Goal: Information Seeking & Learning: Learn about a topic

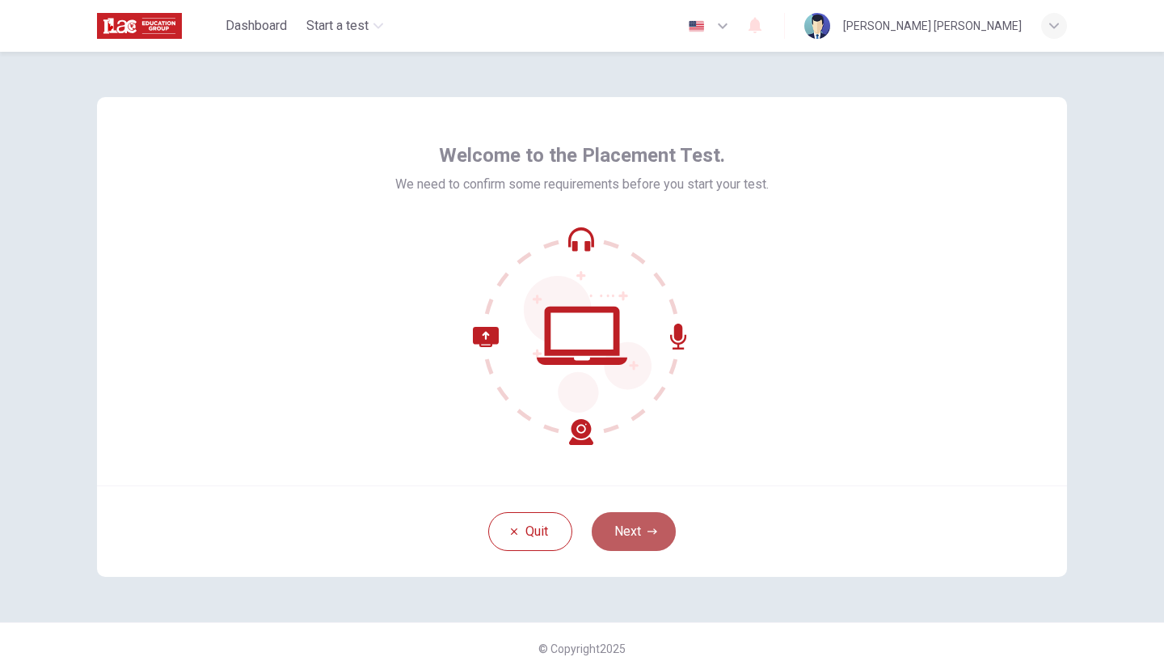
click at [626, 522] on button "Next" at bounding box center [634, 531] width 84 height 39
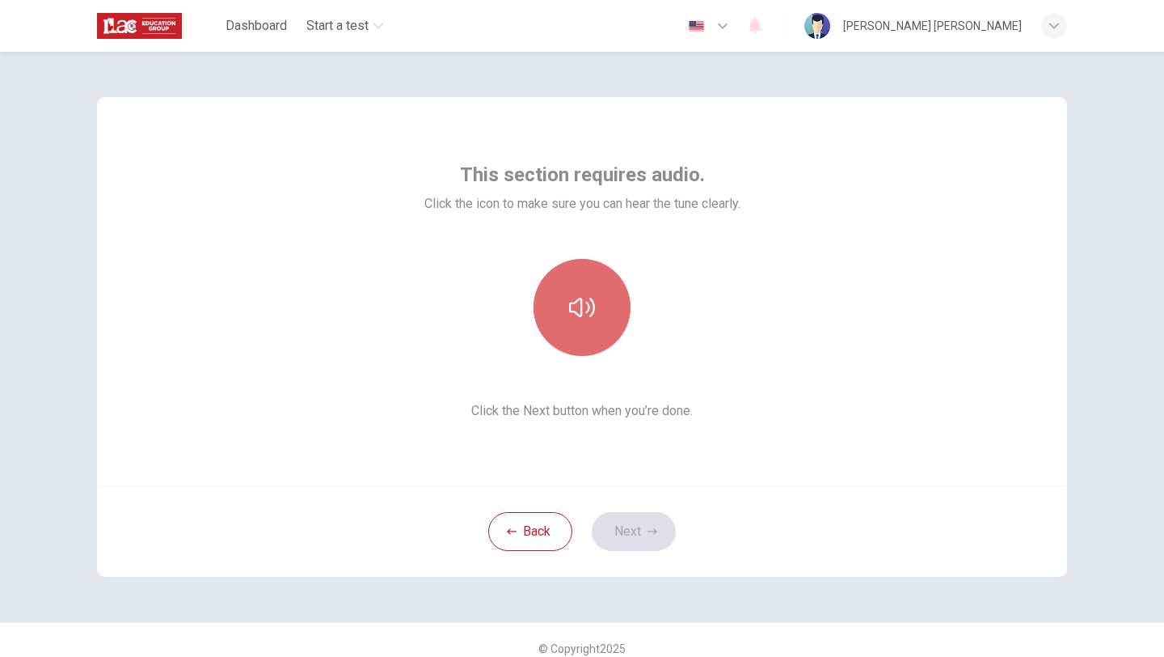
click at [560, 315] on button "button" at bounding box center [582, 307] width 97 height 97
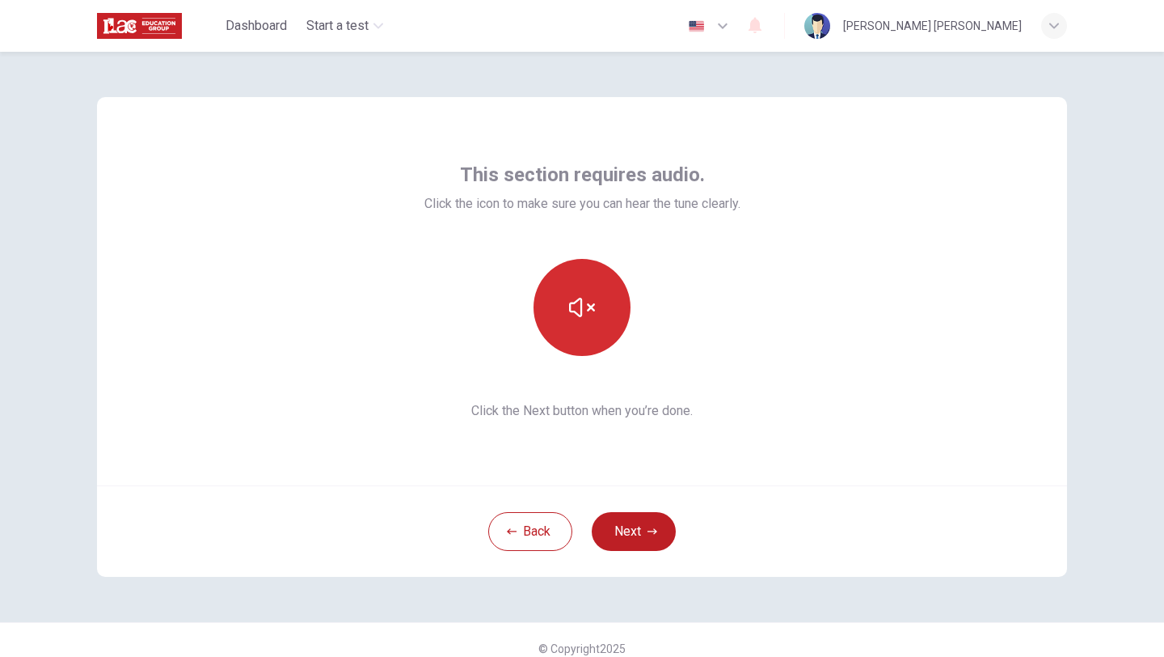
click at [589, 319] on icon "button" at bounding box center [582, 307] width 26 height 26
click at [633, 526] on button "Next" at bounding box center [634, 531] width 84 height 39
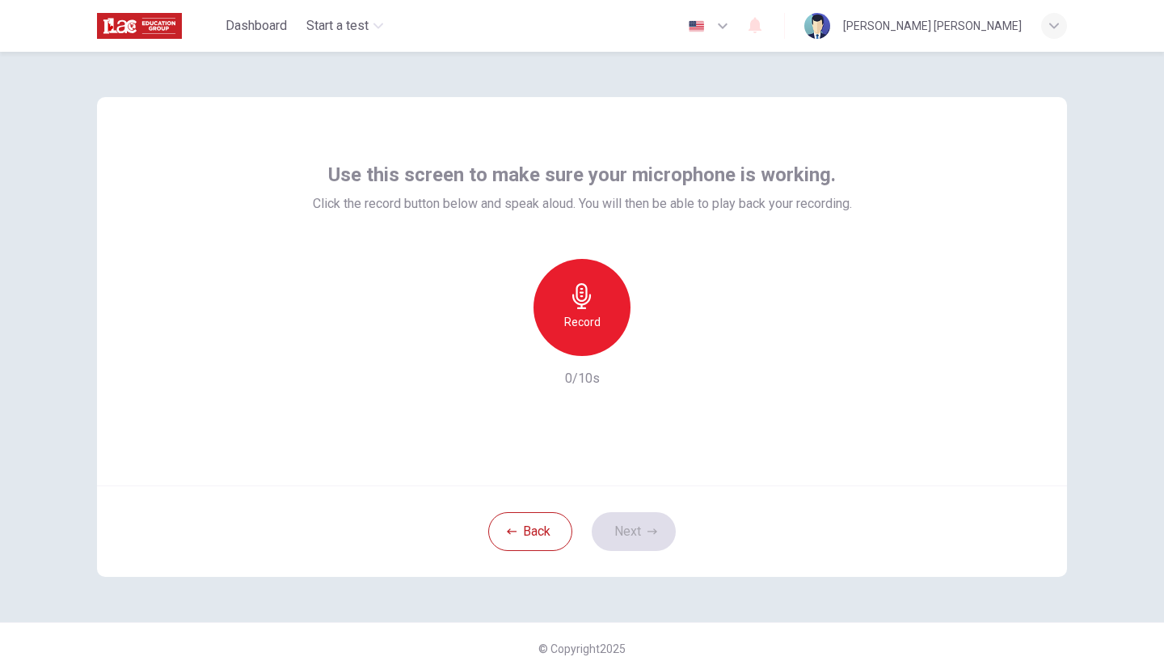
click at [593, 302] on icon "button" at bounding box center [582, 296] width 26 height 26
click at [629, 540] on button "Next" at bounding box center [634, 531] width 84 height 39
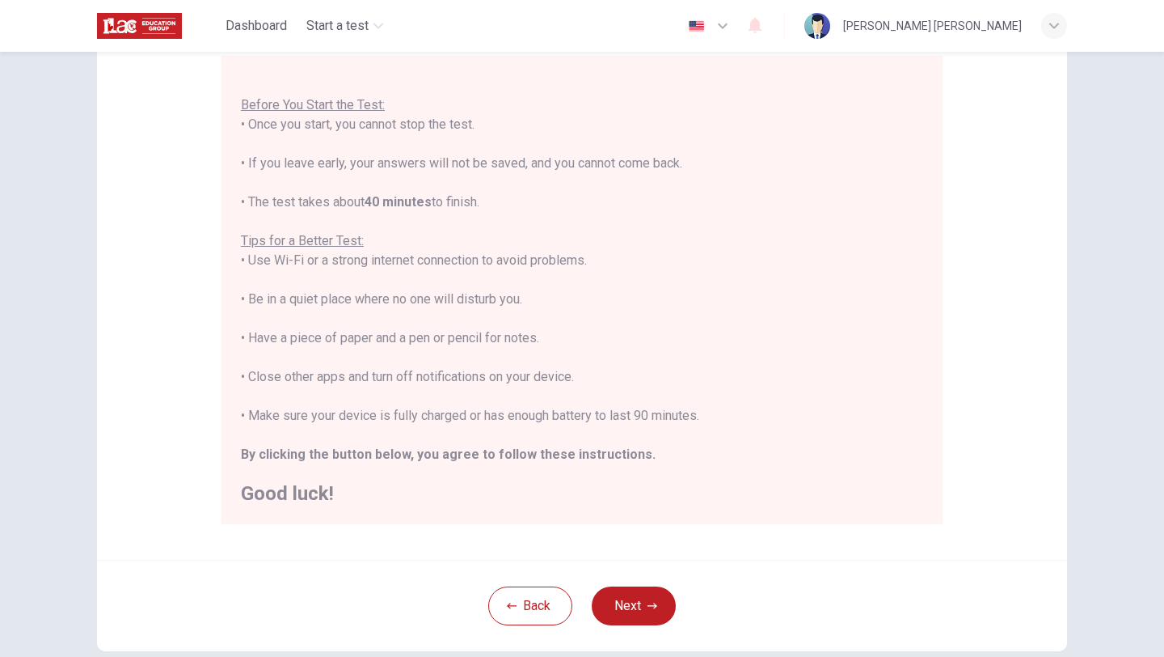
scroll to position [149, 0]
click at [634, 601] on button "Next" at bounding box center [634, 608] width 84 height 39
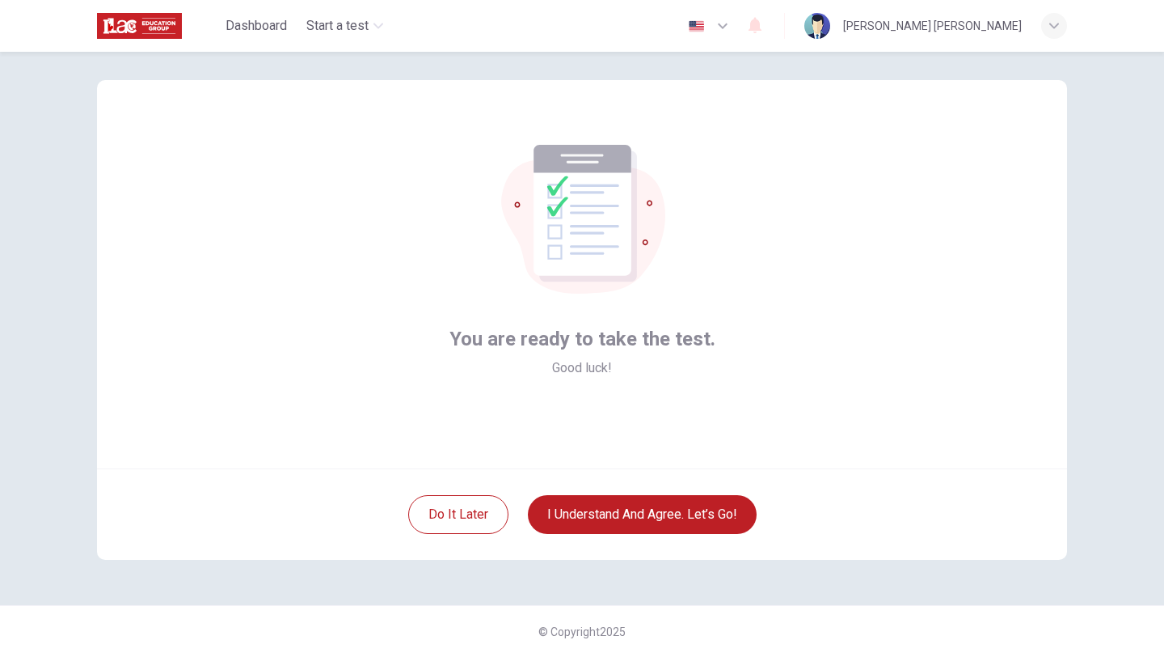
scroll to position [17, 0]
click at [642, 513] on button "I understand and agree. Let’s go!" at bounding box center [642, 514] width 229 height 39
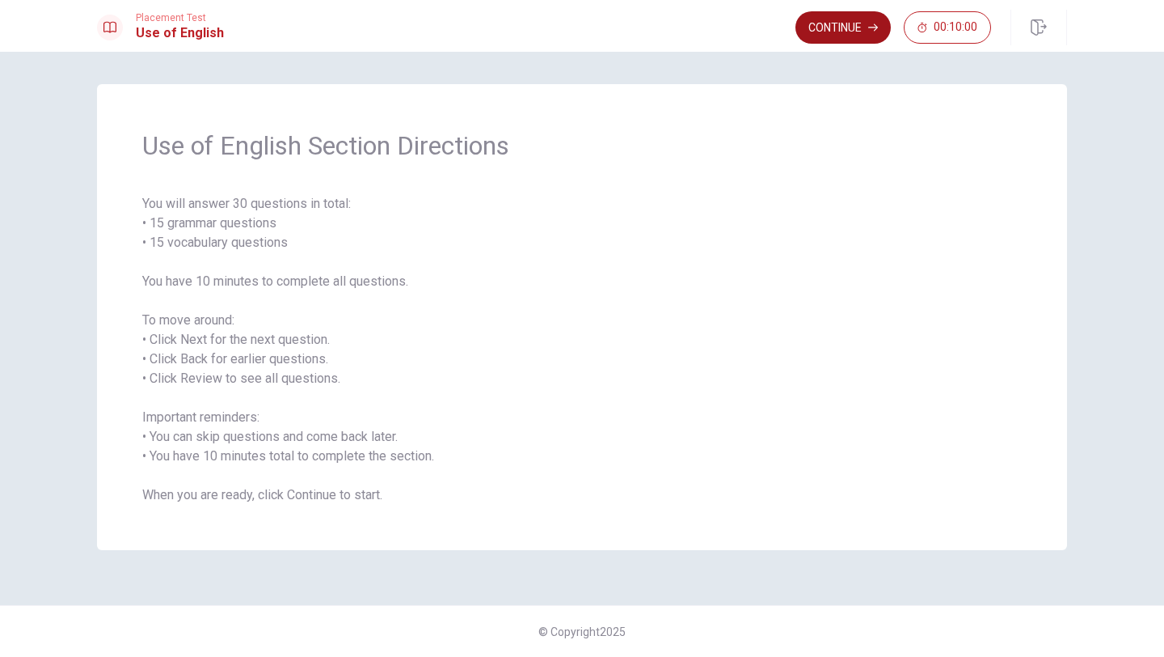
click at [838, 23] on button "Continue" at bounding box center [843, 27] width 95 height 32
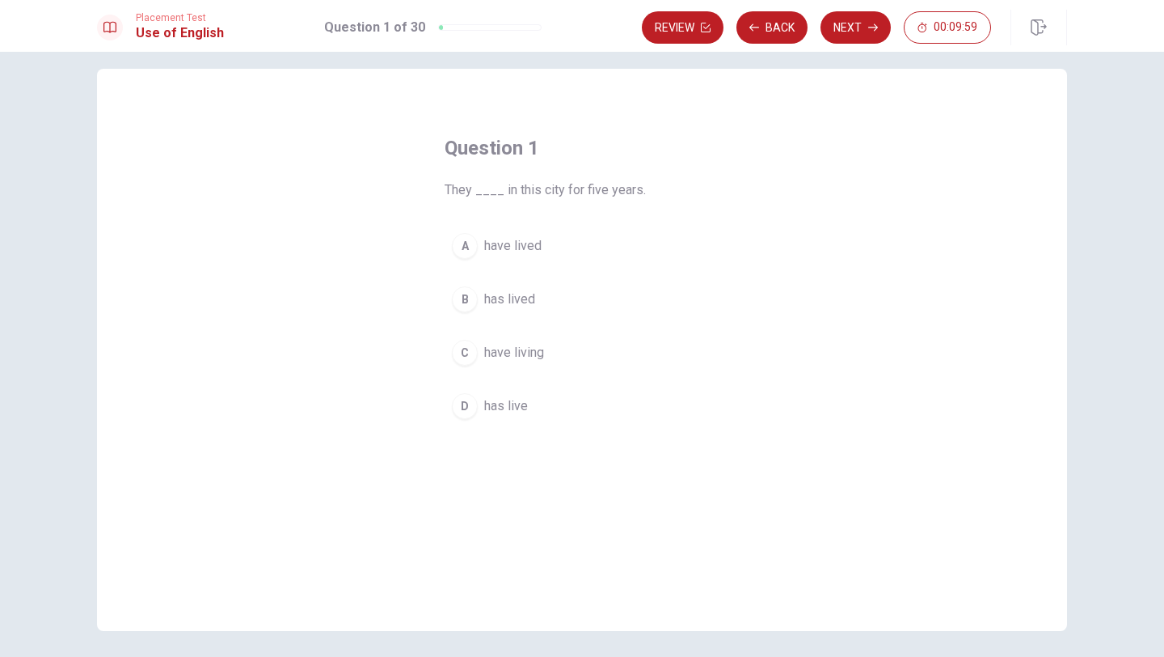
scroll to position [10, 0]
click at [471, 254] on div "A" at bounding box center [465, 252] width 26 height 26
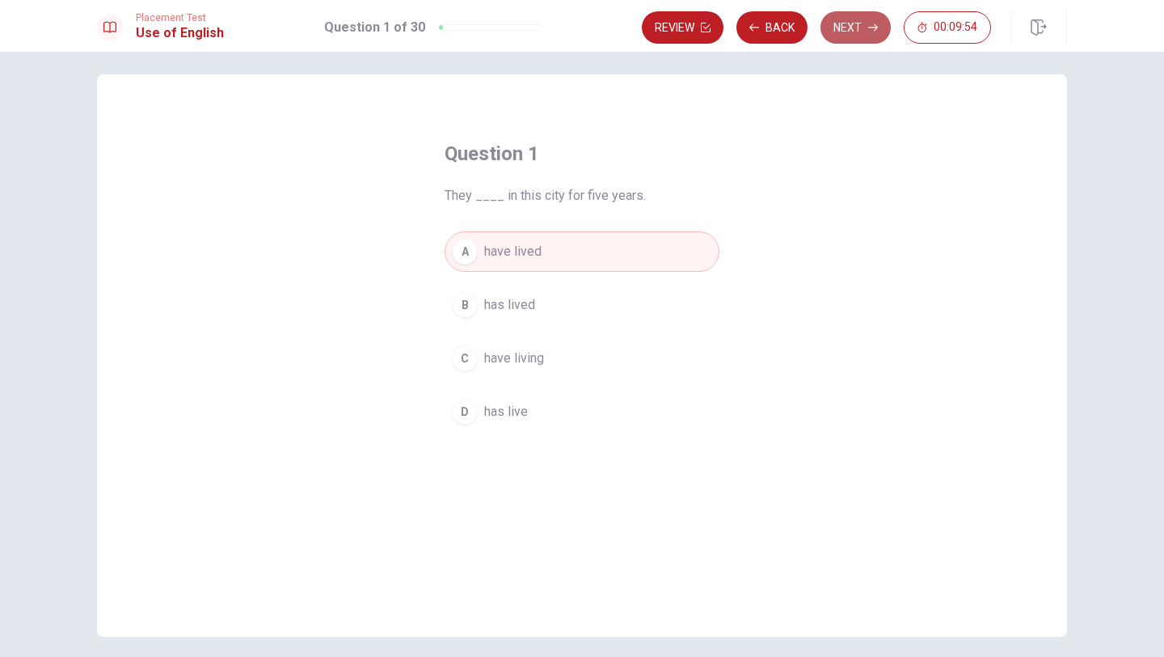
click at [868, 28] on icon "button" at bounding box center [873, 28] width 10 height 10
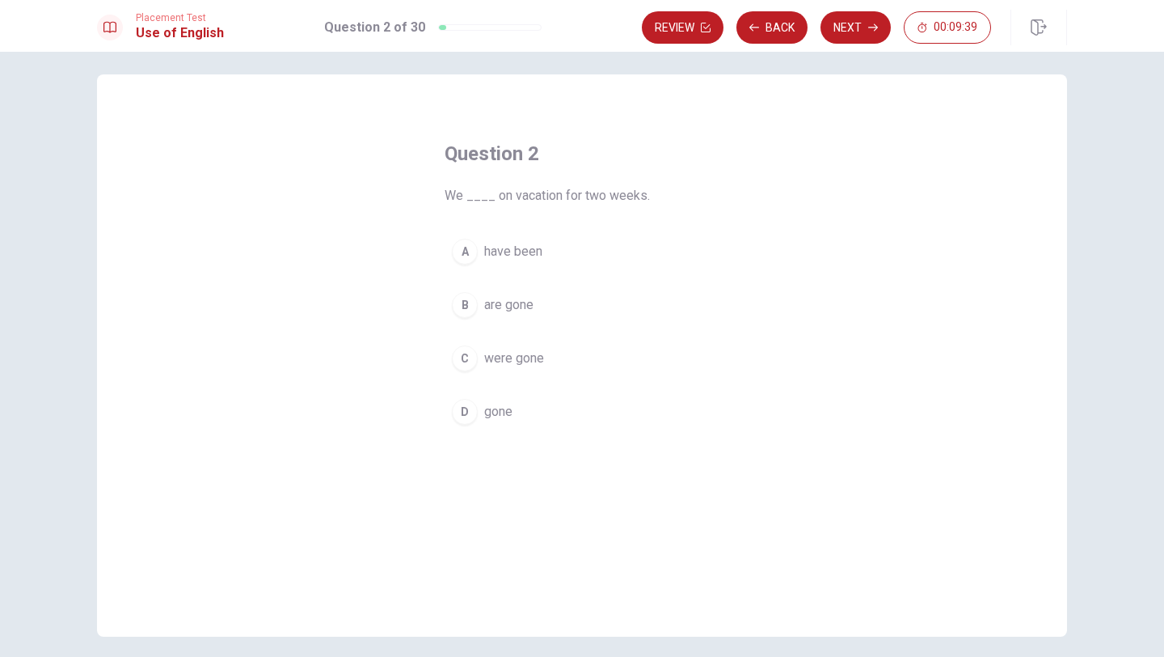
click at [532, 354] on span "were gone" at bounding box center [514, 357] width 60 height 19
click at [854, 36] on button "Next" at bounding box center [856, 27] width 70 height 32
click at [533, 304] on span "will meet" at bounding box center [510, 304] width 52 height 19
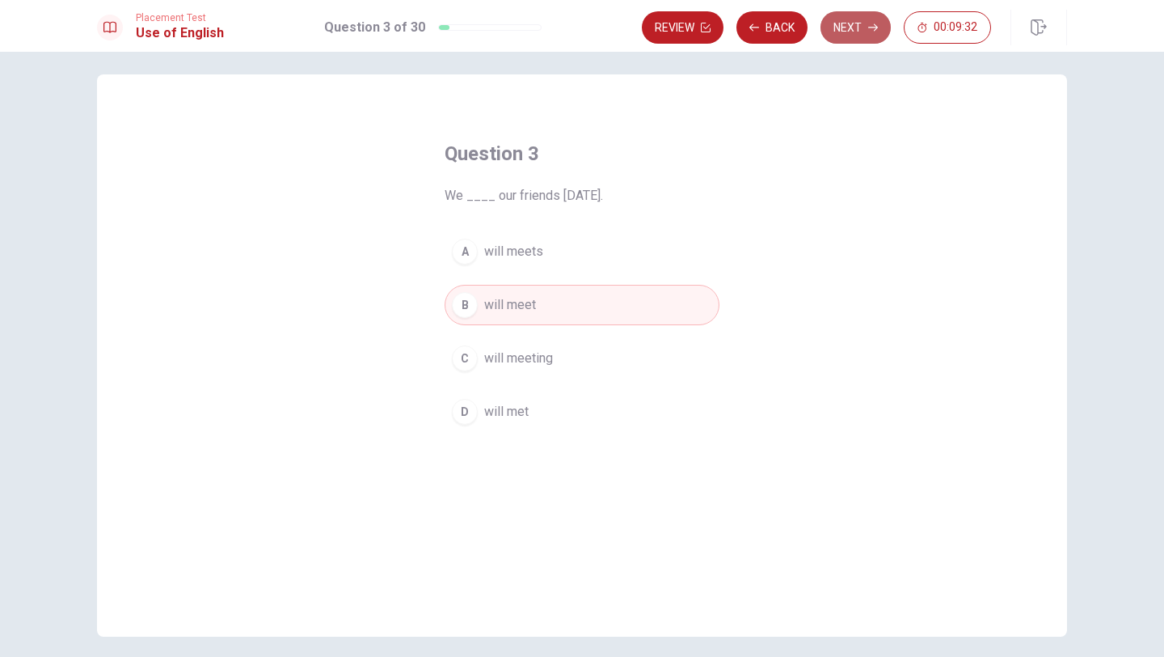
click at [847, 37] on button "Next" at bounding box center [856, 27] width 70 height 32
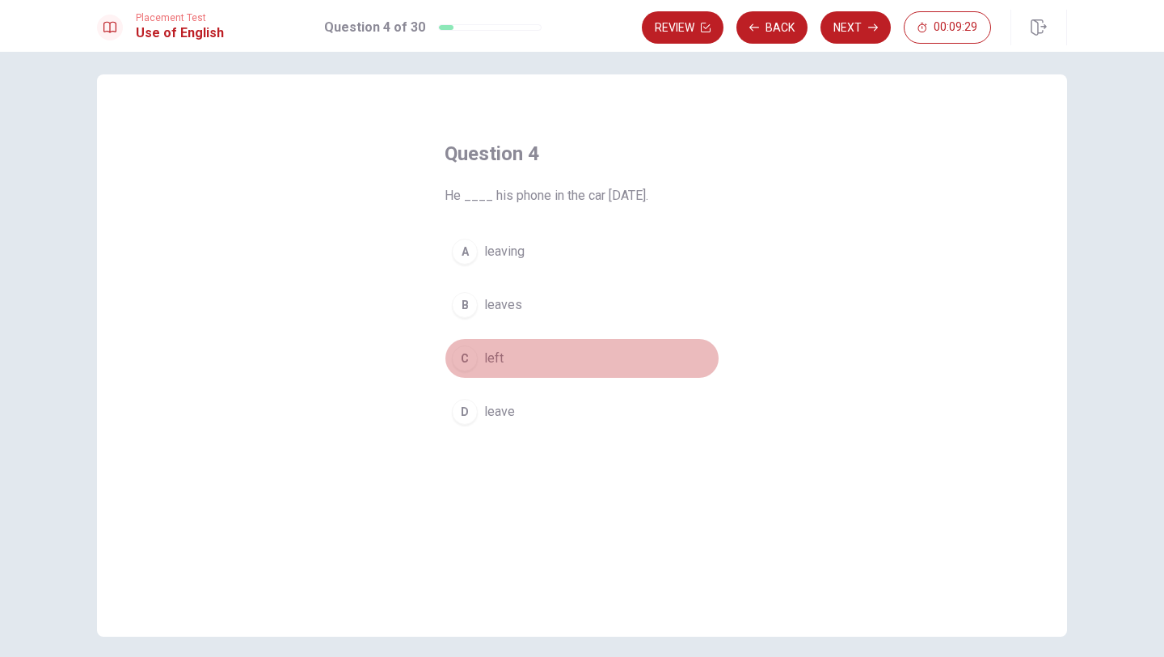
click at [501, 361] on span "left" at bounding box center [493, 357] width 19 height 19
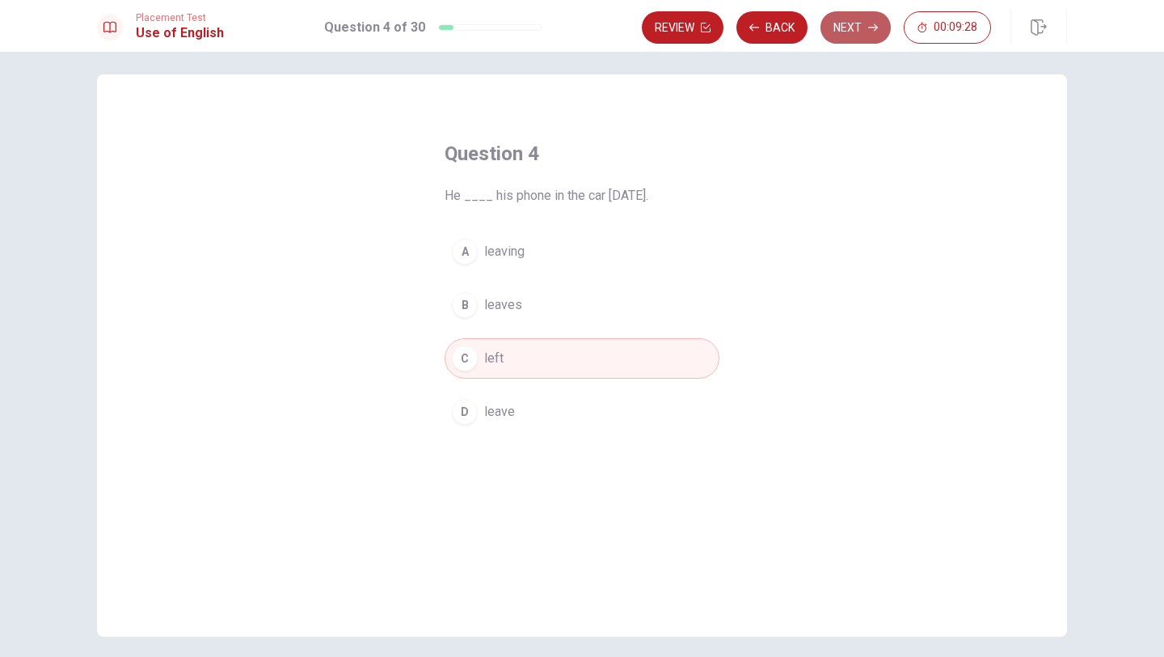
click at [840, 22] on button "Next" at bounding box center [856, 27] width 70 height 32
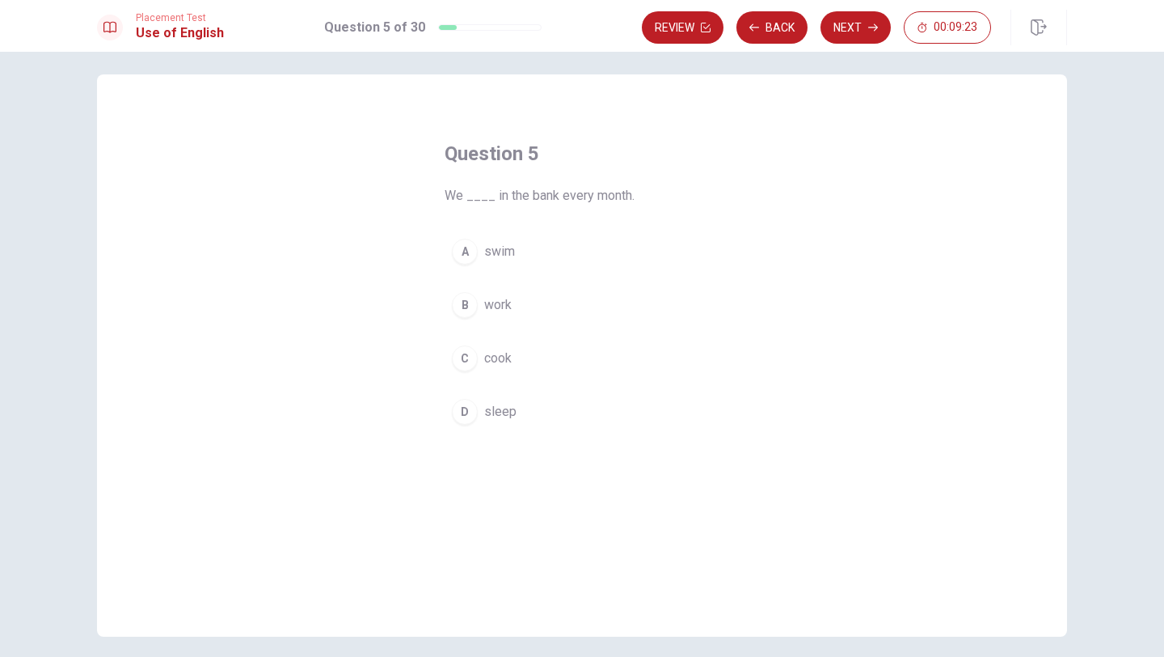
click at [517, 299] on button "B work" at bounding box center [582, 305] width 275 height 40
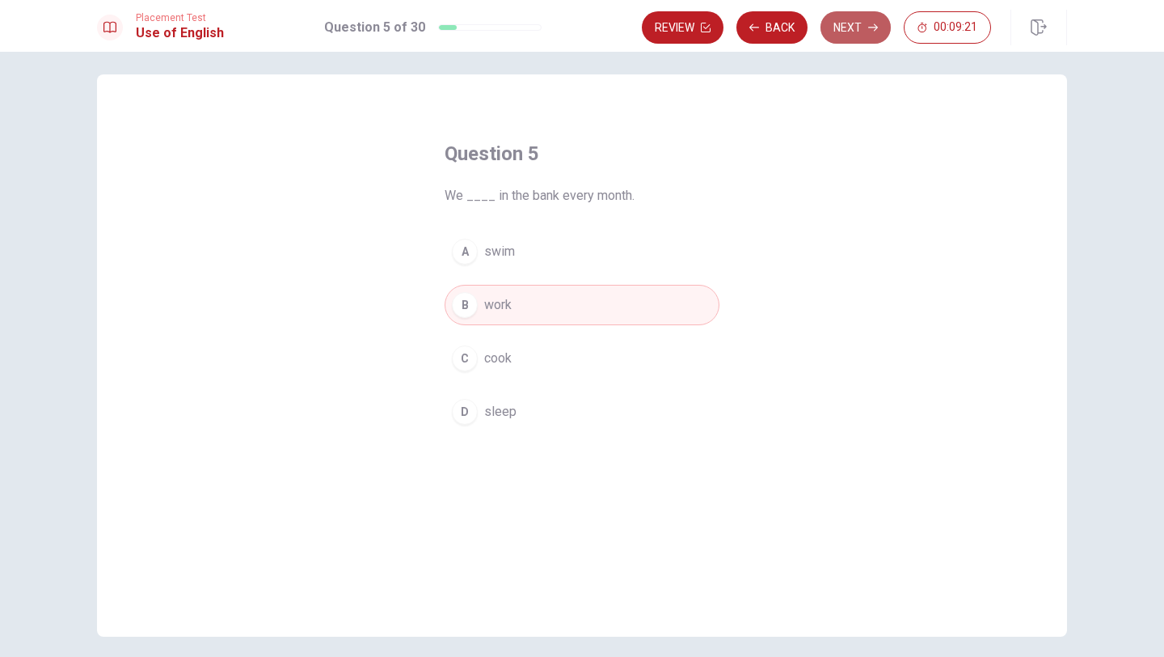
click at [858, 26] on button "Next" at bounding box center [856, 27] width 70 height 32
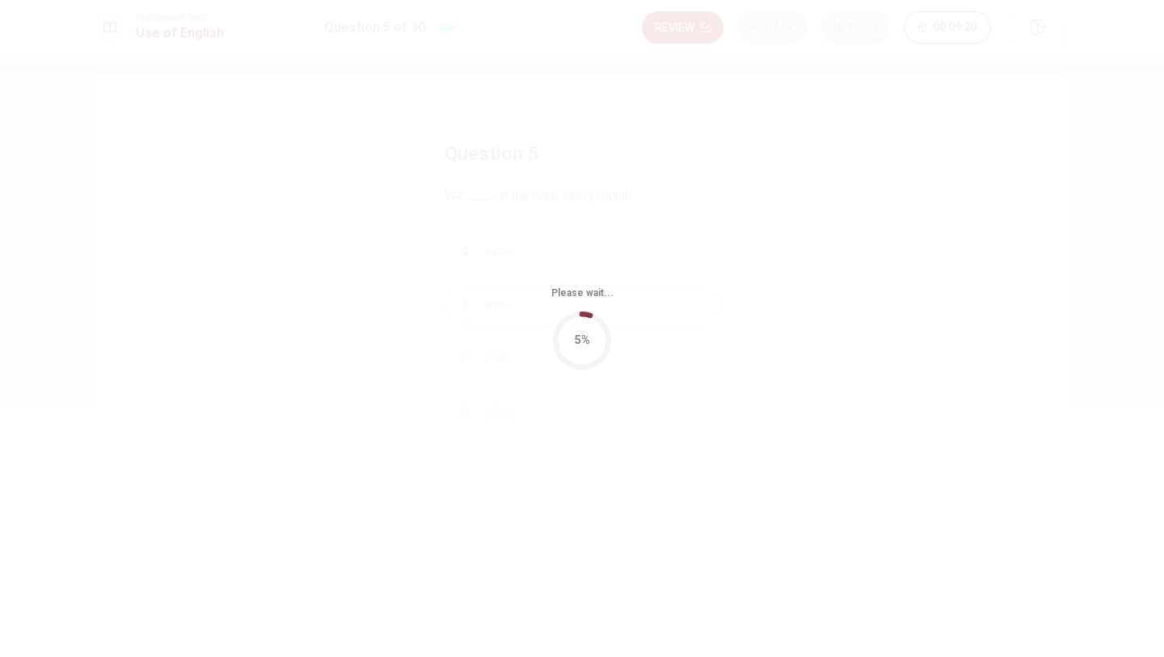
scroll to position [0, 0]
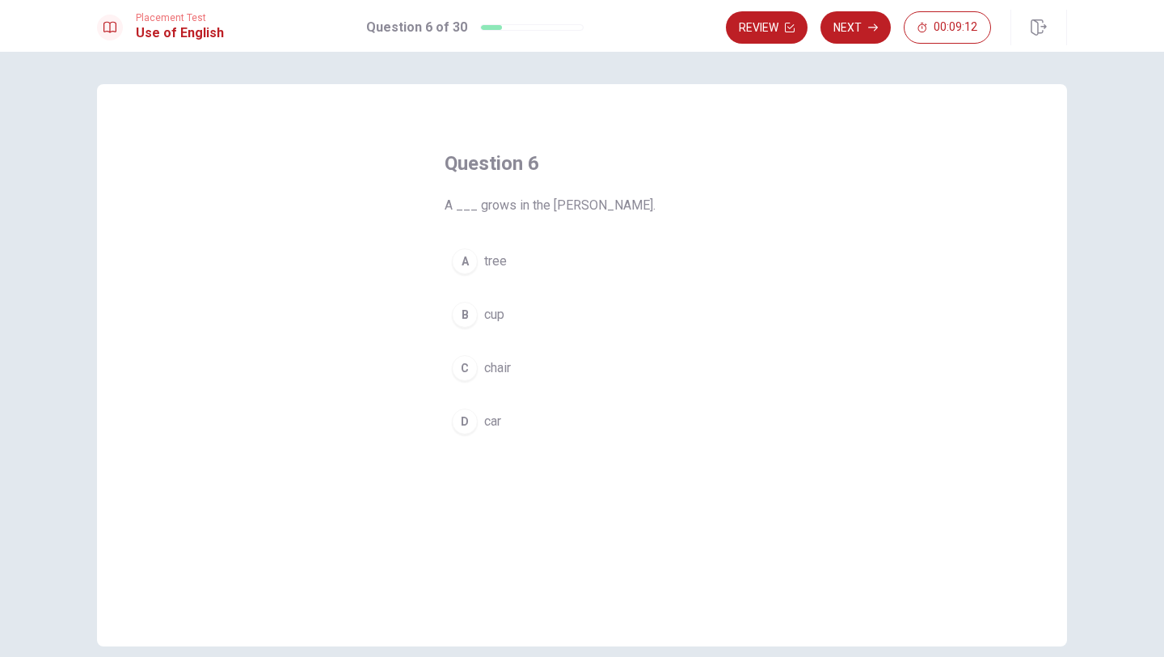
click at [474, 257] on div "A" at bounding box center [465, 261] width 26 height 26
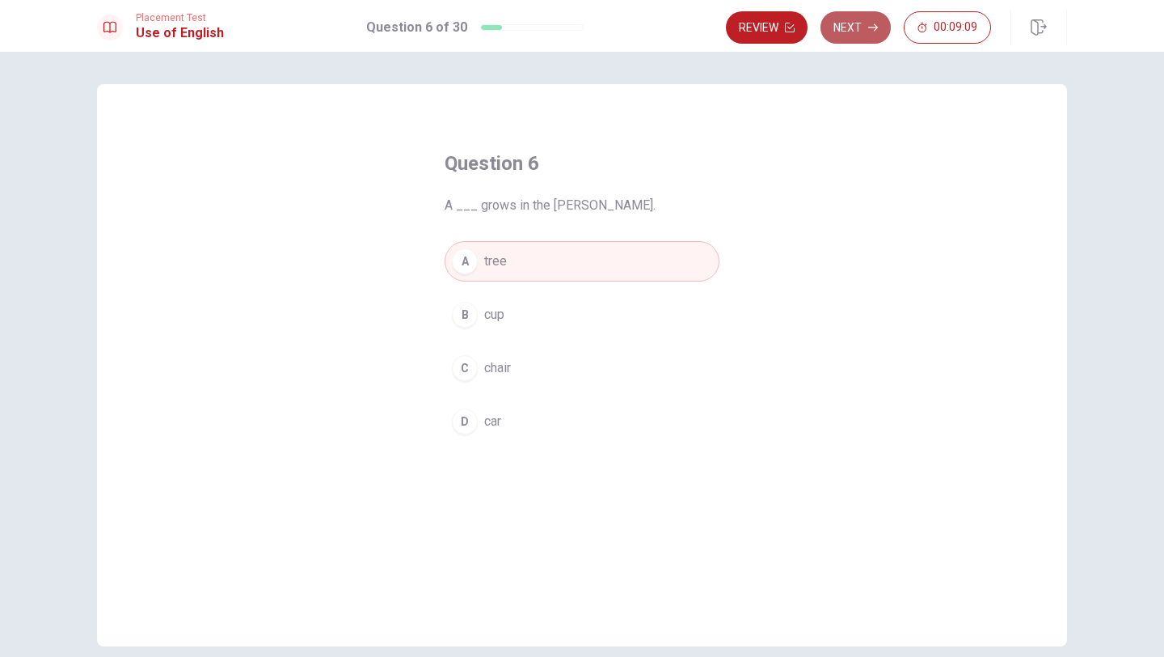
click at [859, 31] on button "Next" at bounding box center [856, 27] width 70 height 32
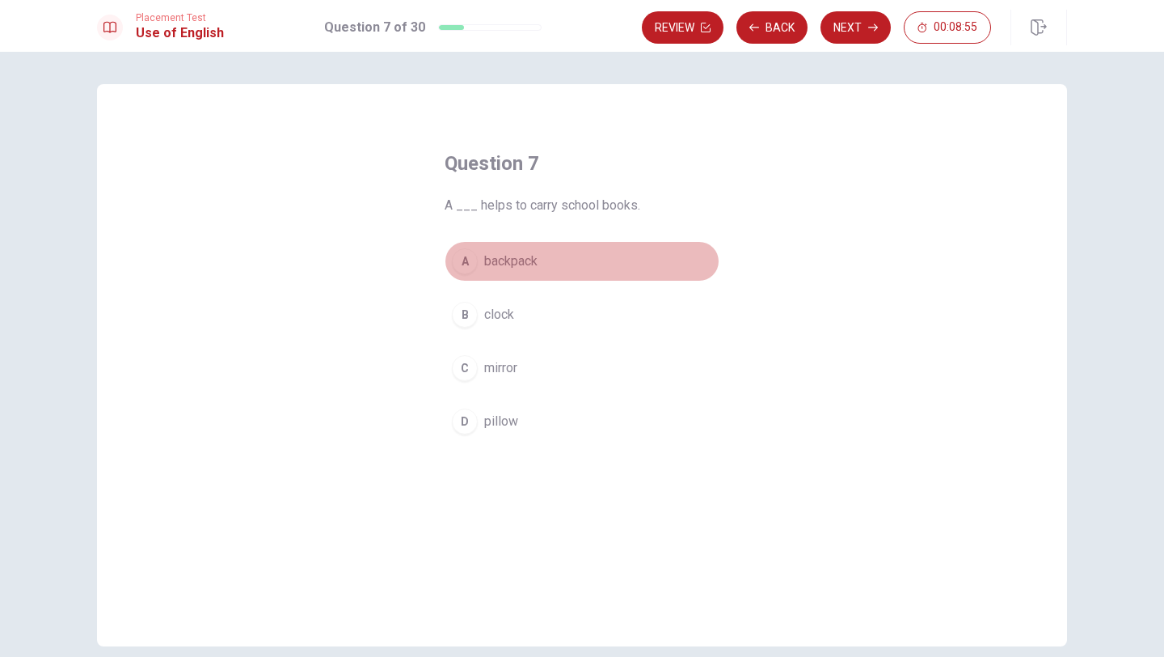
click at [522, 260] on span "backpack" at bounding box center [510, 260] width 53 height 19
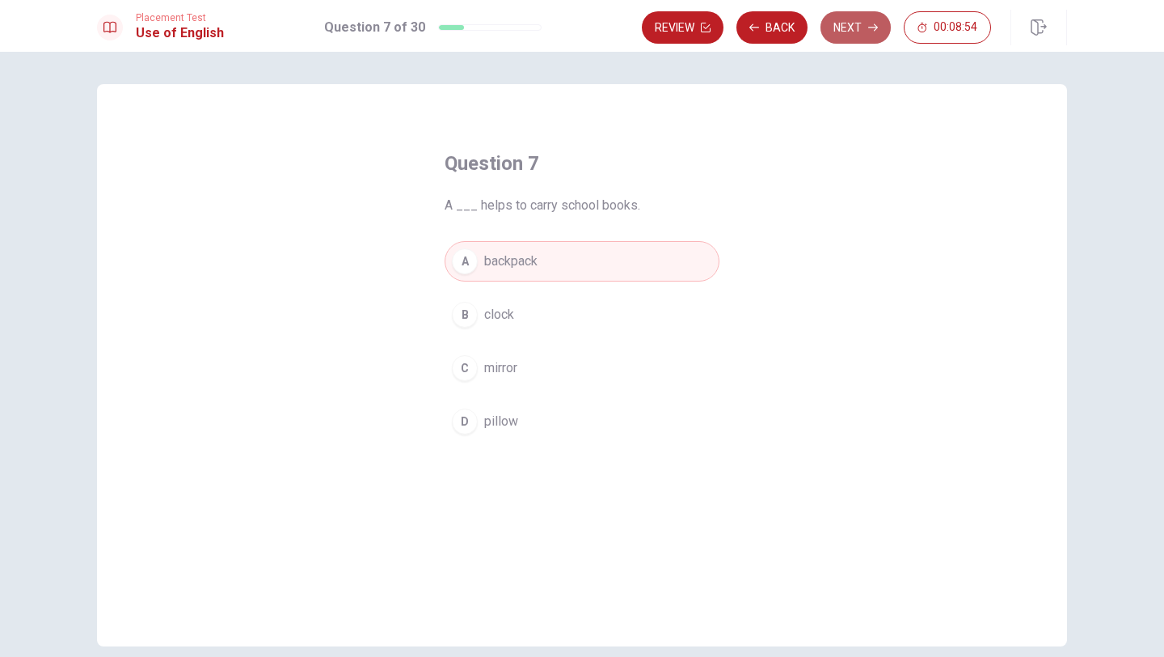
click at [857, 31] on button "Next" at bounding box center [856, 27] width 70 height 32
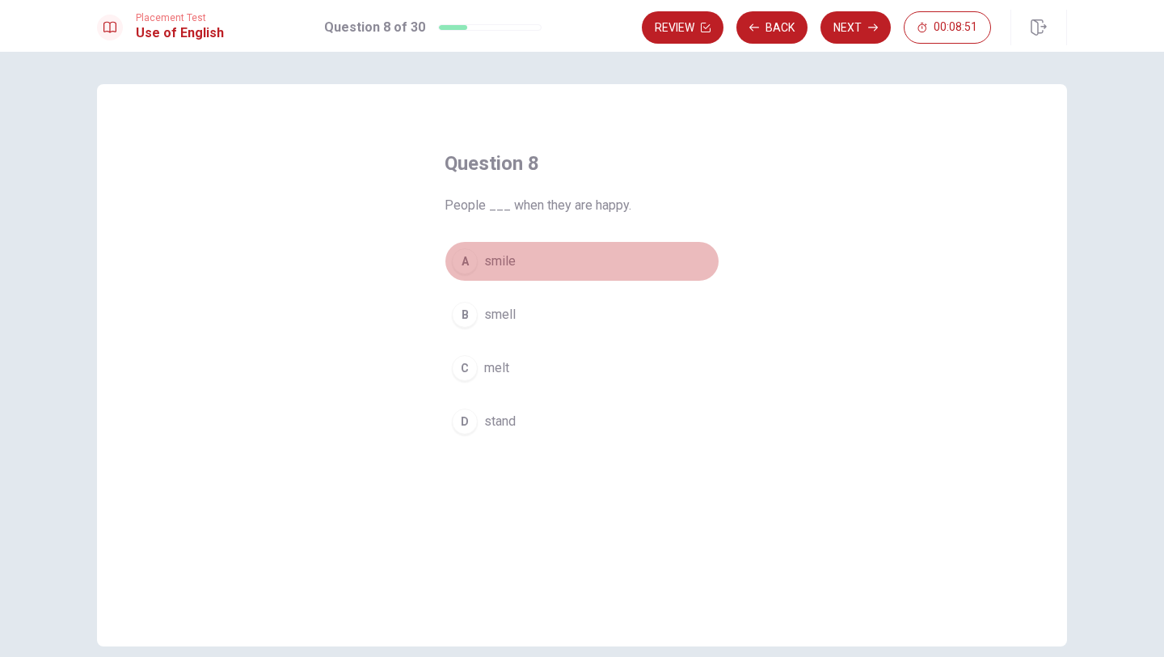
click at [508, 267] on span "smile" at bounding box center [500, 260] width 32 height 19
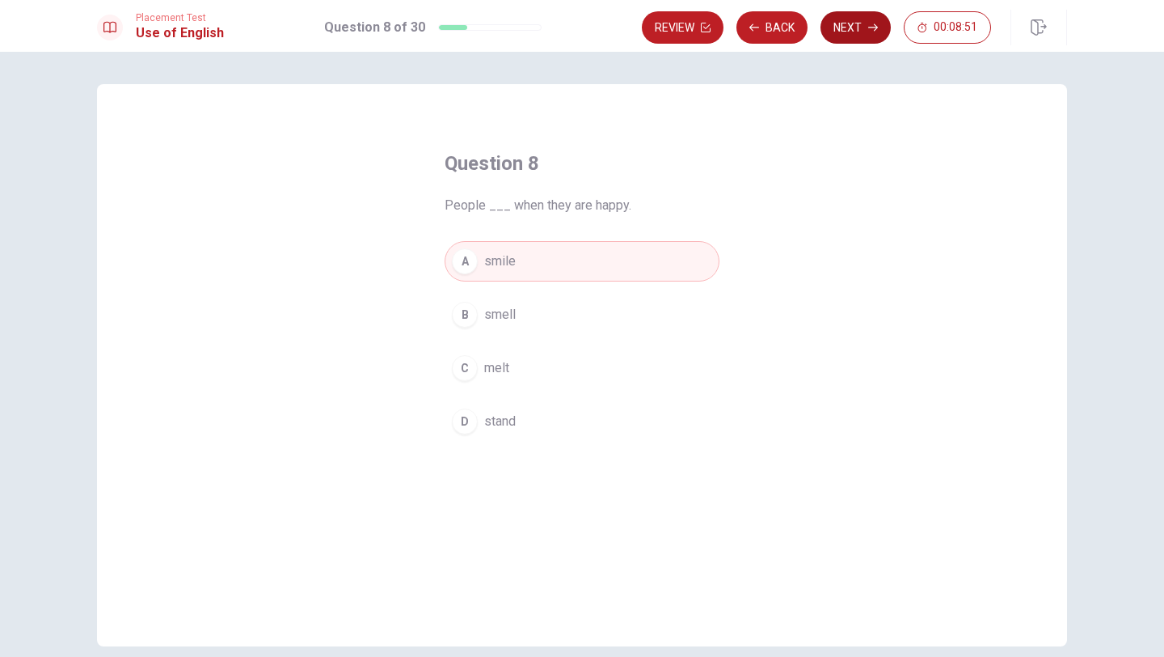
click at [851, 31] on button "Next" at bounding box center [856, 27] width 70 height 32
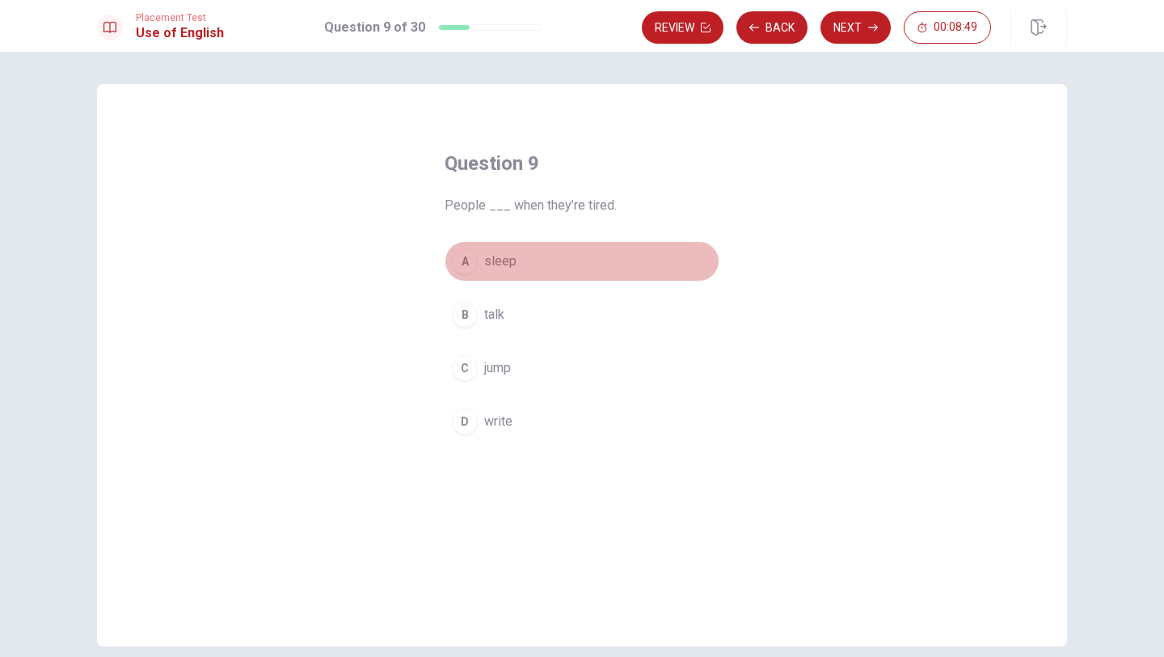
click at [497, 272] on button "A sleep" at bounding box center [582, 261] width 275 height 40
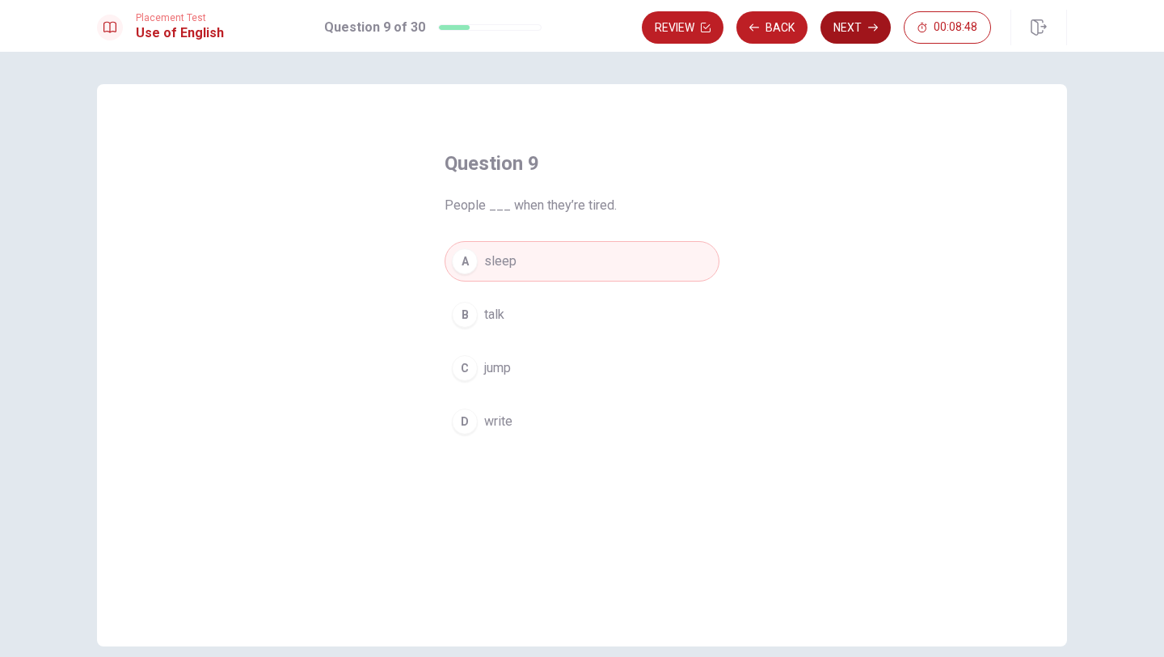
click at [855, 25] on button "Next" at bounding box center [856, 27] width 70 height 32
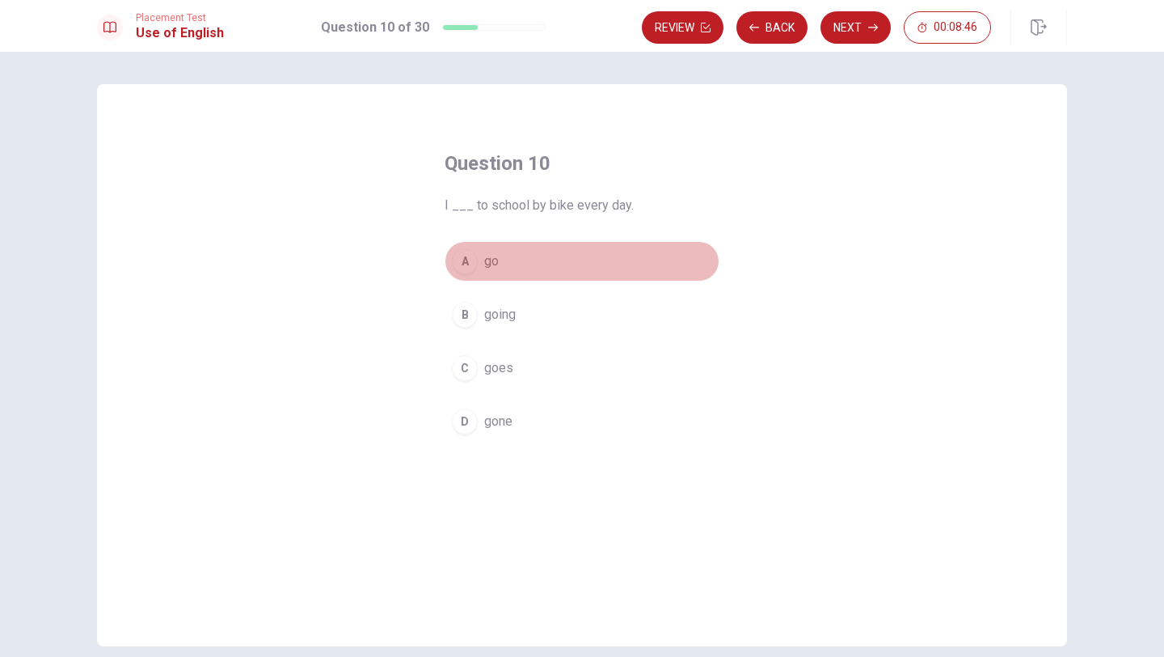
click at [492, 276] on button "A go" at bounding box center [582, 261] width 275 height 40
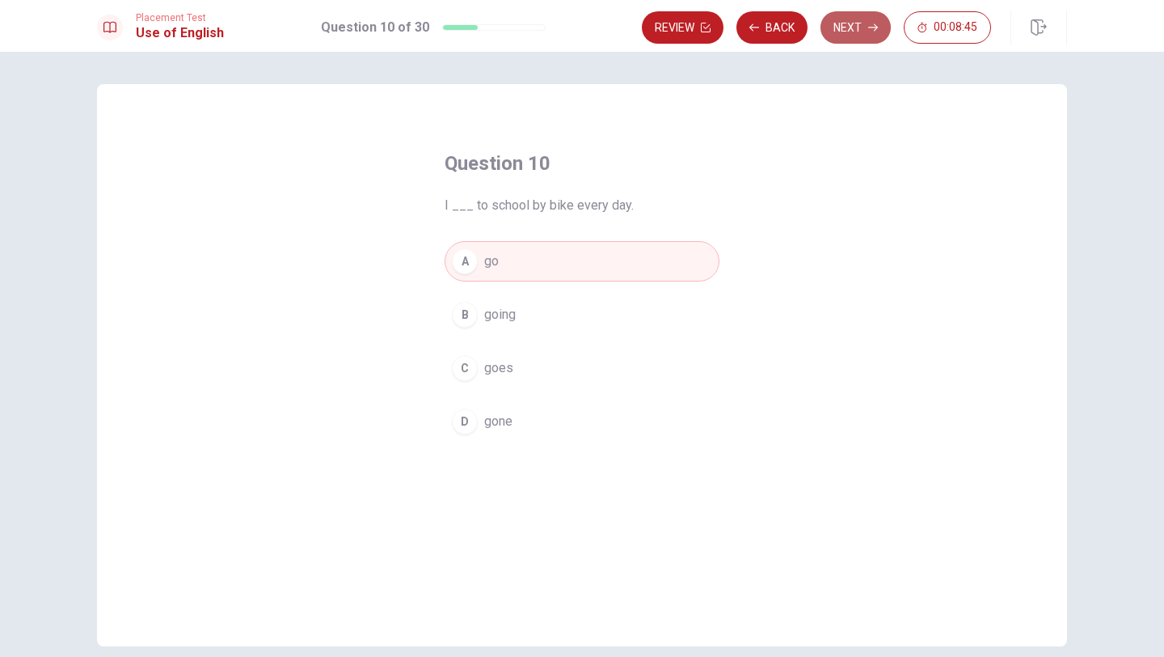
click at [866, 32] on button "Next" at bounding box center [856, 27] width 70 height 32
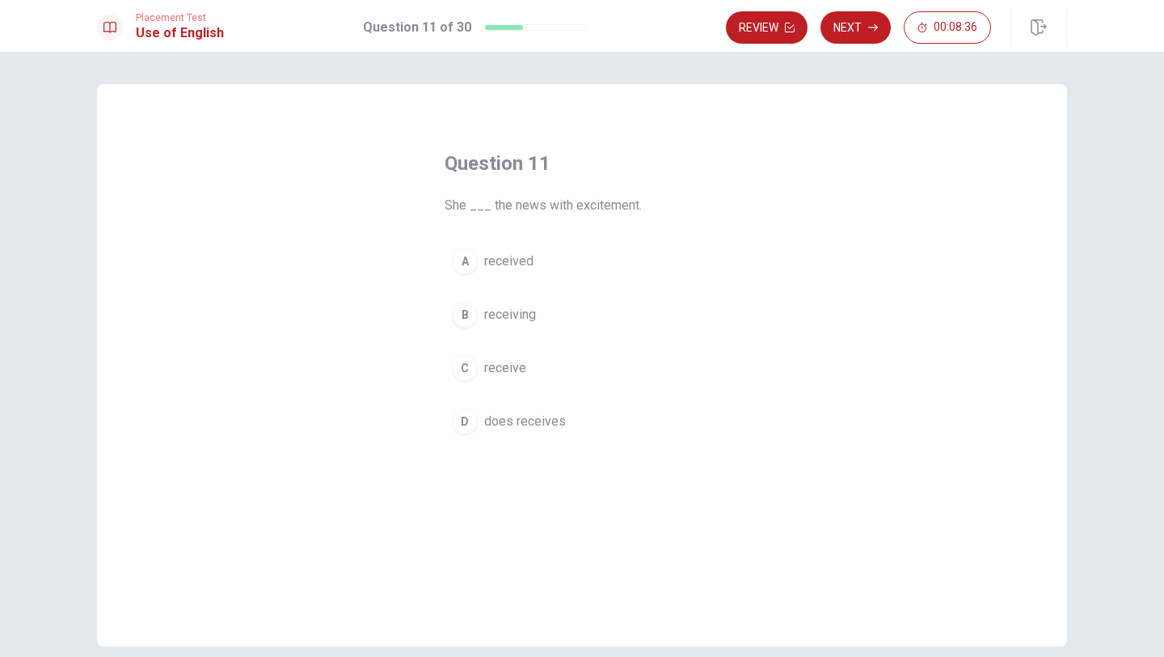
click at [512, 269] on span "received" at bounding box center [508, 260] width 49 height 19
click at [870, 26] on icon "button" at bounding box center [873, 28] width 10 height 10
click at [482, 311] on button "B rain" at bounding box center [582, 314] width 275 height 40
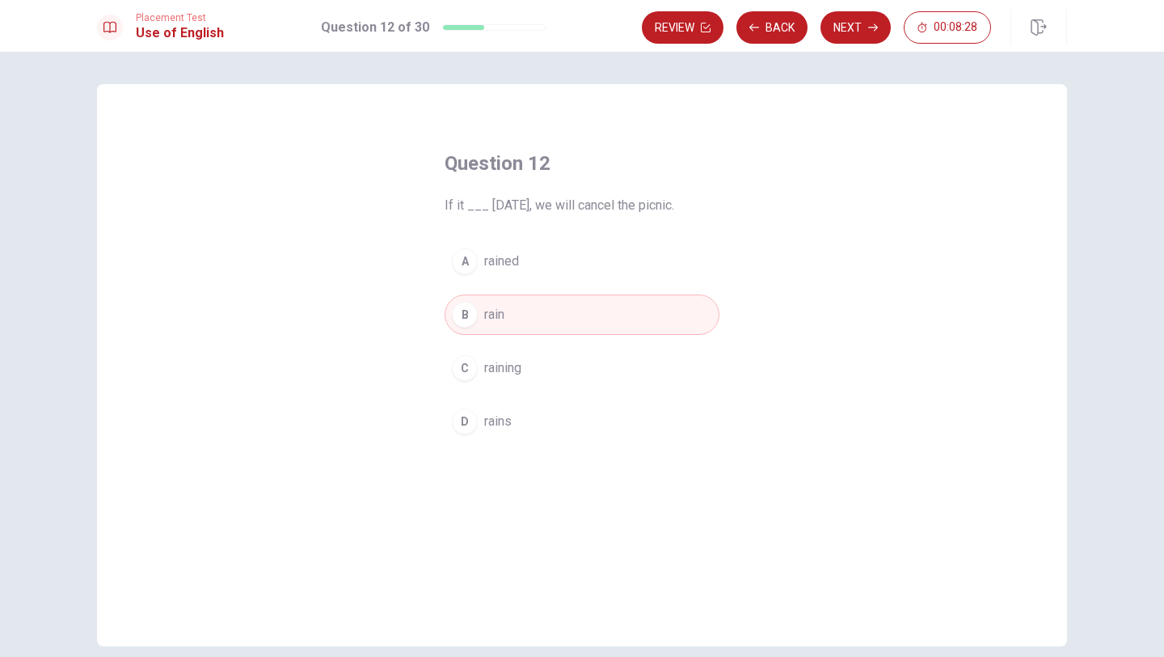
click at [484, 409] on button "D rains" at bounding box center [582, 421] width 275 height 40
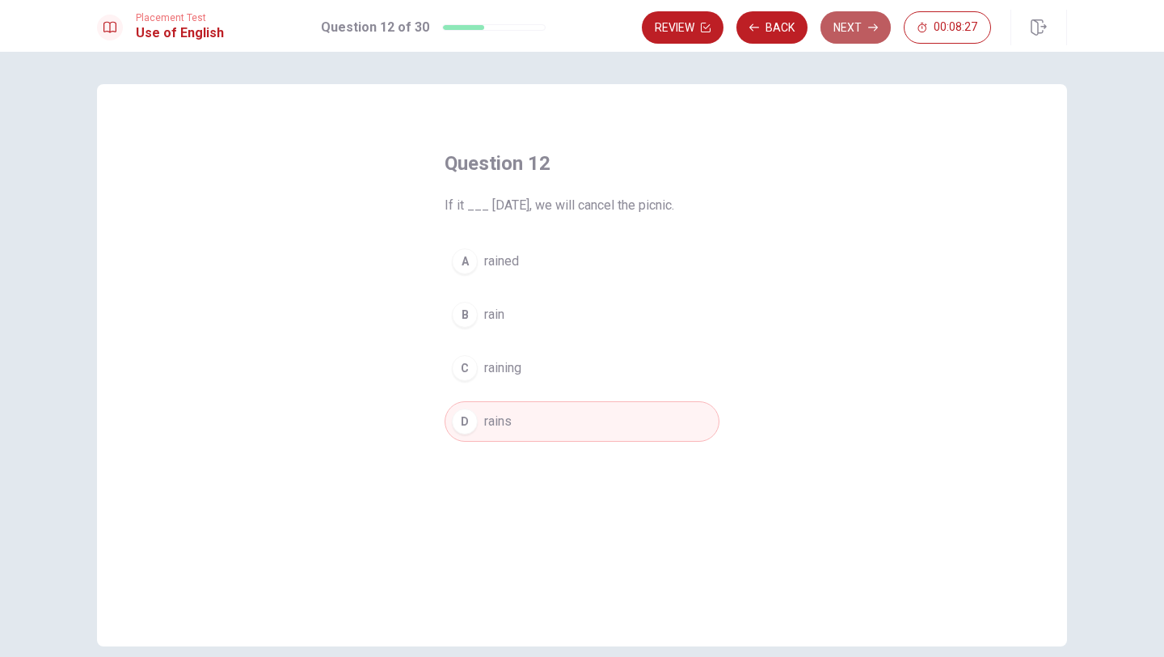
click at [849, 36] on button "Next" at bounding box center [856, 27] width 70 height 32
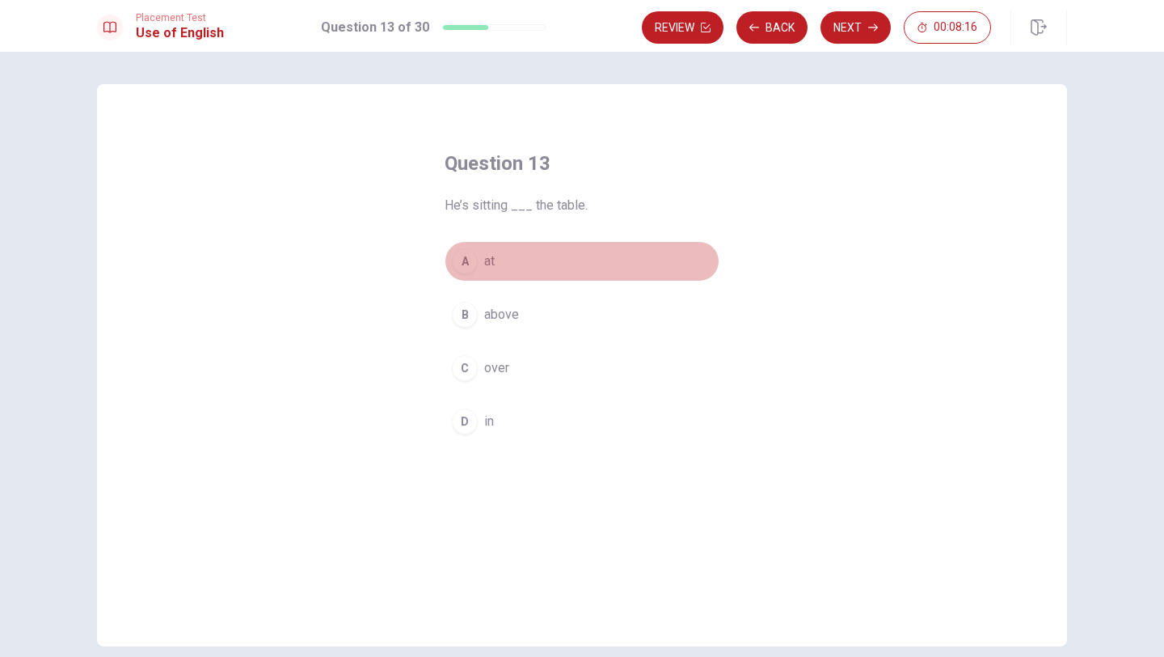
click at [472, 270] on div "A" at bounding box center [465, 261] width 26 height 26
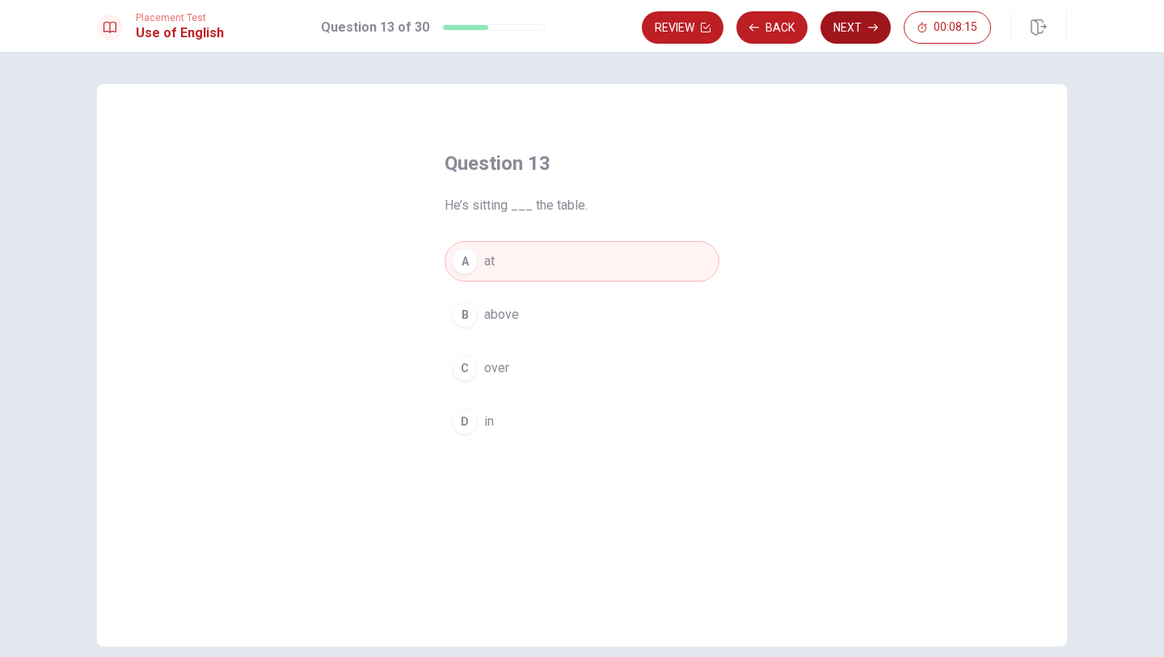
click at [837, 38] on button "Next" at bounding box center [856, 27] width 70 height 32
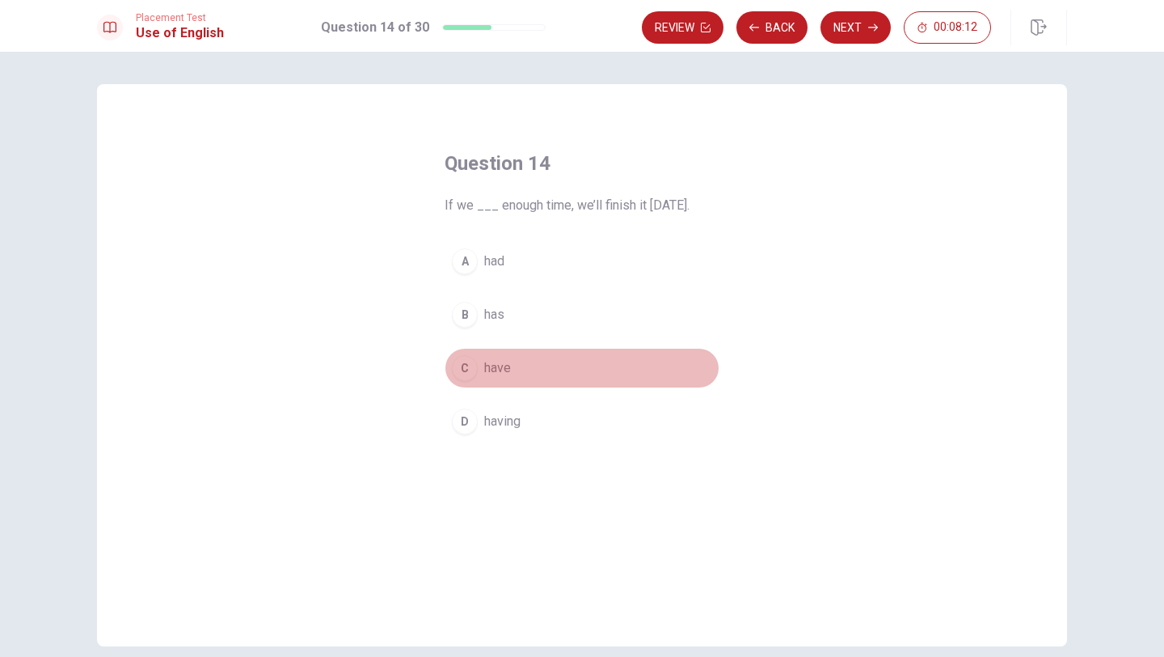
click at [475, 374] on div "C" at bounding box center [465, 368] width 26 height 26
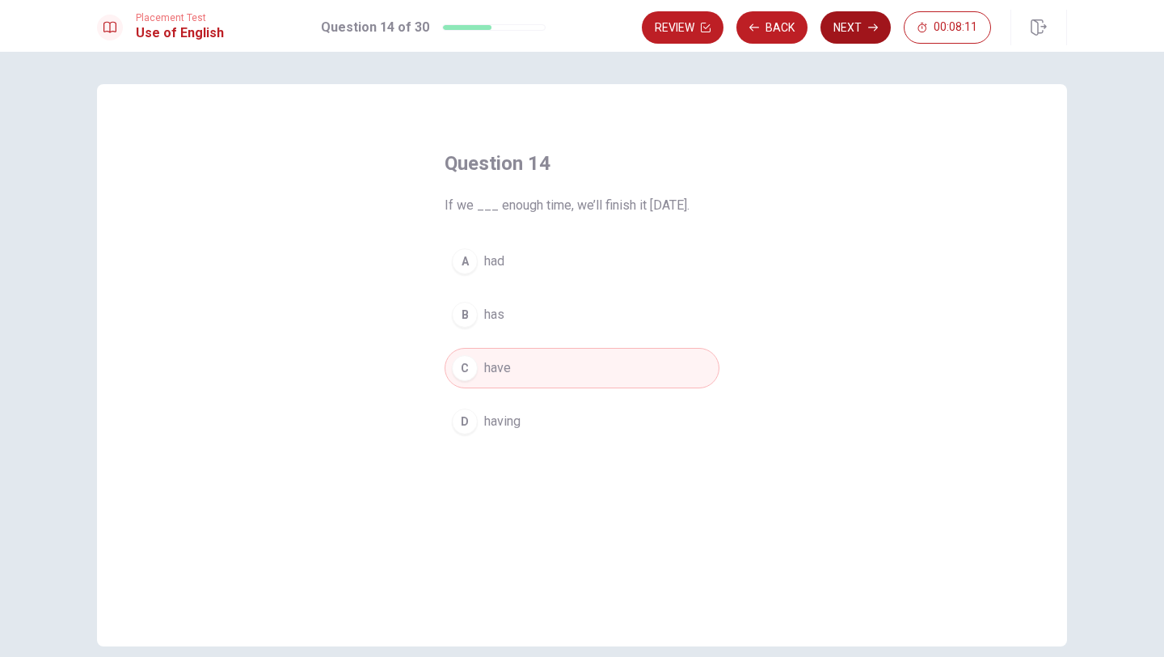
click at [860, 27] on button "Next" at bounding box center [856, 27] width 70 height 32
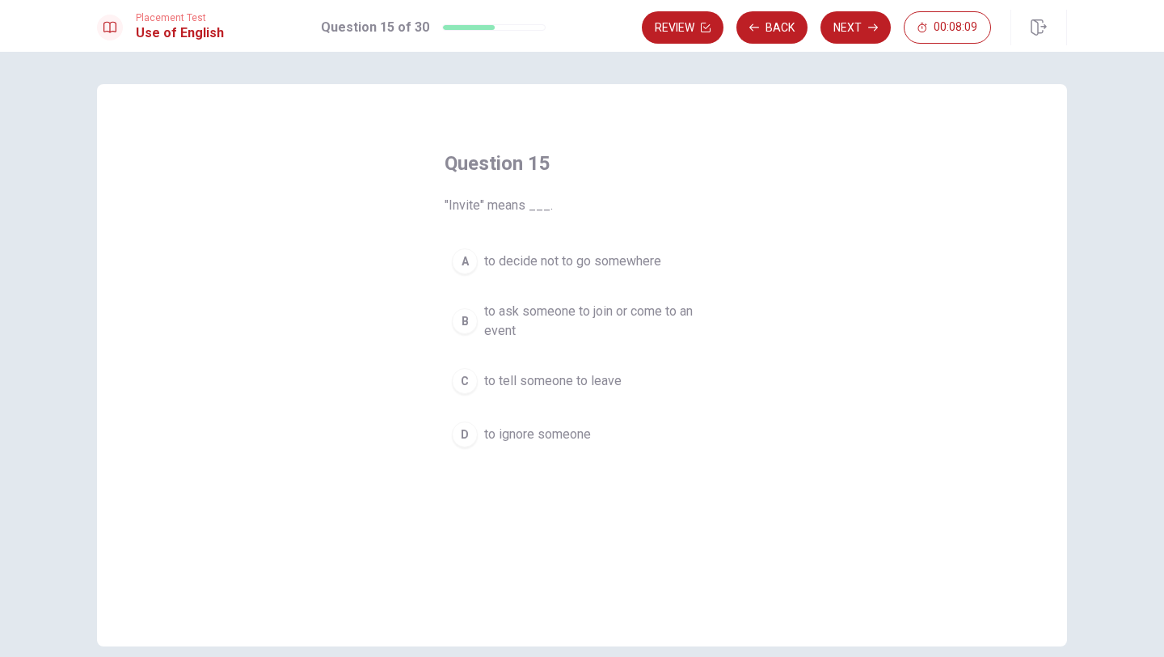
click at [522, 323] on span "to ask someone to join or come to an event" at bounding box center [598, 321] width 228 height 39
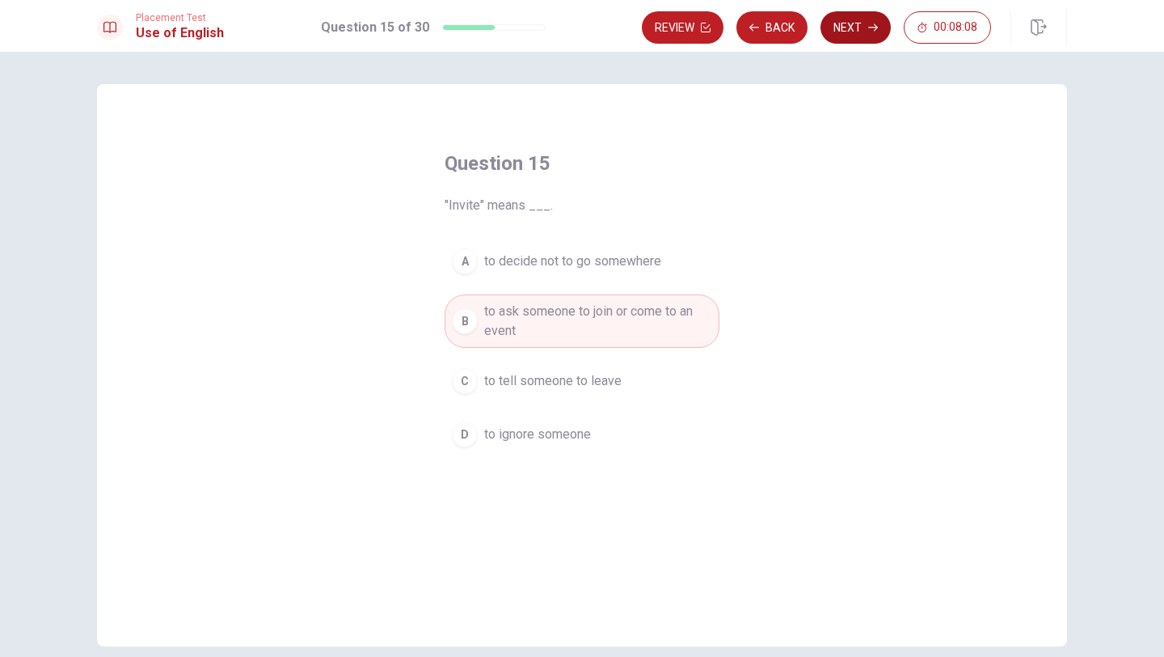
click at [871, 27] on icon "button" at bounding box center [873, 28] width 10 height 10
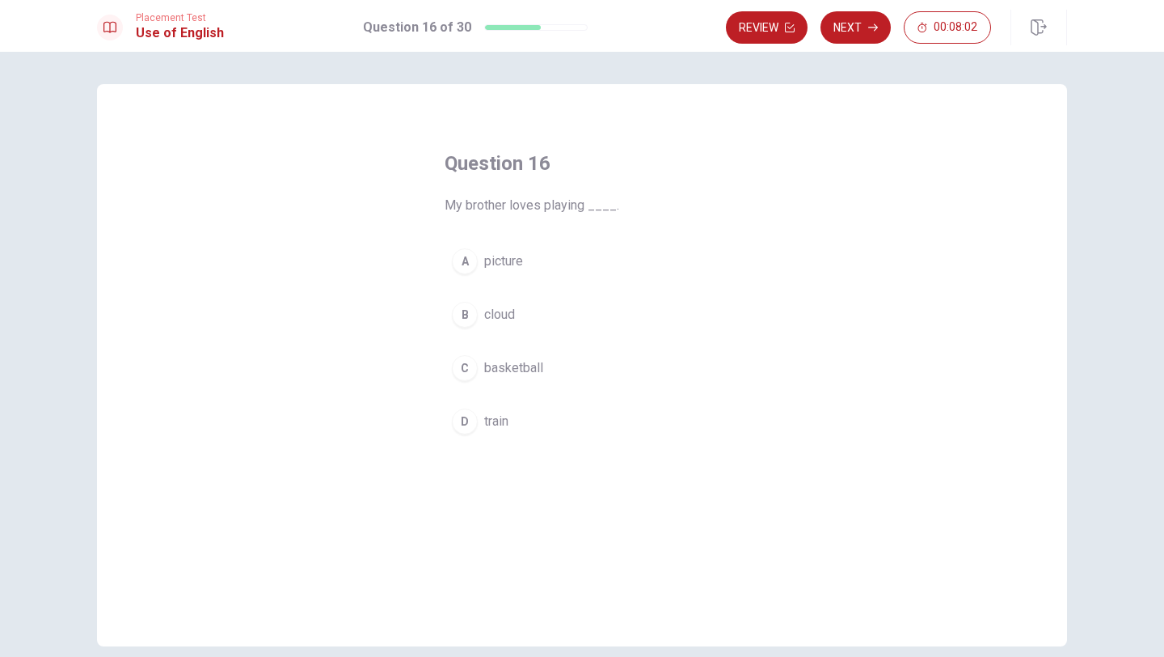
click at [467, 356] on div "C" at bounding box center [465, 368] width 26 height 26
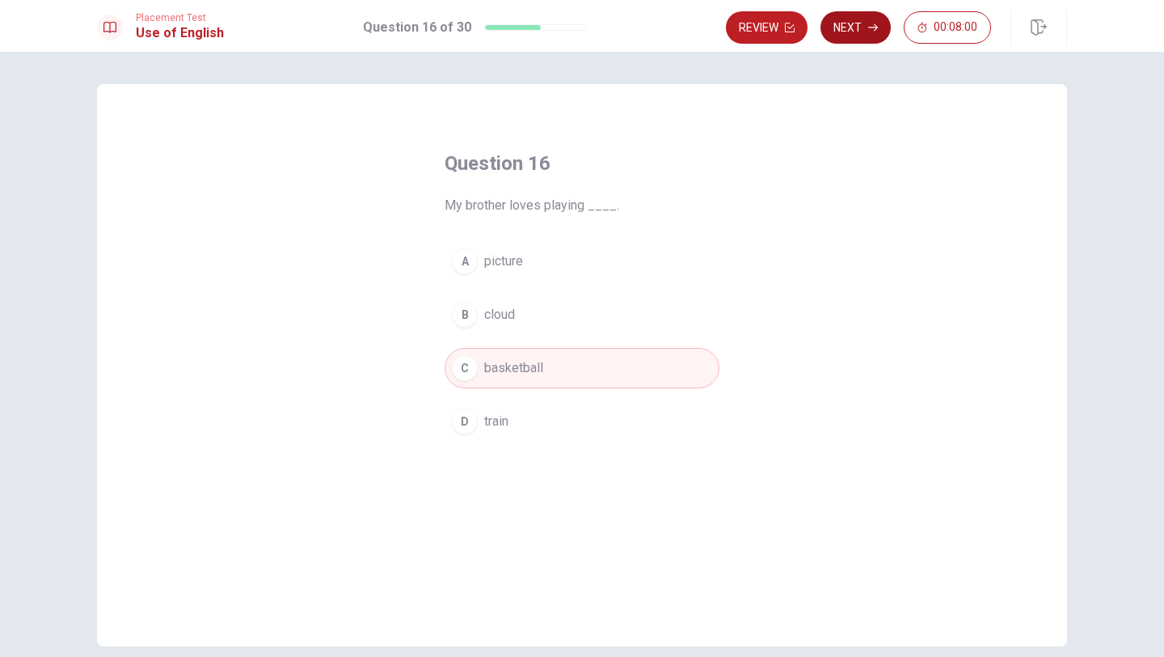
click at [852, 30] on button "Next" at bounding box center [856, 27] width 70 height 32
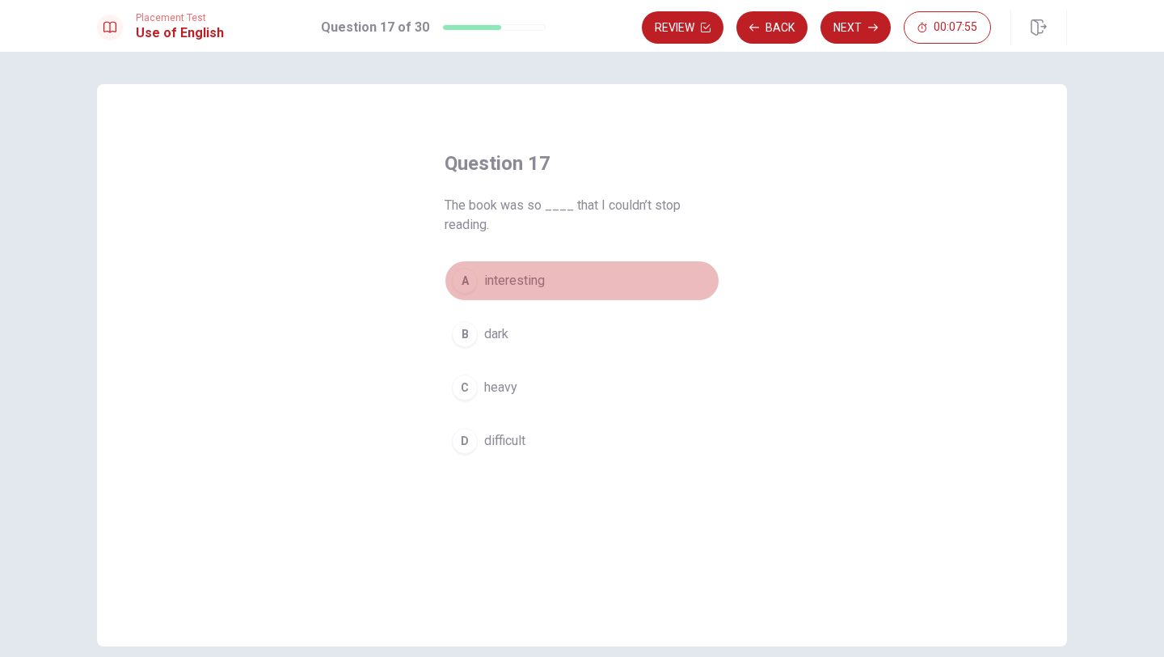
click at [459, 285] on div "A" at bounding box center [465, 281] width 26 height 26
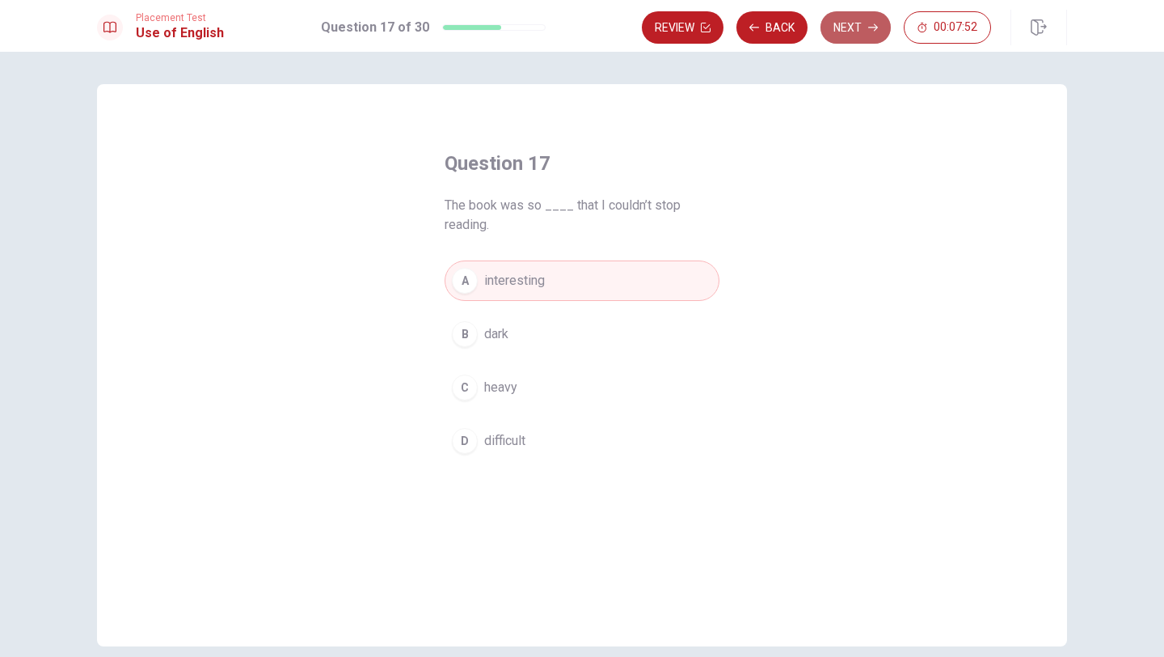
click at [838, 36] on button "Next" at bounding box center [856, 27] width 70 height 32
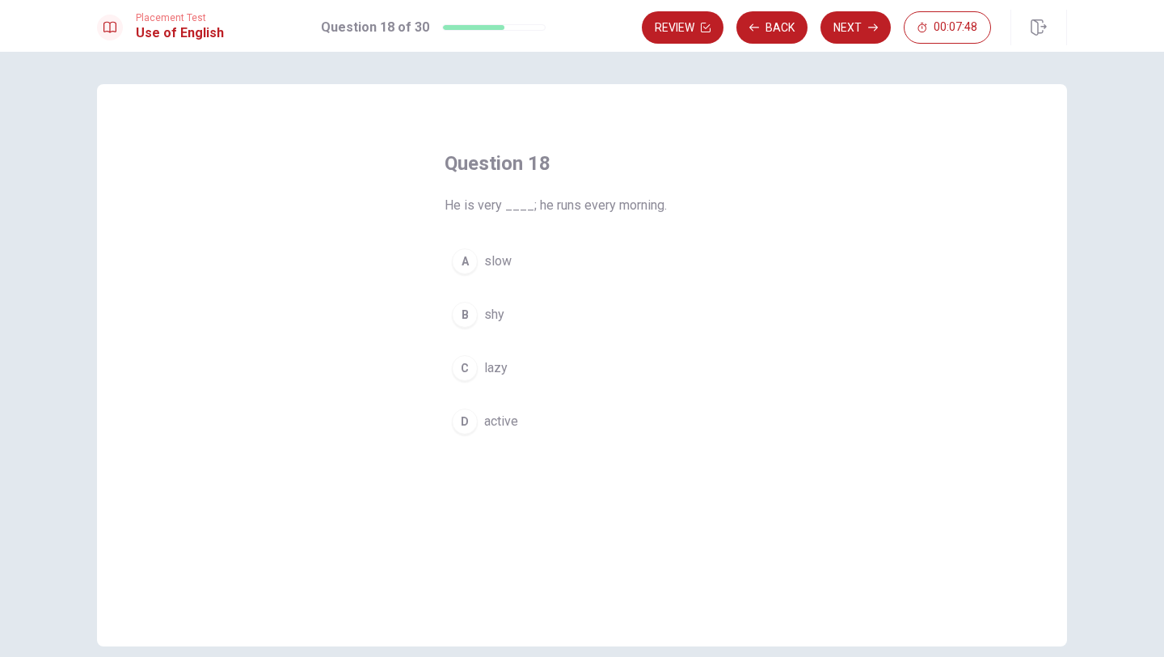
click at [452, 420] on div "D" at bounding box center [465, 421] width 26 height 26
click at [843, 34] on button "Next" at bounding box center [856, 27] width 70 height 32
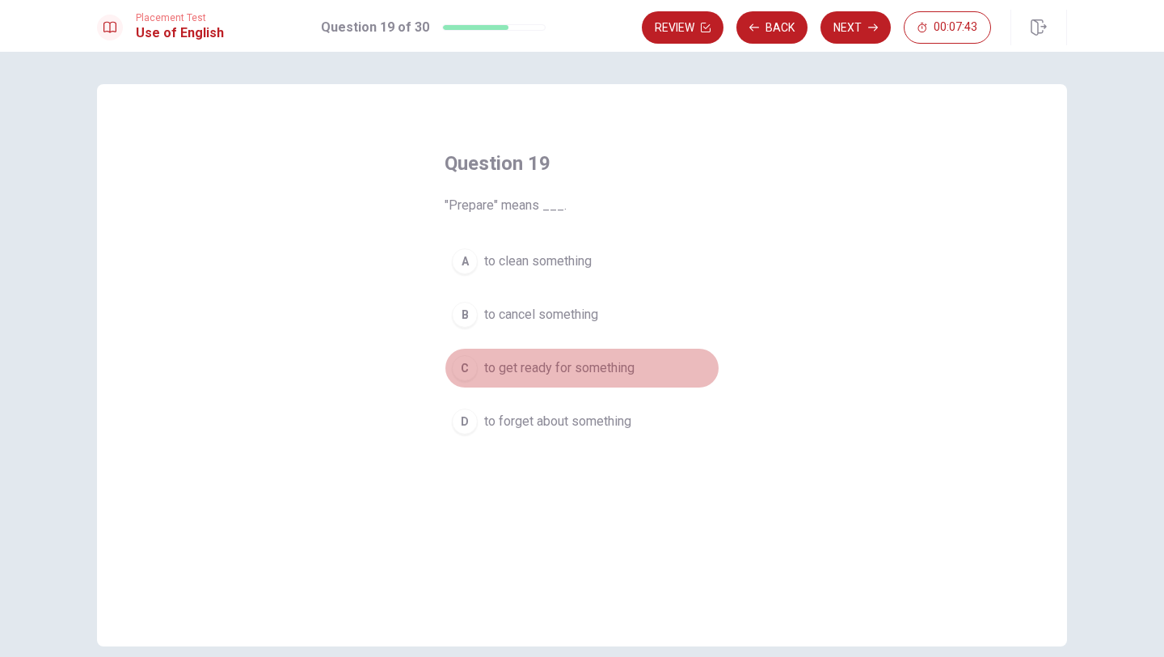
click at [487, 369] on span "to get ready for something" at bounding box center [559, 367] width 150 height 19
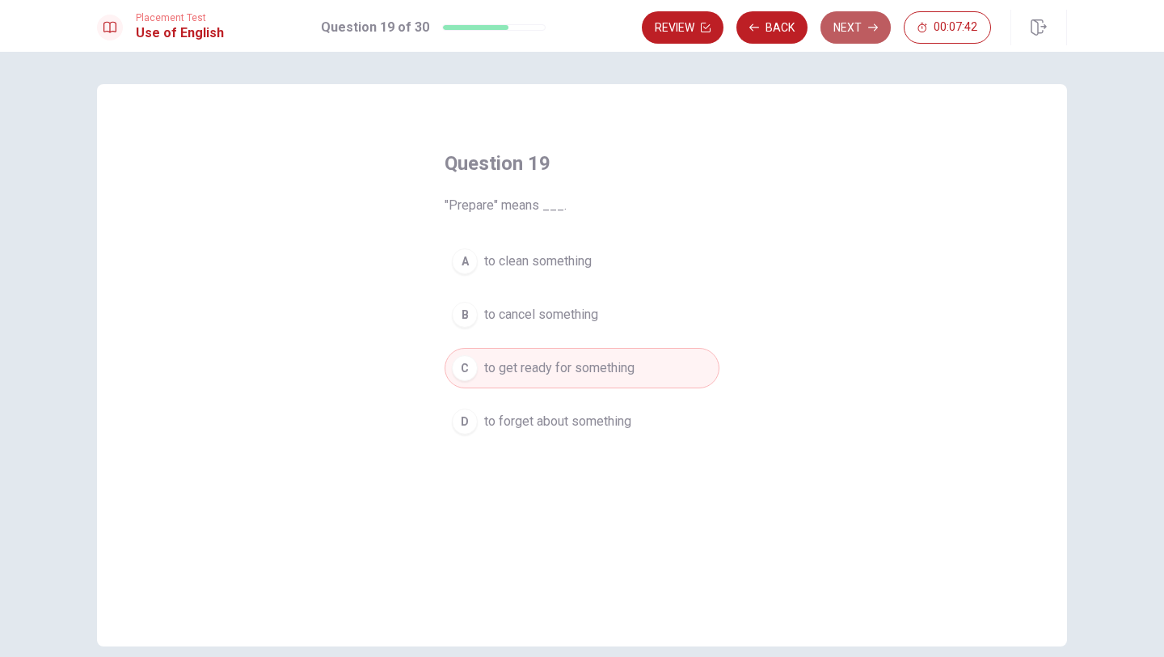
click at [842, 26] on button "Next" at bounding box center [856, 27] width 70 height 32
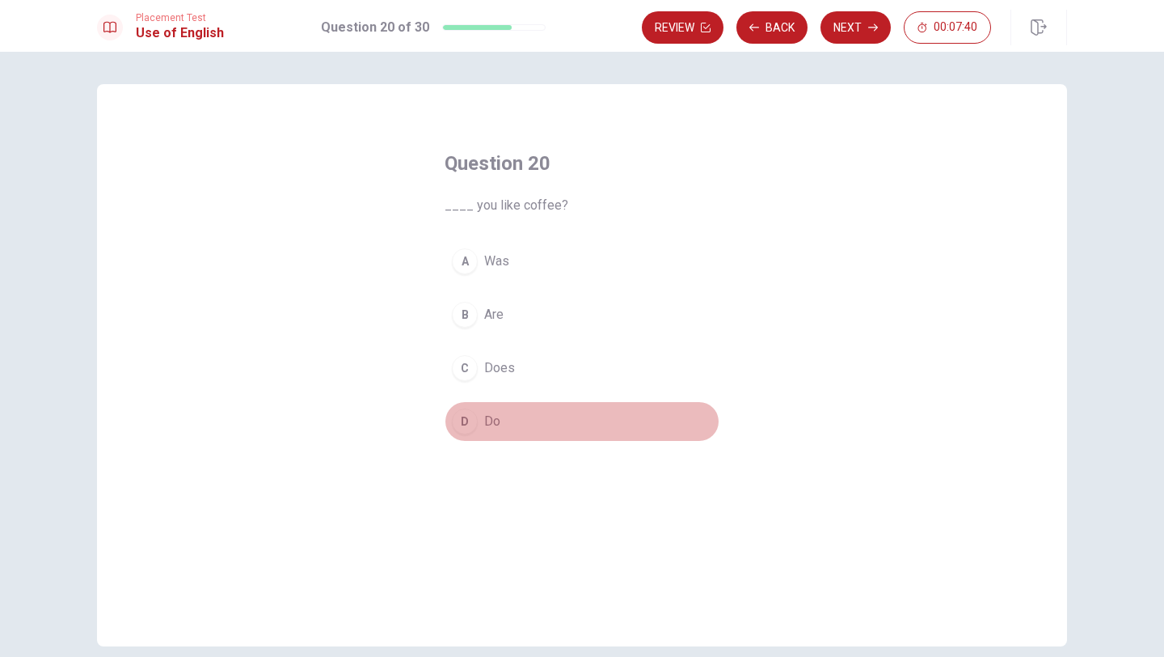
click at [462, 411] on div "D" at bounding box center [465, 421] width 26 height 26
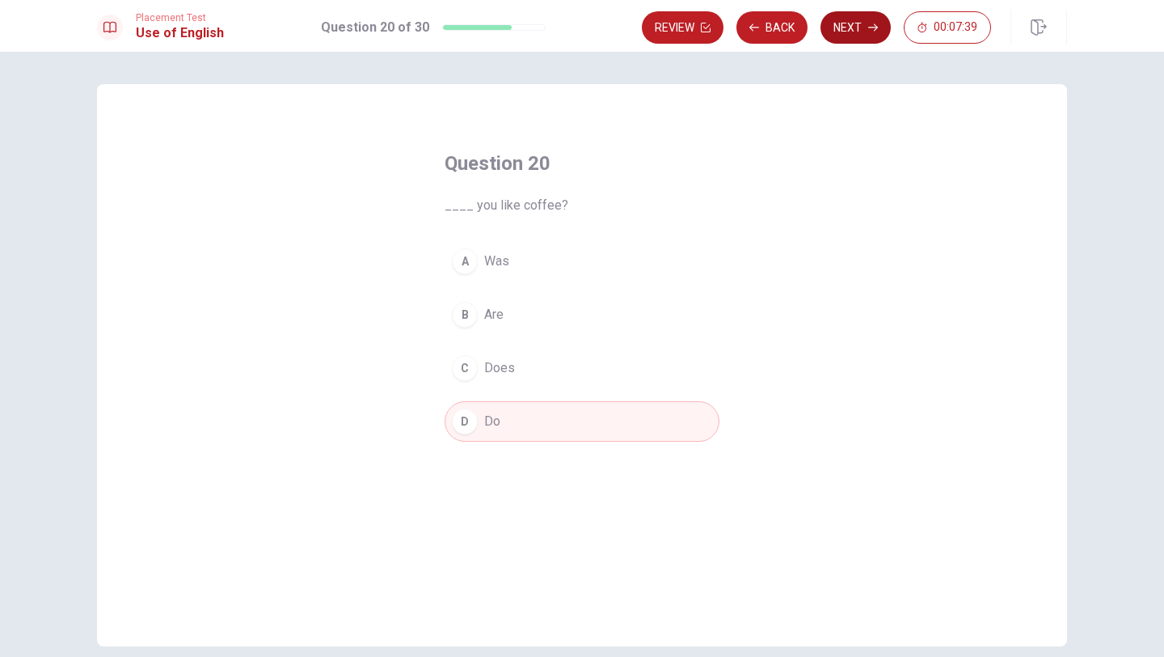
click at [850, 27] on button "Next" at bounding box center [856, 27] width 70 height 32
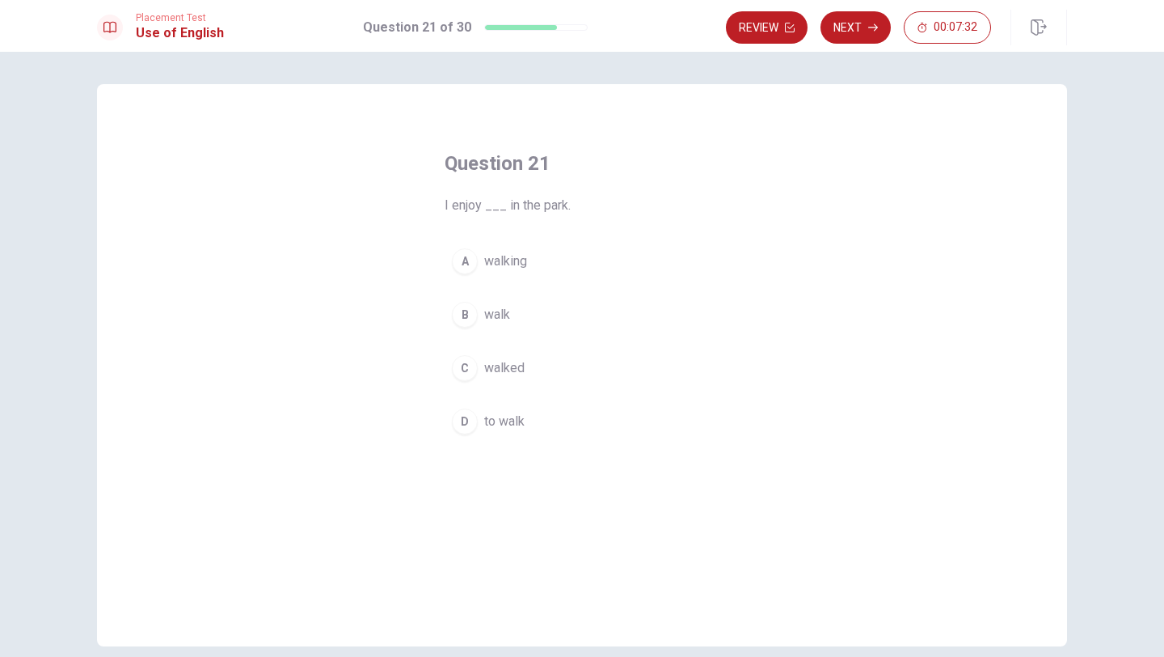
click at [458, 263] on div "A" at bounding box center [465, 261] width 26 height 26
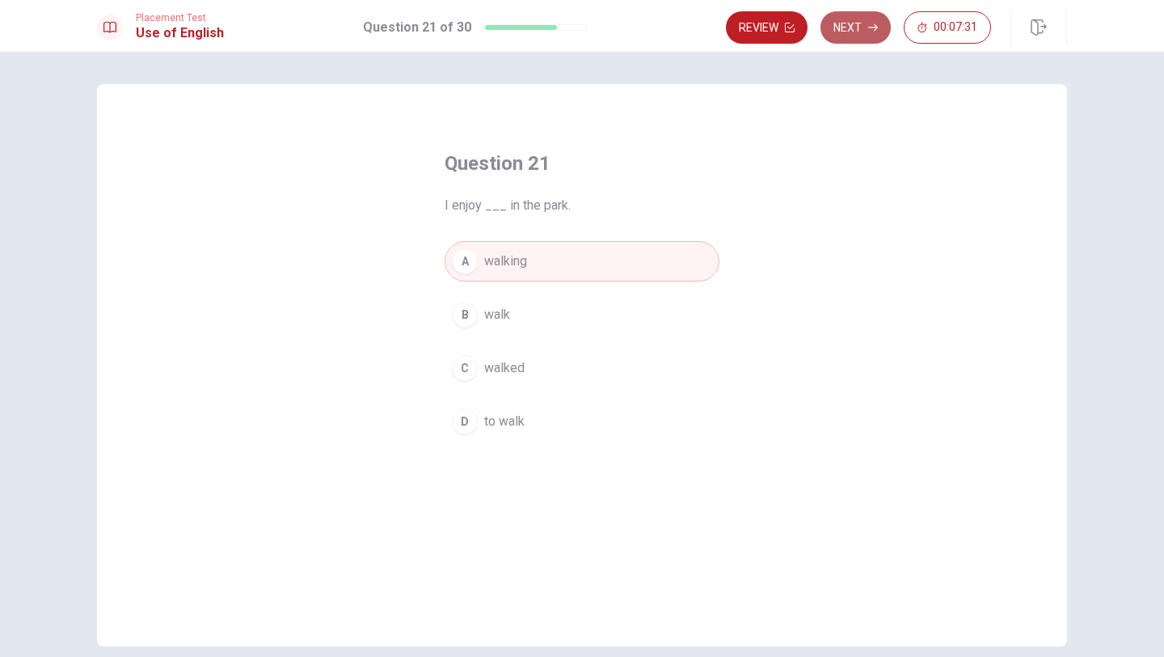
click at [857, 35] on button "Next" at bounding box center [856, 27] width 70 height 32
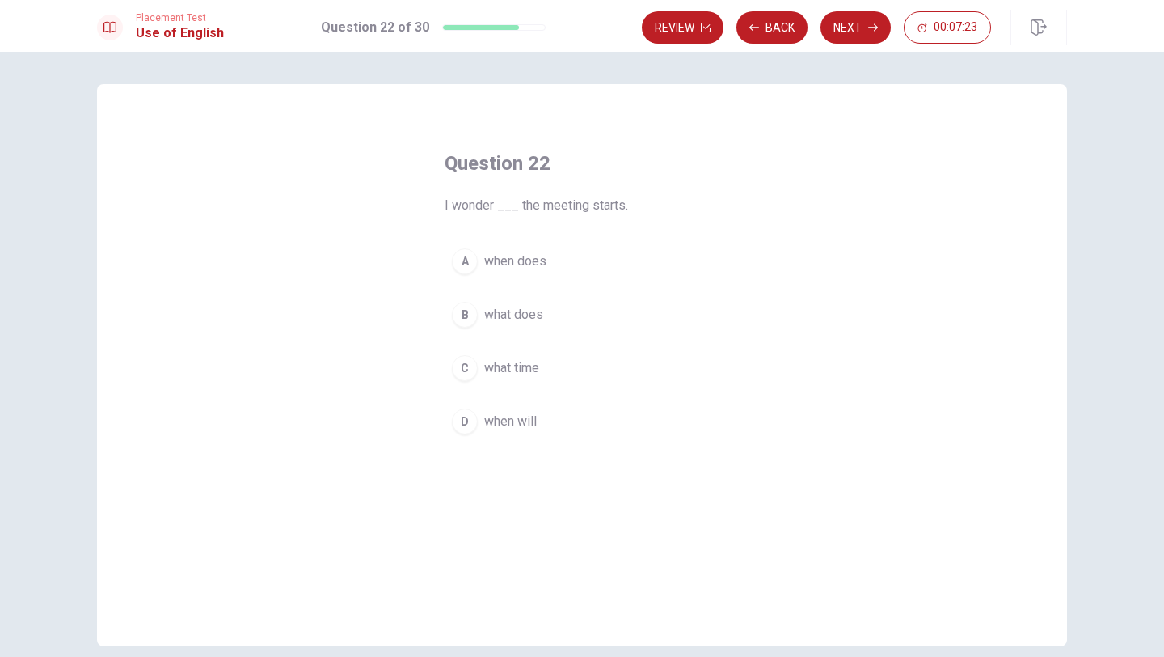
click at [468, 362] on div "C" at bounding box center [465, 368] width 26 height 26
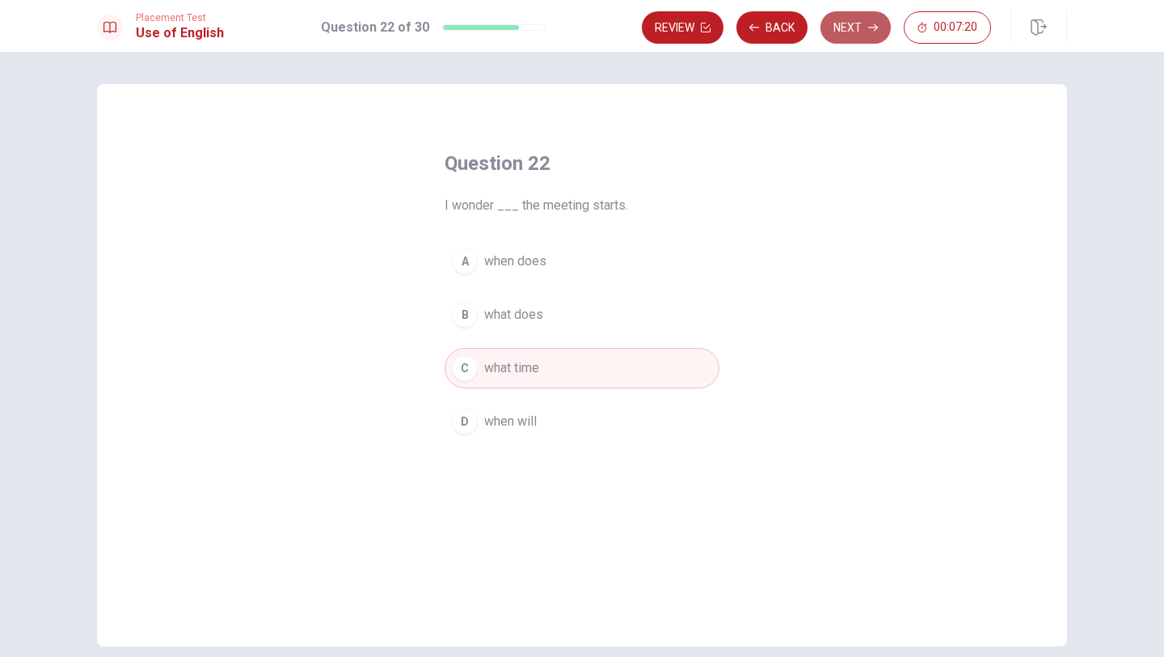
click at [848, 32] on button "Next" at bounding box center [856, 27] width 70 height 32
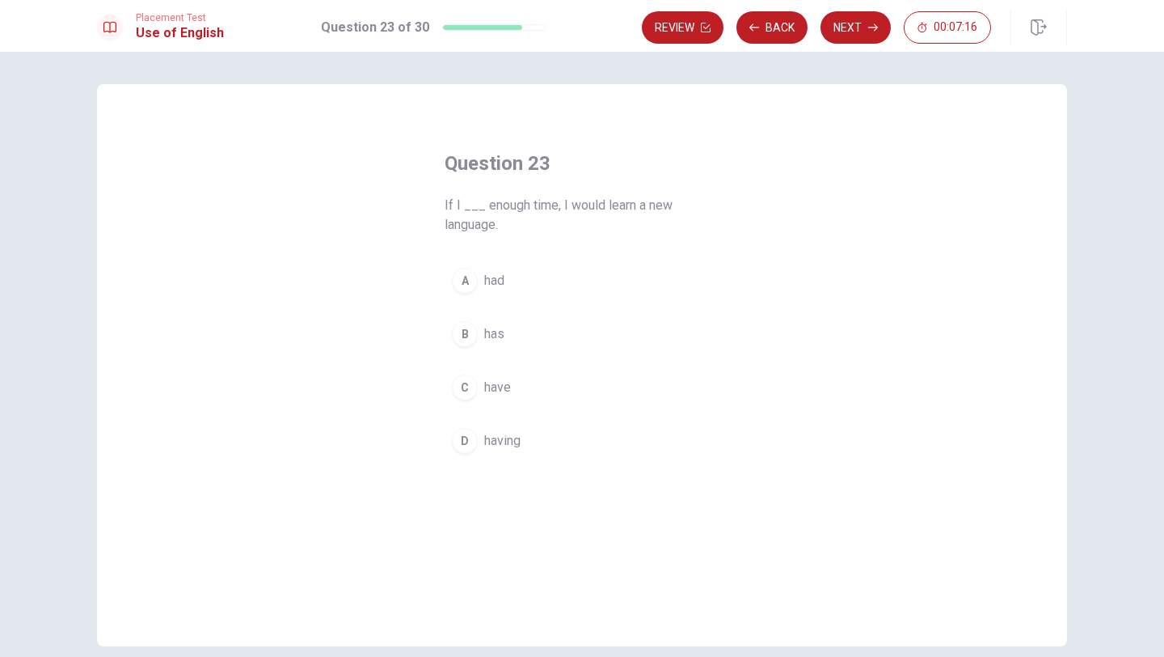
click at [464, 290] on div "A" at bounding box center [465, 281] width 26 height 26
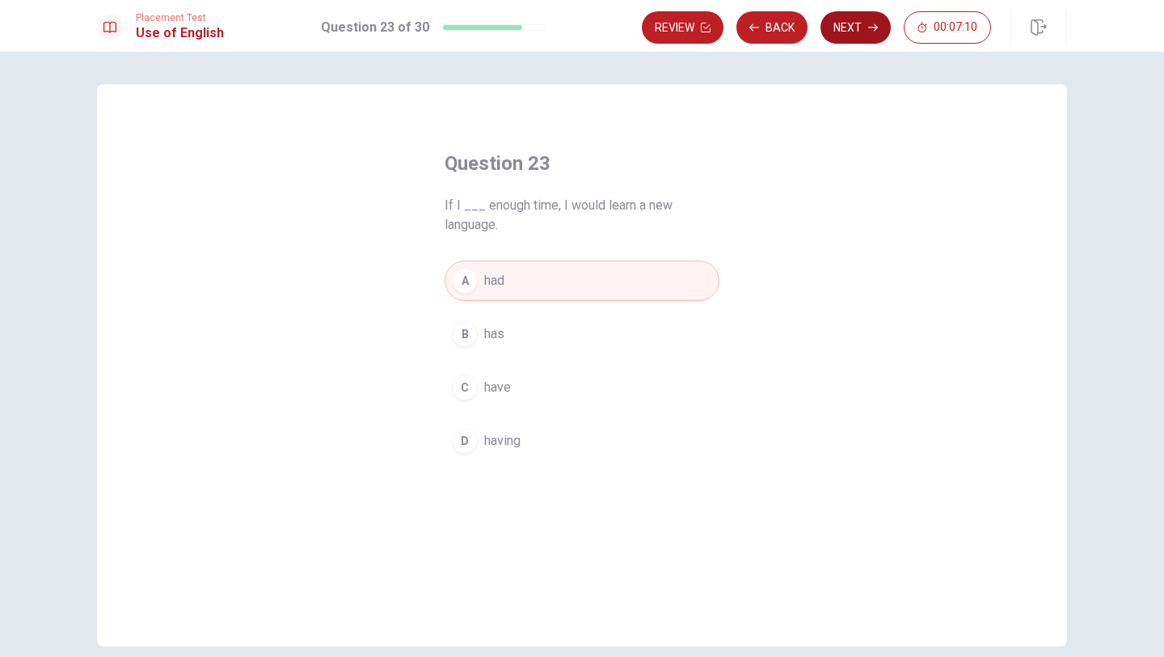
click at [842, 32] on button "Next" at bounding box center [856, 27] width 70 height 32
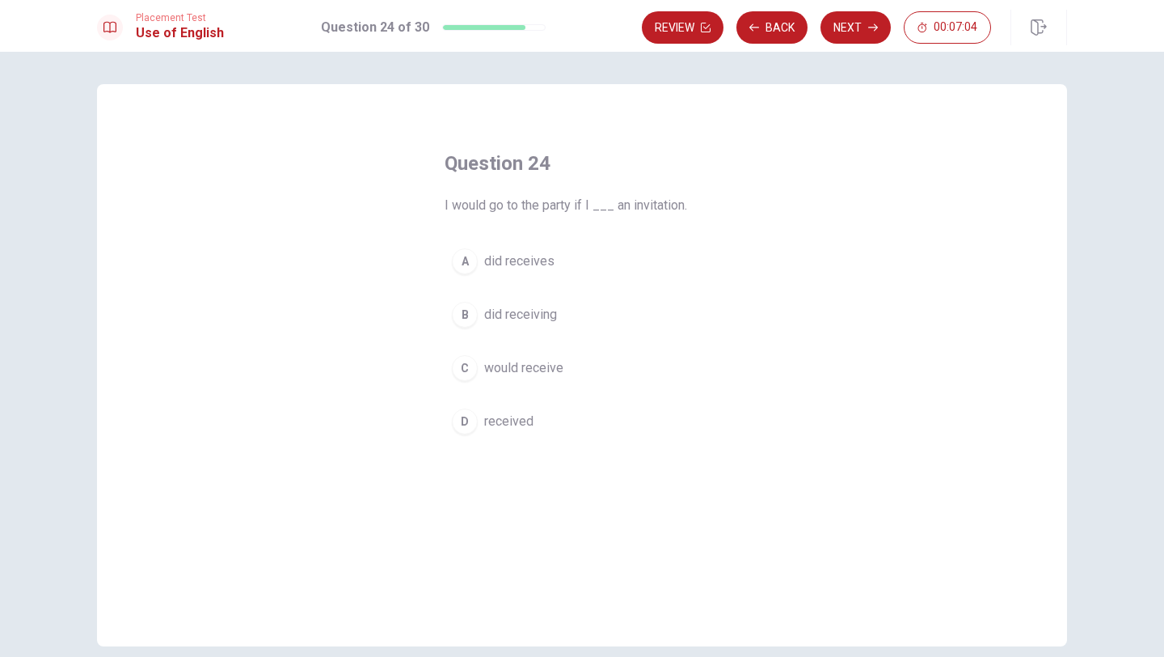
click at [464, 419] on div "D" at bounding box center [465, 421] width 26 height 26
click at [854, 33] on button "Next" at bounding box center [856, 27] width 70 height 32
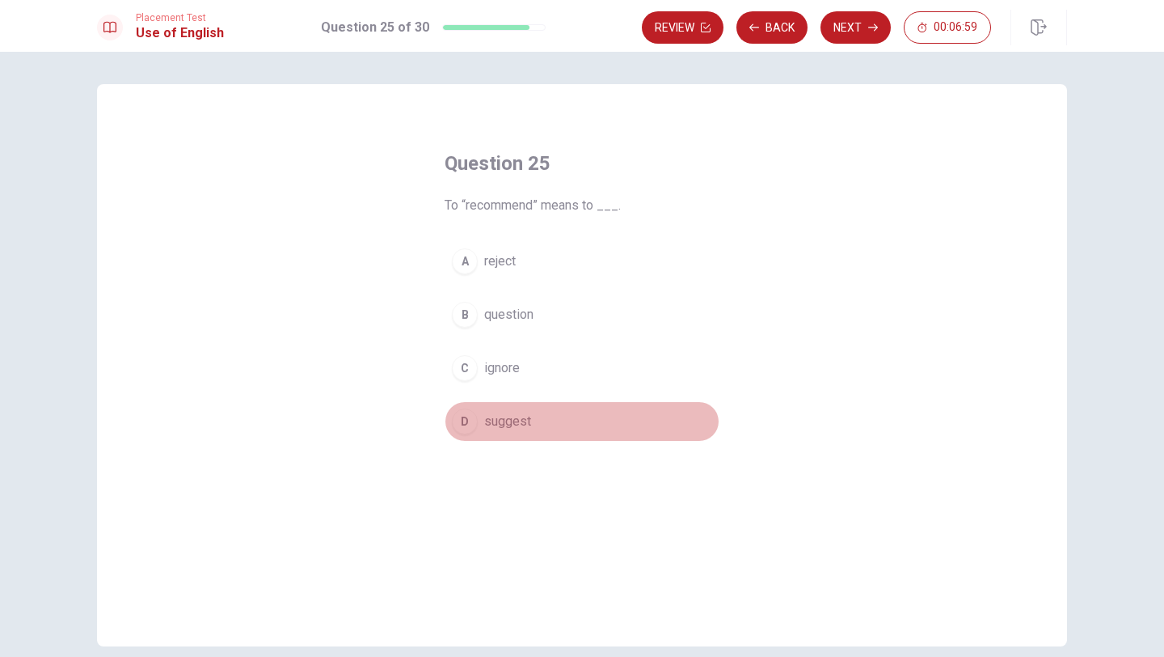
click at [468, 413] on div "D" at bounding box center [465, 421] width 26 height 26
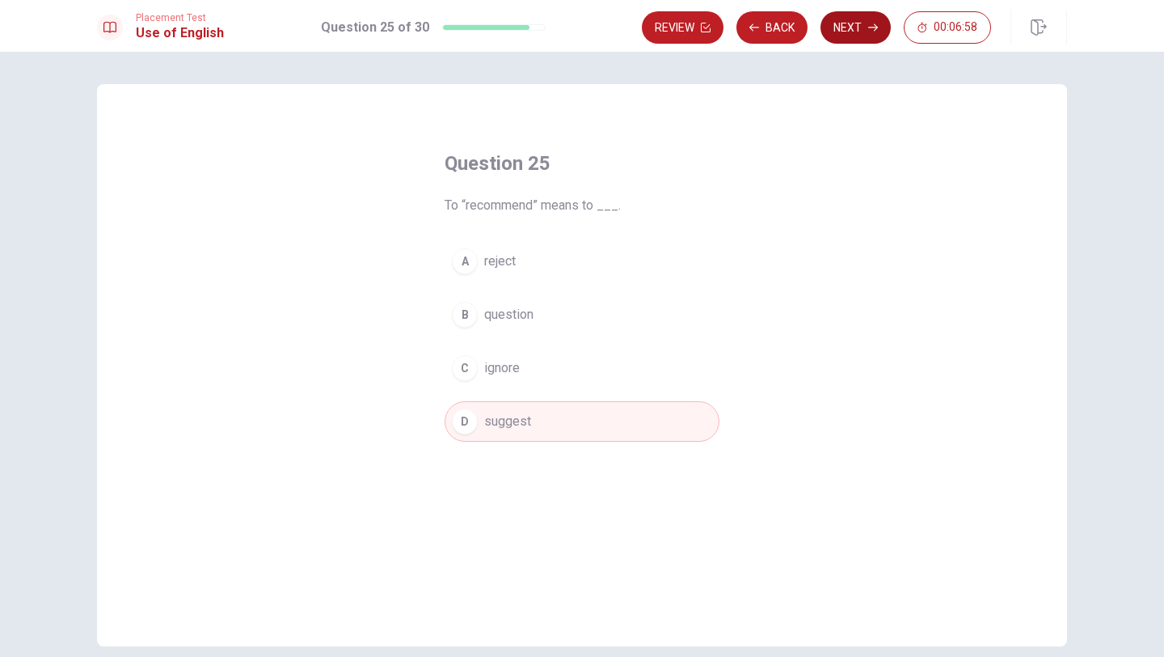
click at [855, 27] on button "Next" at bounding box center [856, 27] width 70 height 32
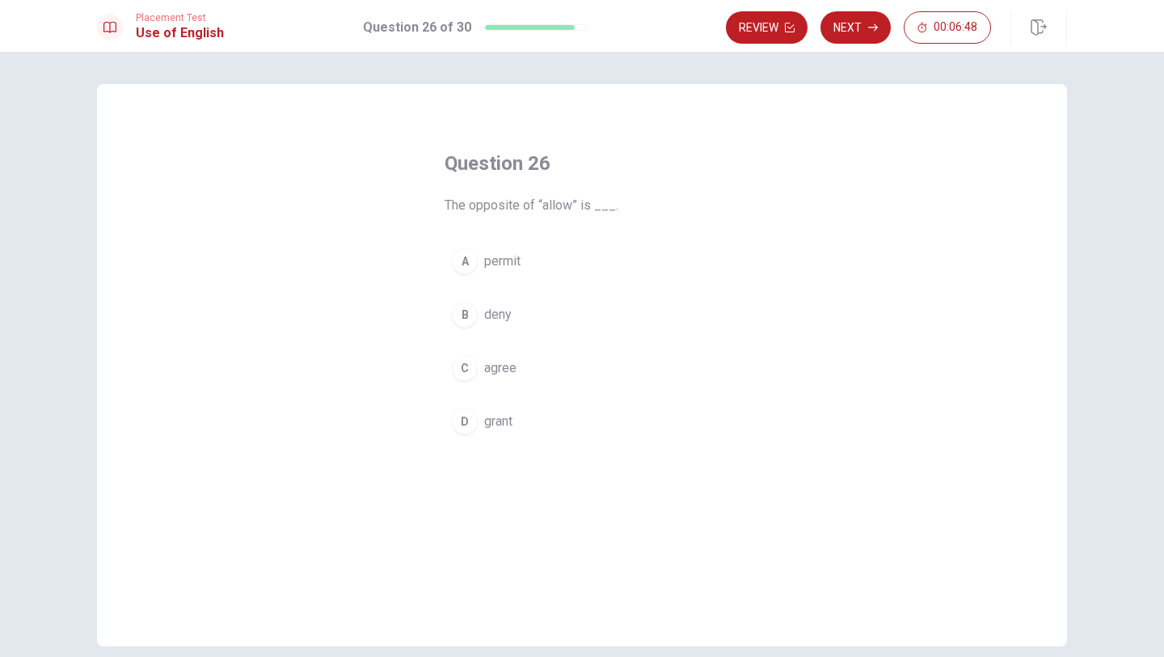
click at [472, 319] on div "B" at bounding box center [465, 315] width 26 height 26
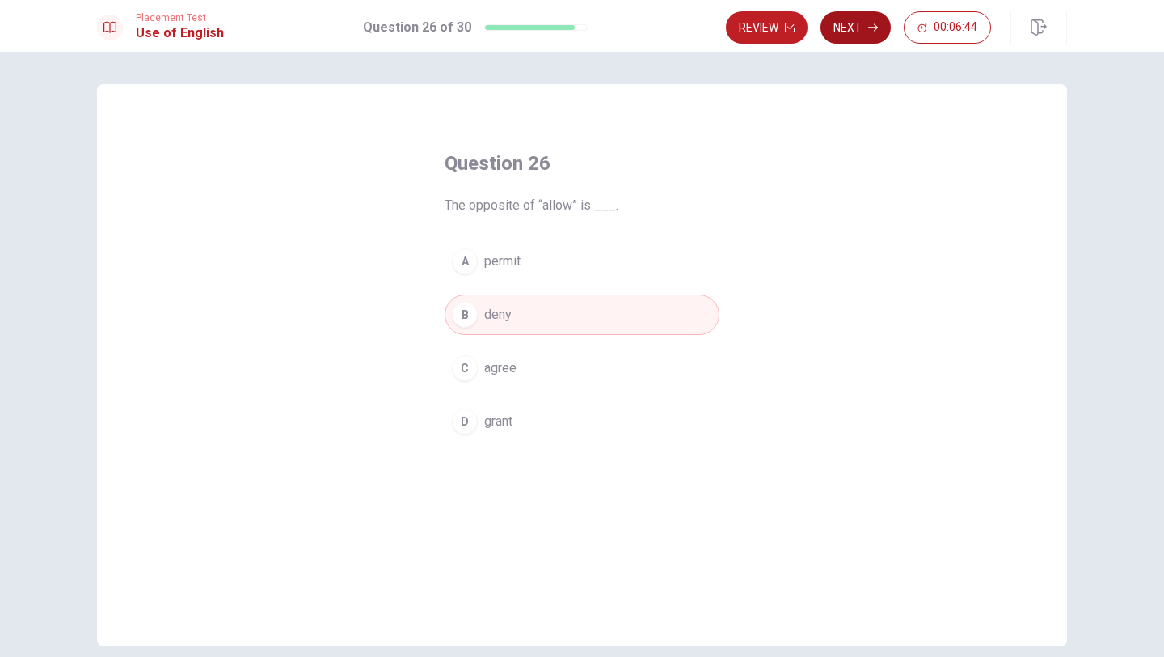
click at [857, 21] on button "Next" at bounding box center [856, 27] width 70 height 32
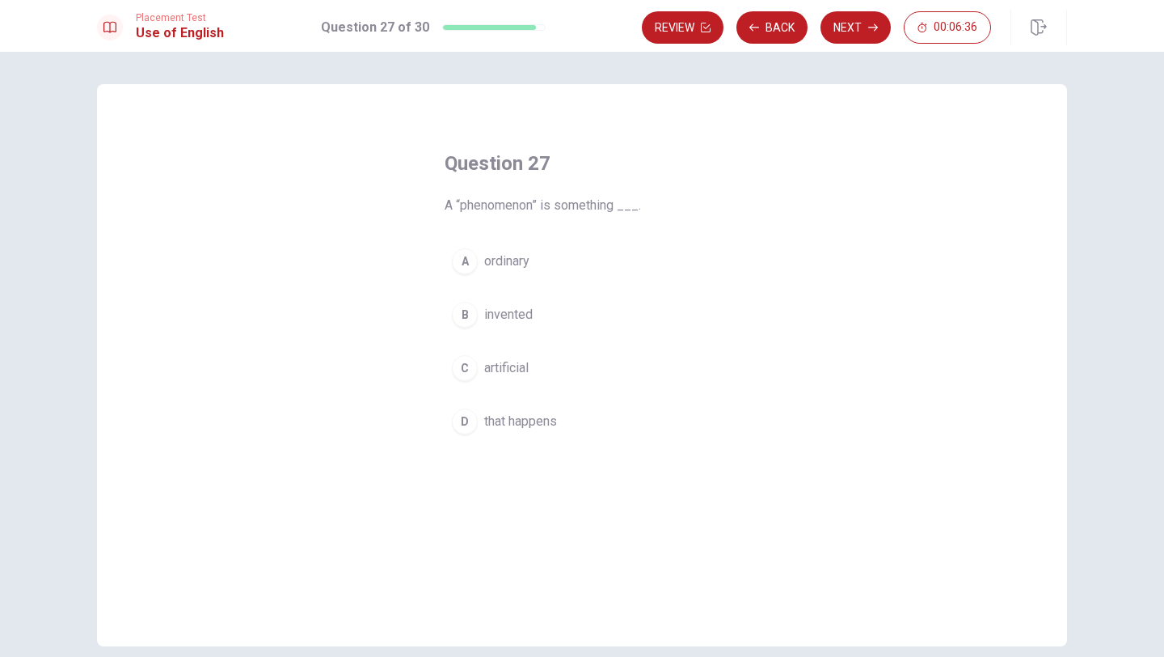
click at [468, 251] on div "A" at bounding box center [465, 261] width 26 height 26
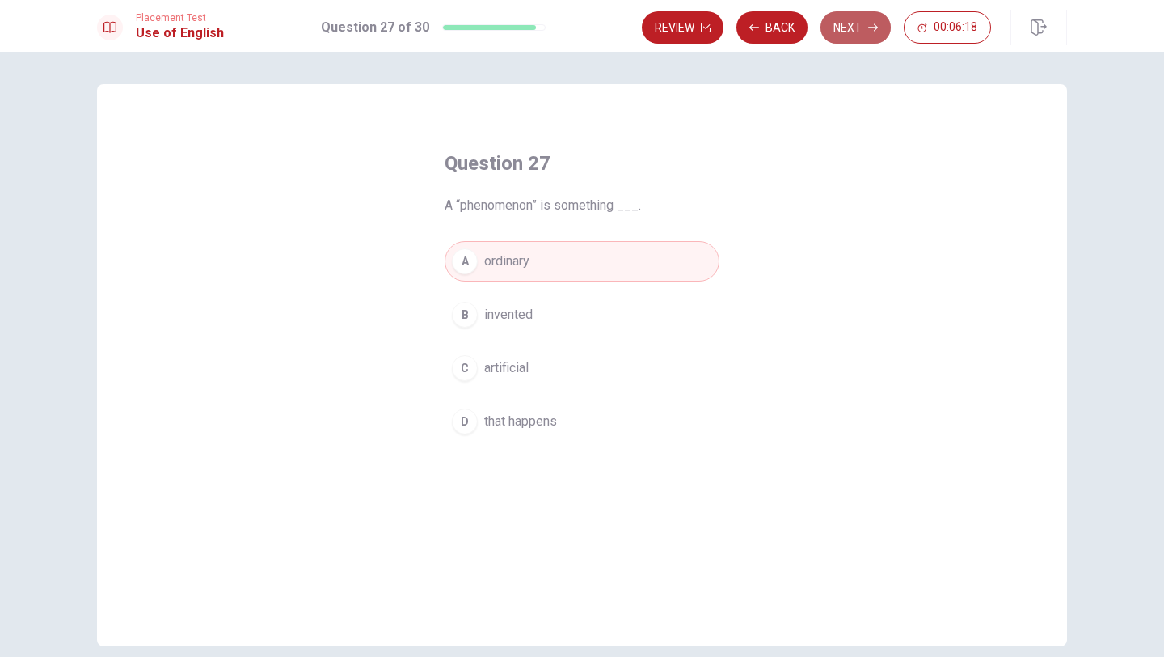
click at [871, 32] on button "Next" at bounding box center [856, 27] width 70 height 32
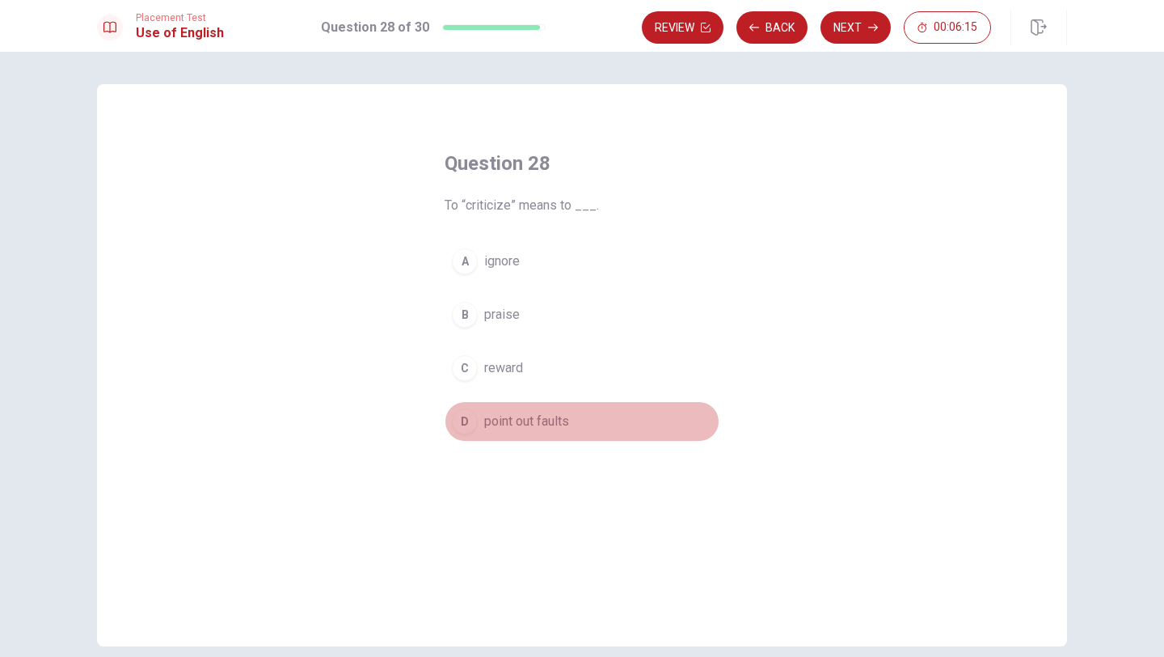
click at [467, 424] on div "D" at bounding box center [465, 421] width 26 height 26
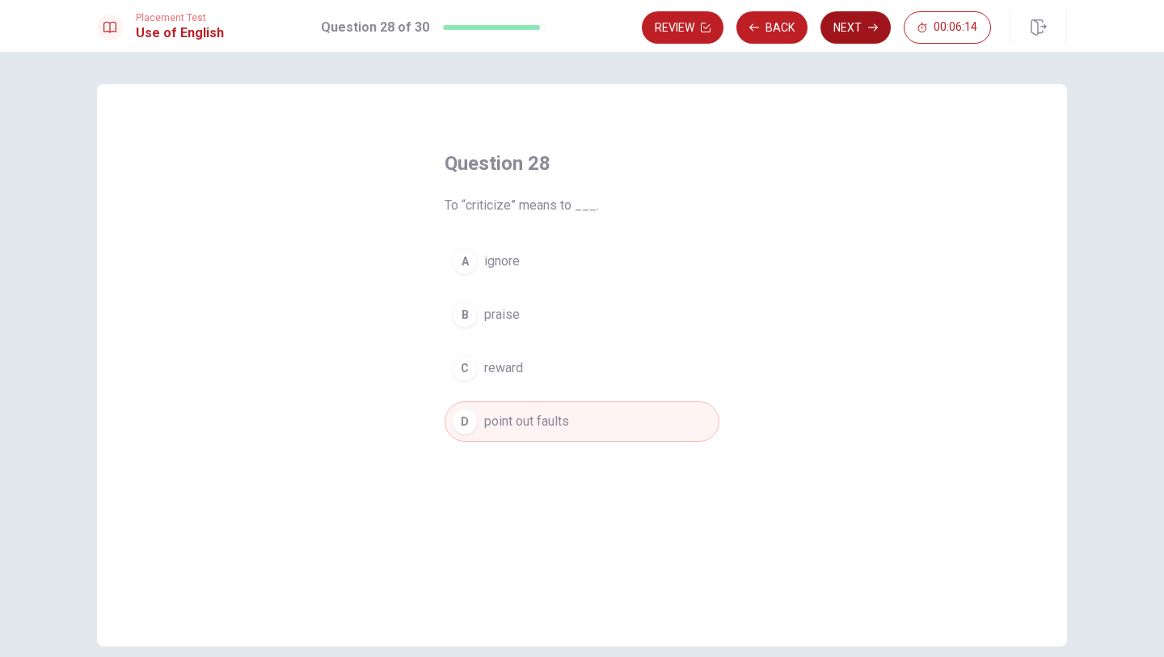
click at [860, 32] on button "Next" at bounding box center [856, 27] width 70 height 32
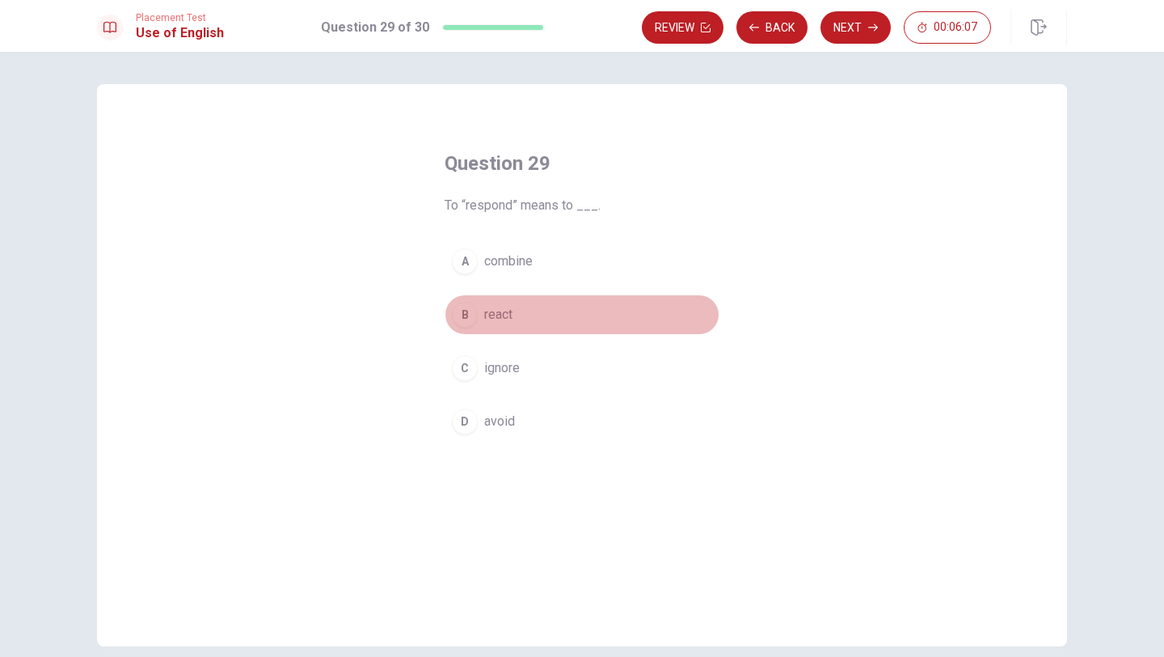
click at [472, 319] on div "B" at bounding box center [465, 315] width 26 height 26
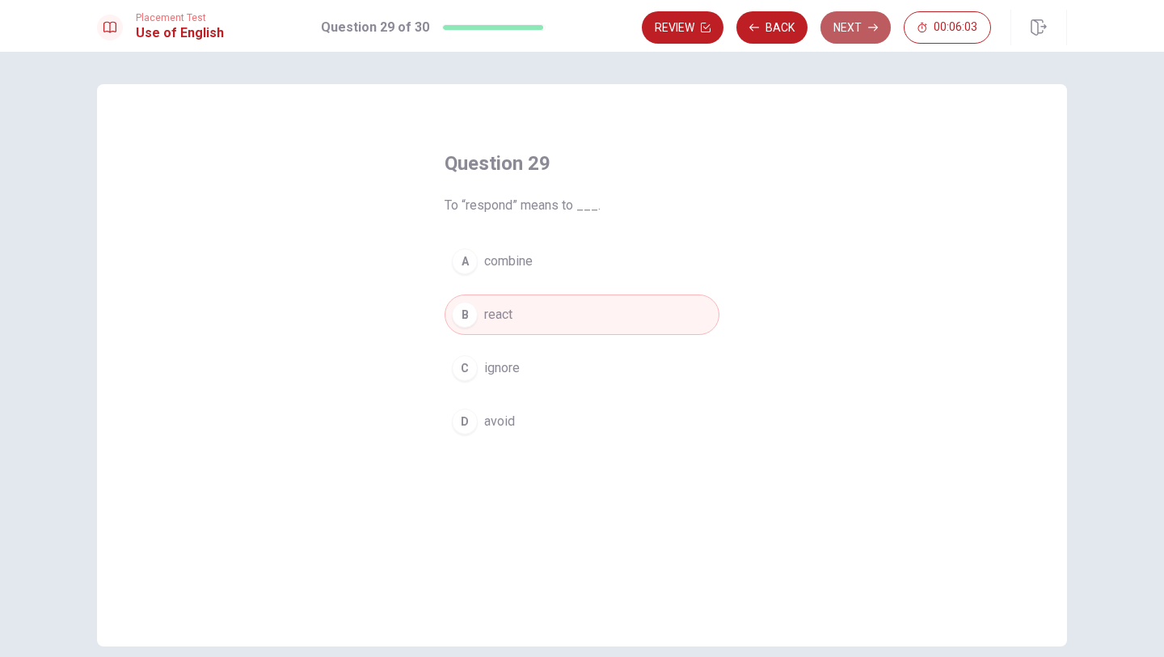
click at [840, 27] on button "Next" at bounding box center [856, 27] width 70 height 32
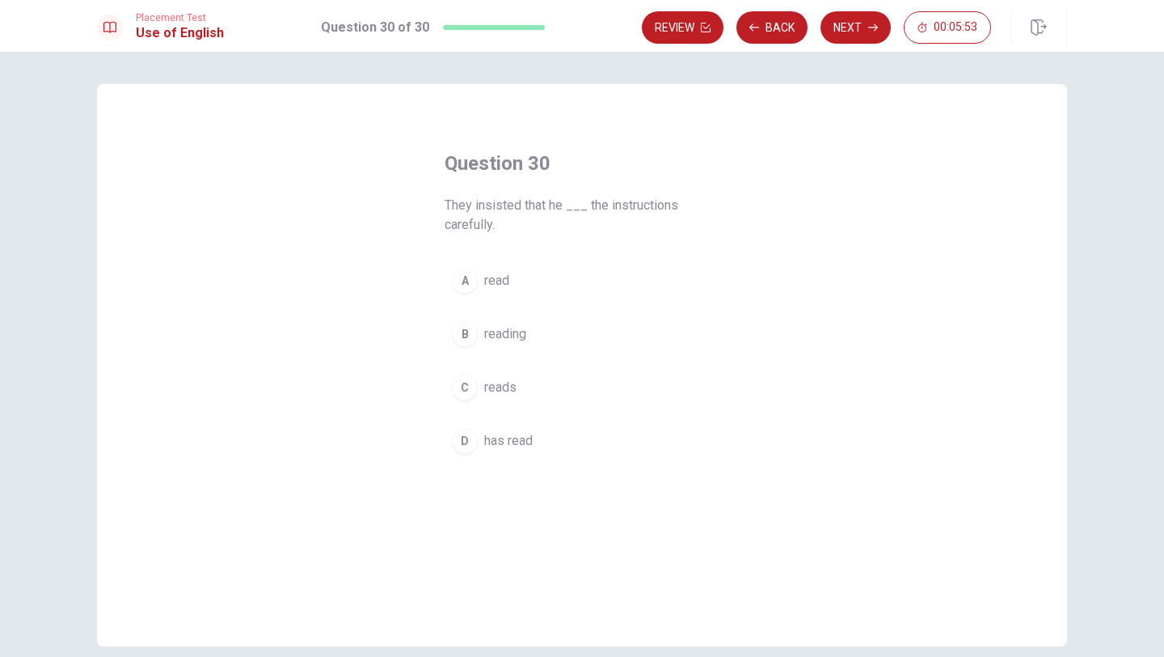
click at [463, 446] on div "D" at bounding box center [465, 441] width 26 height 26
click at [841, 27] on button "Next" at bounding box center [856, 27] width 70 height 32
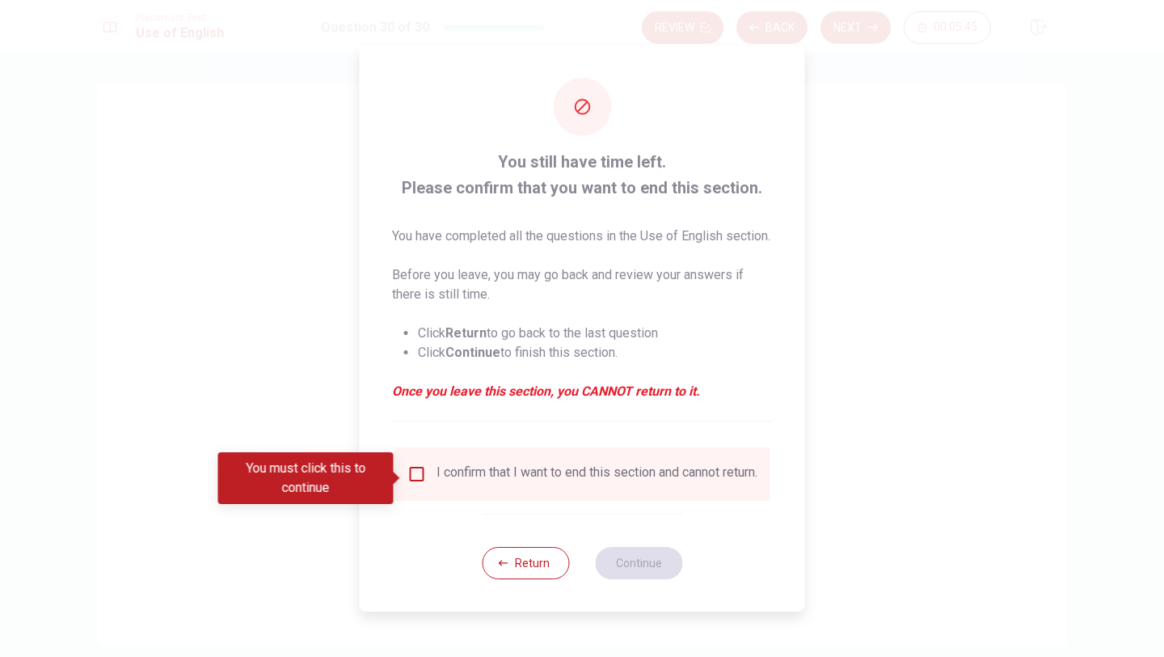
click at [418, 484] on input "You must click this to continue" at bounding box center [417, 473] width 19 height 19
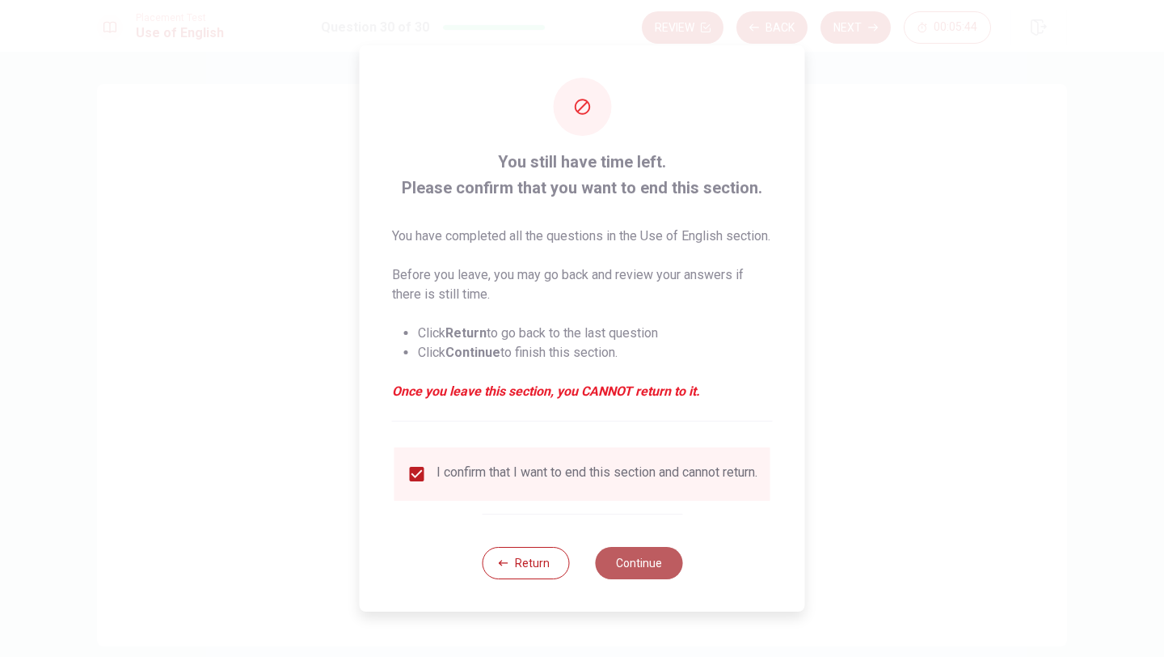
click at [639, 579] on button "Continue" at bounding box center [638, 563] width 87 height 32
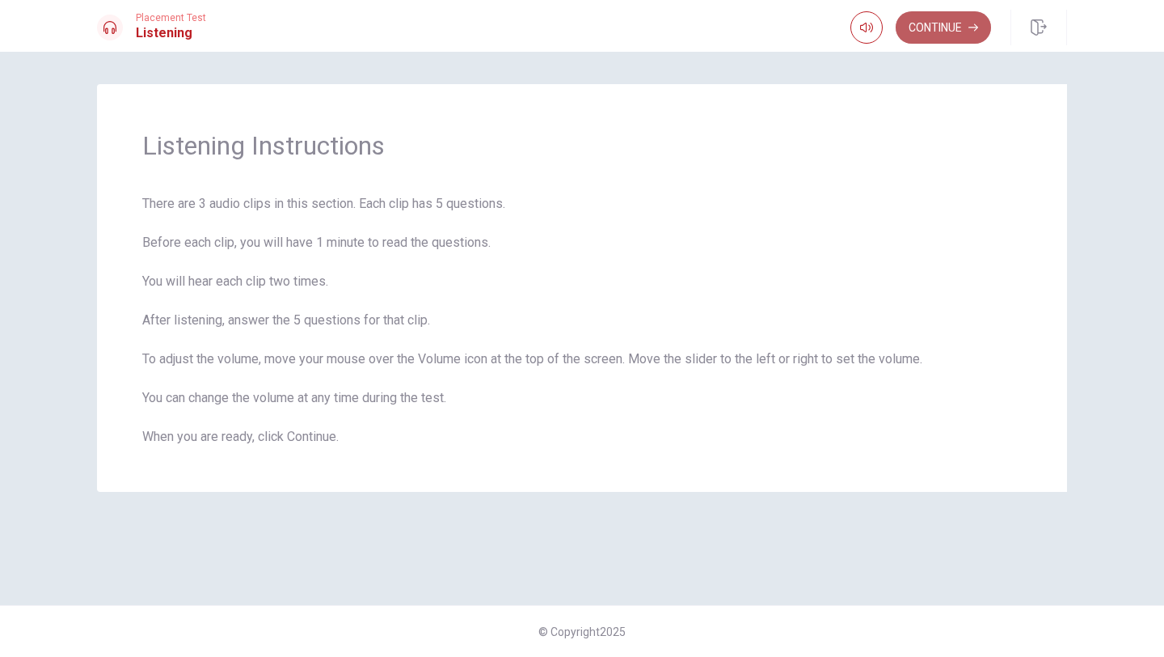
click at [949, 28] on button "Continue" at bounding box center [943, 27] width 95 height 32
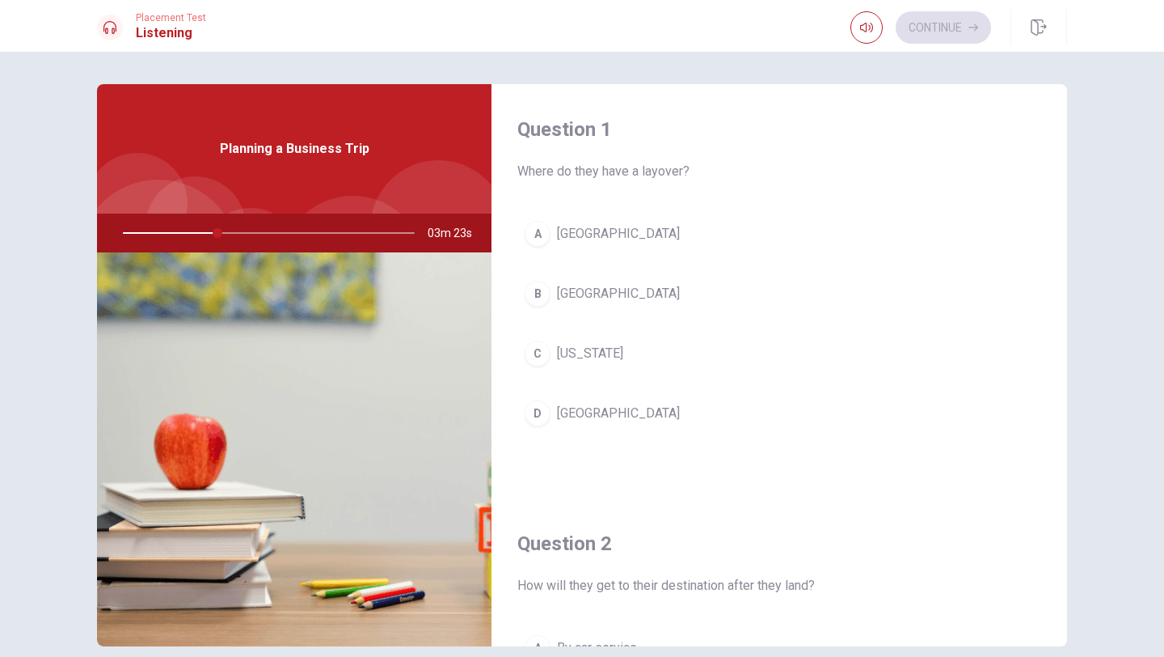
click at [543, 413] on div "D" at bounding box center [538, 413] width 26 height 26
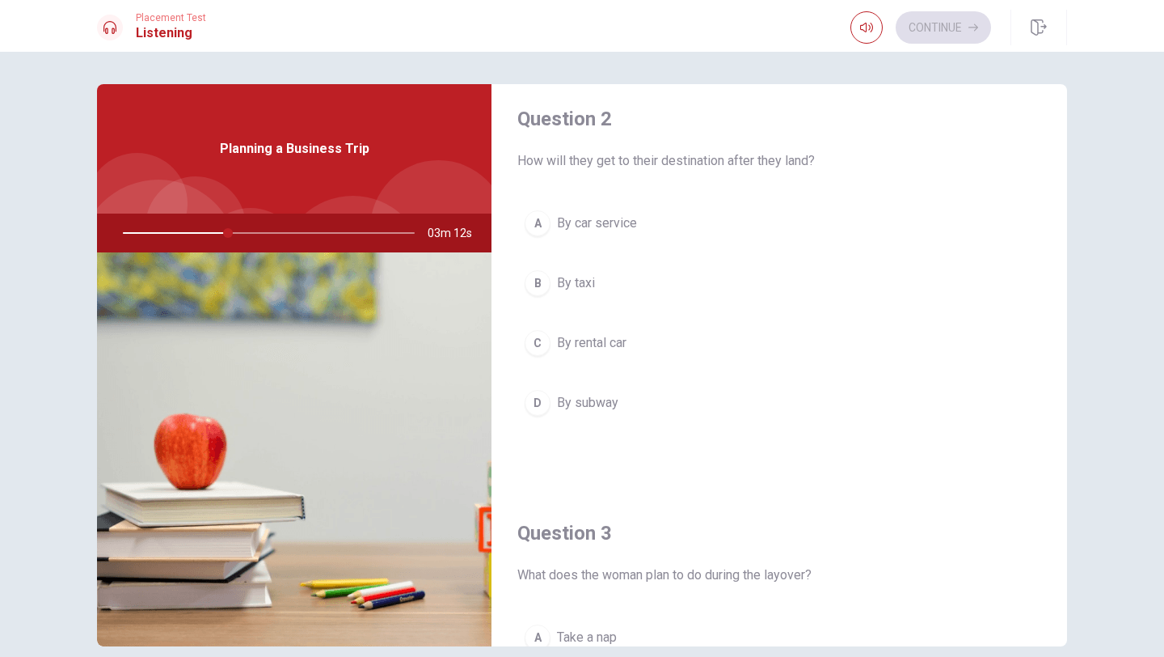
scroll to position [429, 0]
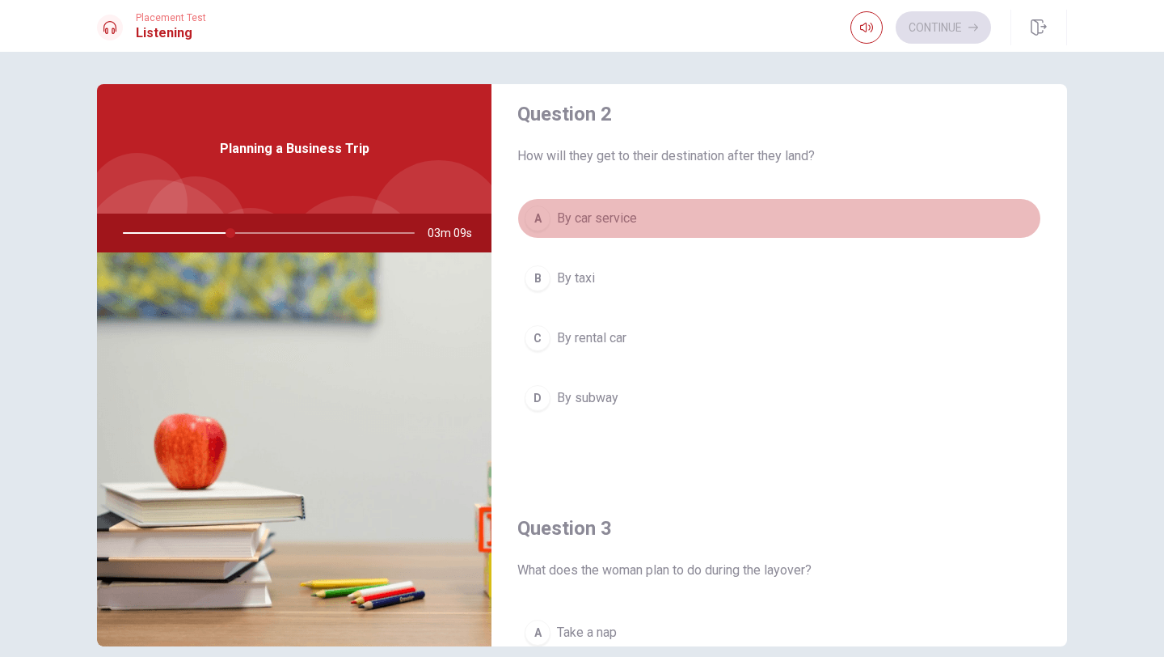
click at [543, 223] on div "A" at bounding box center [538, 218] width 26 height 26
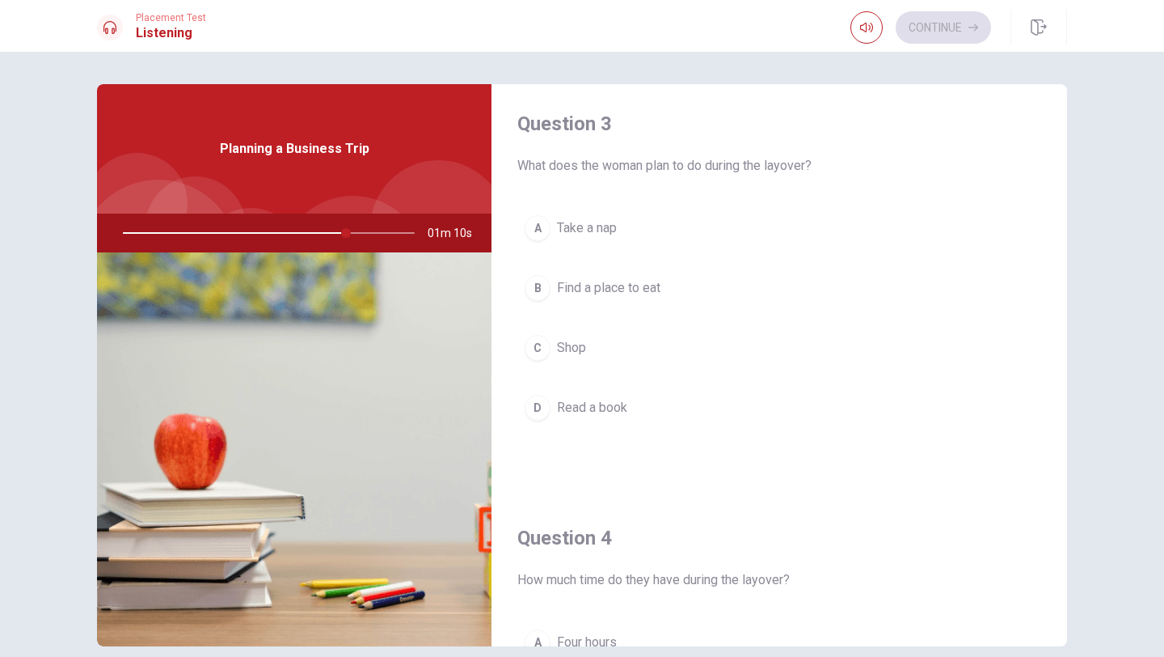
scroll to position [840, 0]
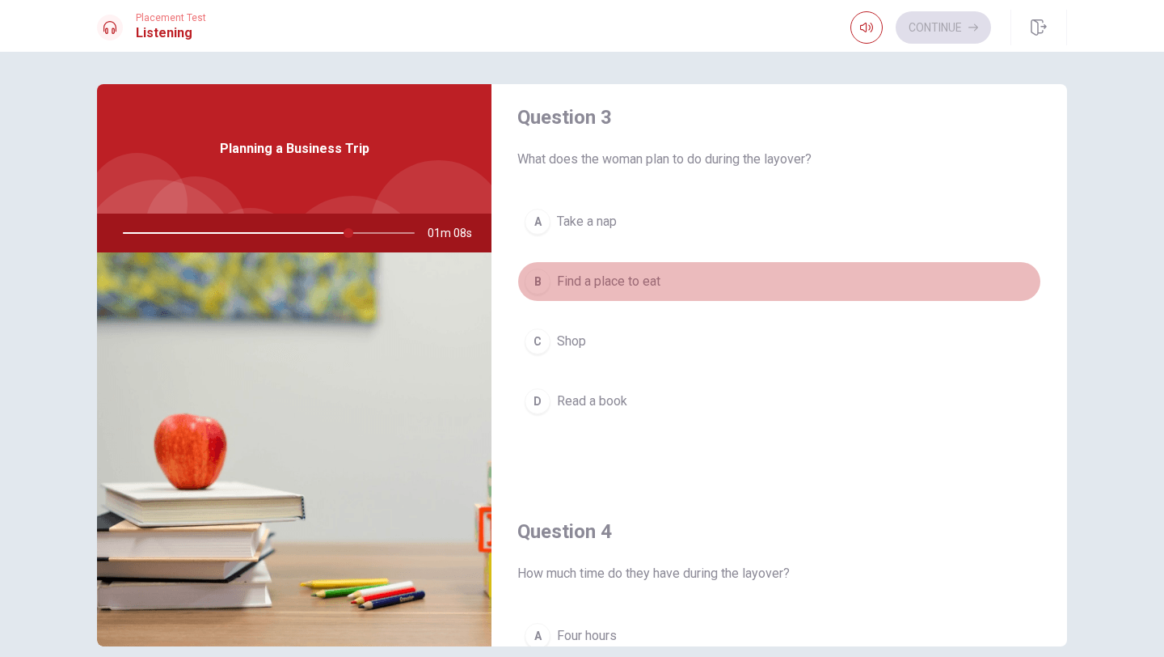
click at [539, 285] on div "B" at bounding box center [538, 281] width 26 height 26
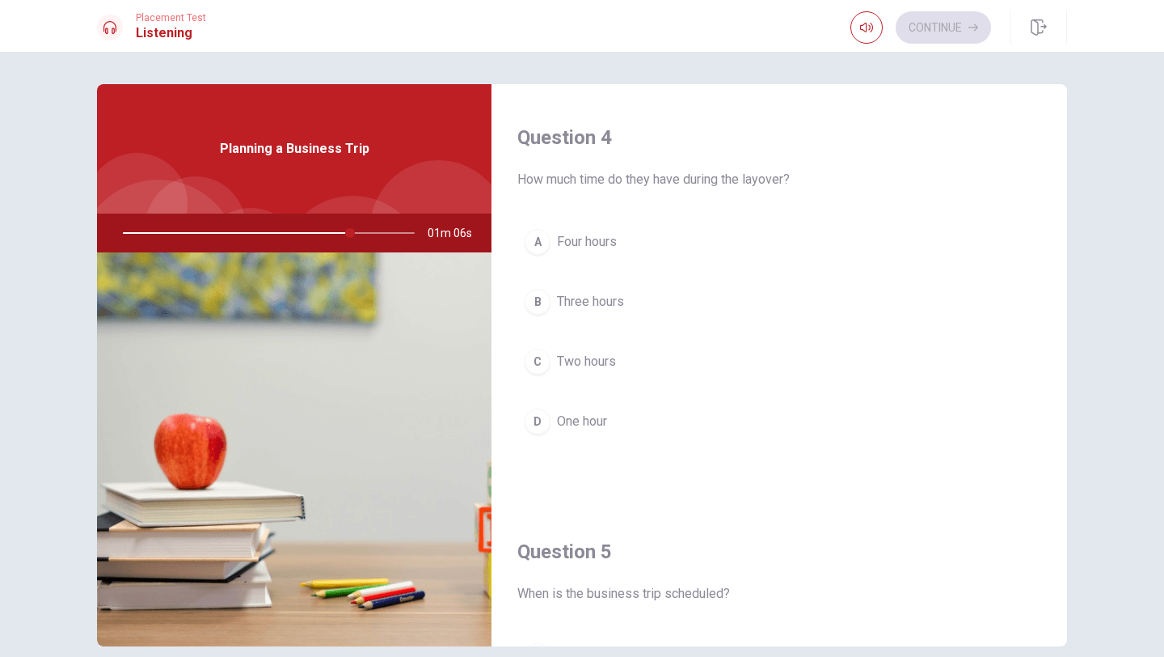
scroll to position [1244, 0]
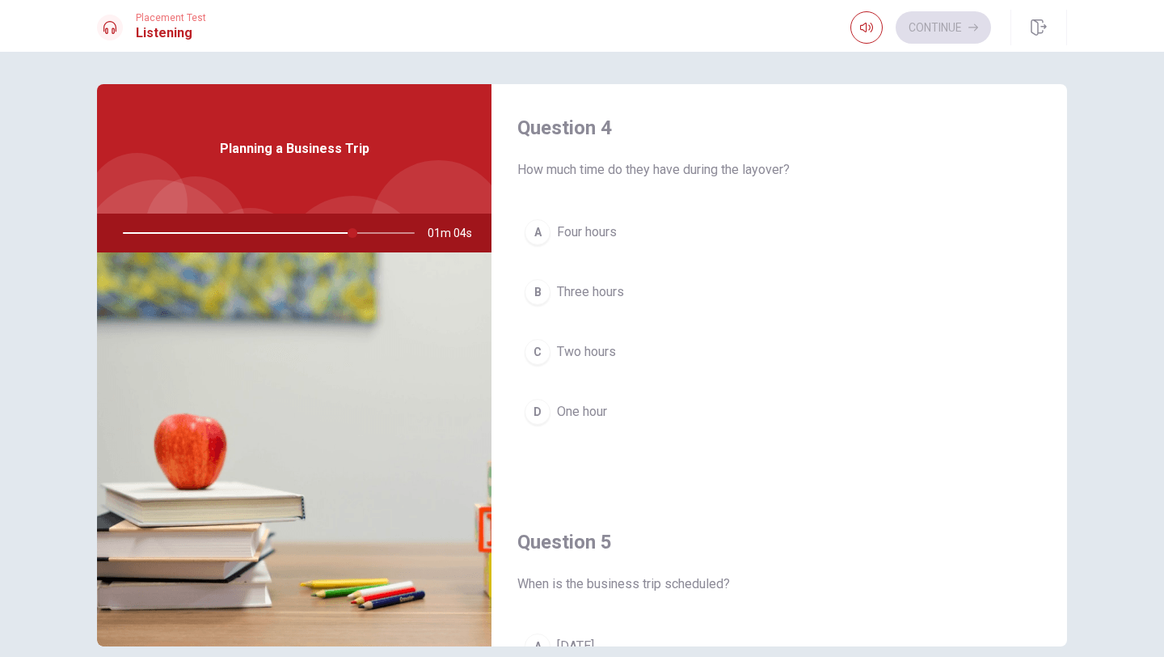
click at [345, 233] on div at bounding box center [265, 232] width 324 height 39
click at [540, 355] on div "C" at bounding box center [538, 352] width 26 height 26
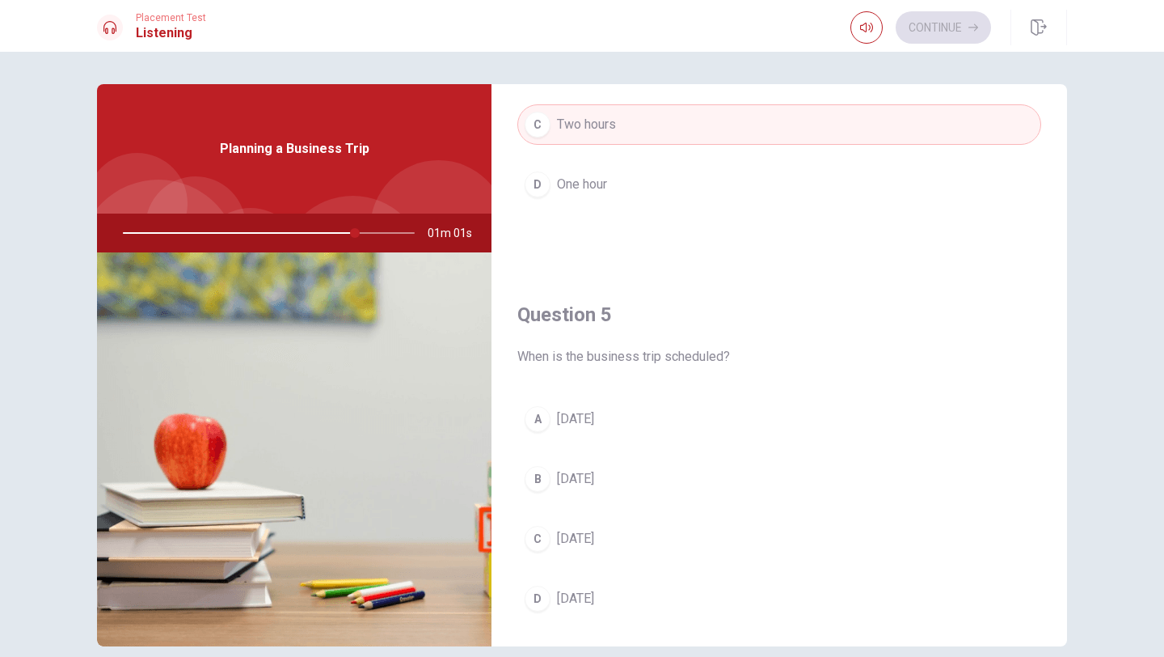
scroll to position [1508, 0]
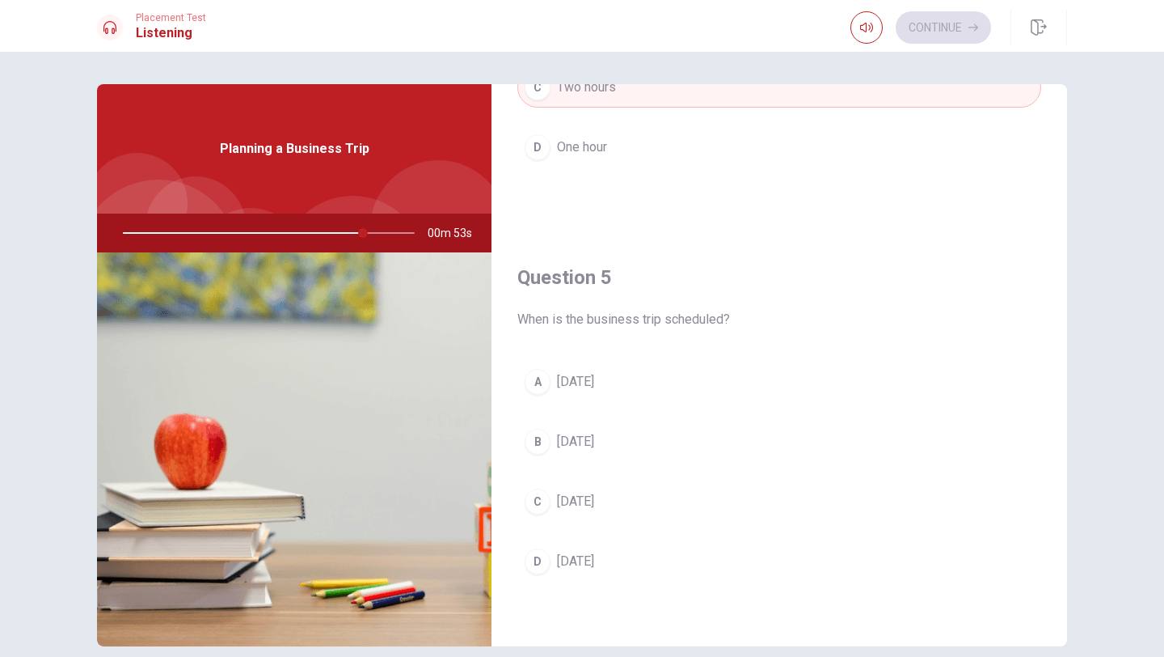
click at [543, 378] on div "A" at bounding box center [538, 382] width 26 height 26
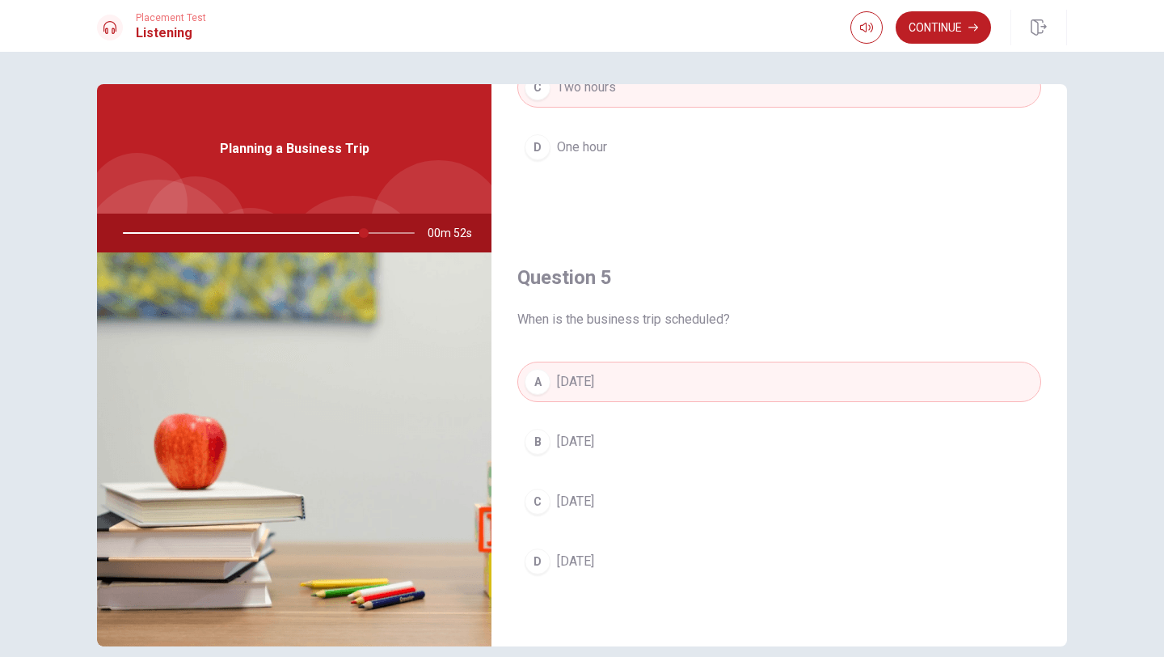
scroll to position [1169, 0]
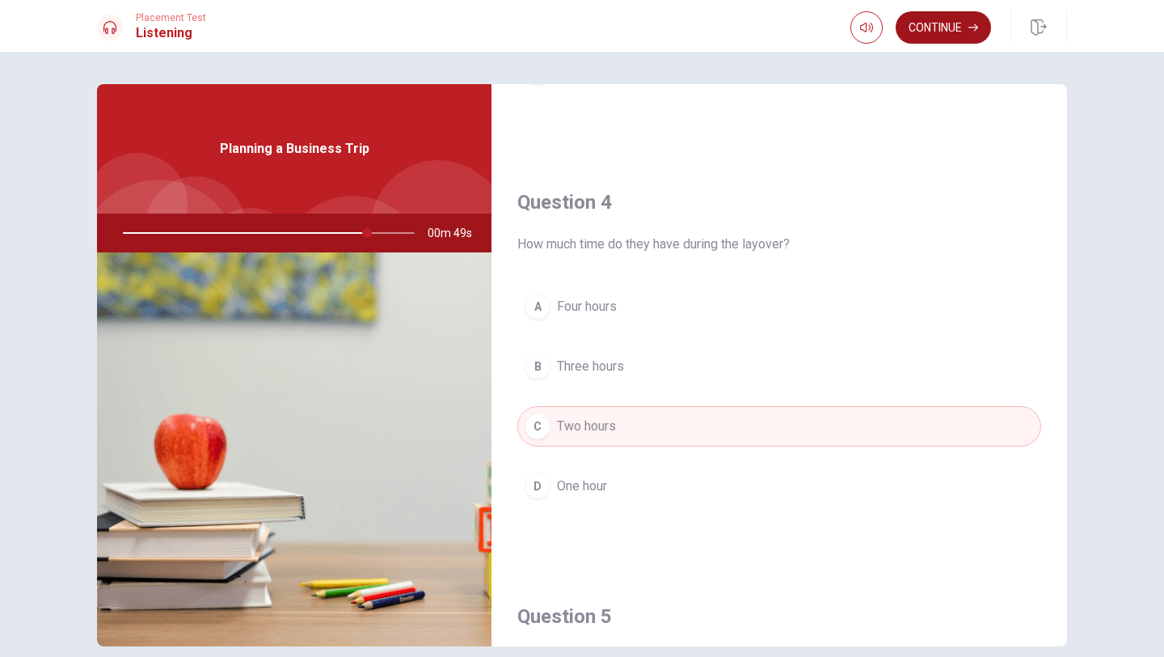
click at [943, 33] on button "Continue" at bounding box center [943, 27] width 95 height 32
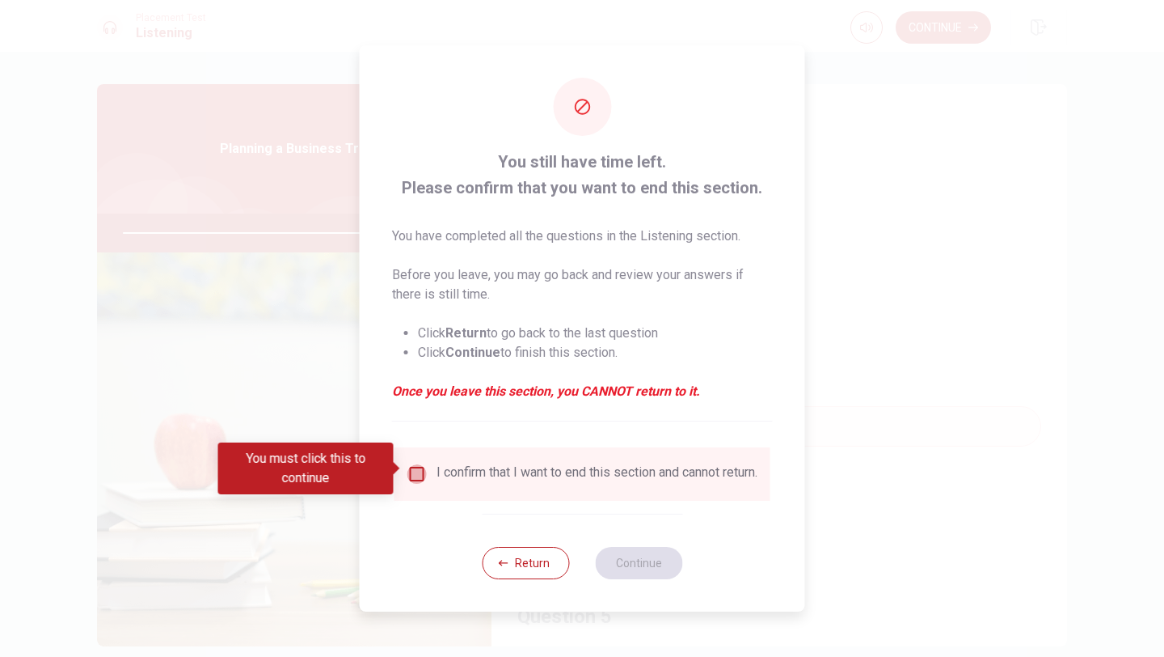
click at [420, 471] on input "You must click this to continue" at bounding box center [417, 473] width 19 height 19
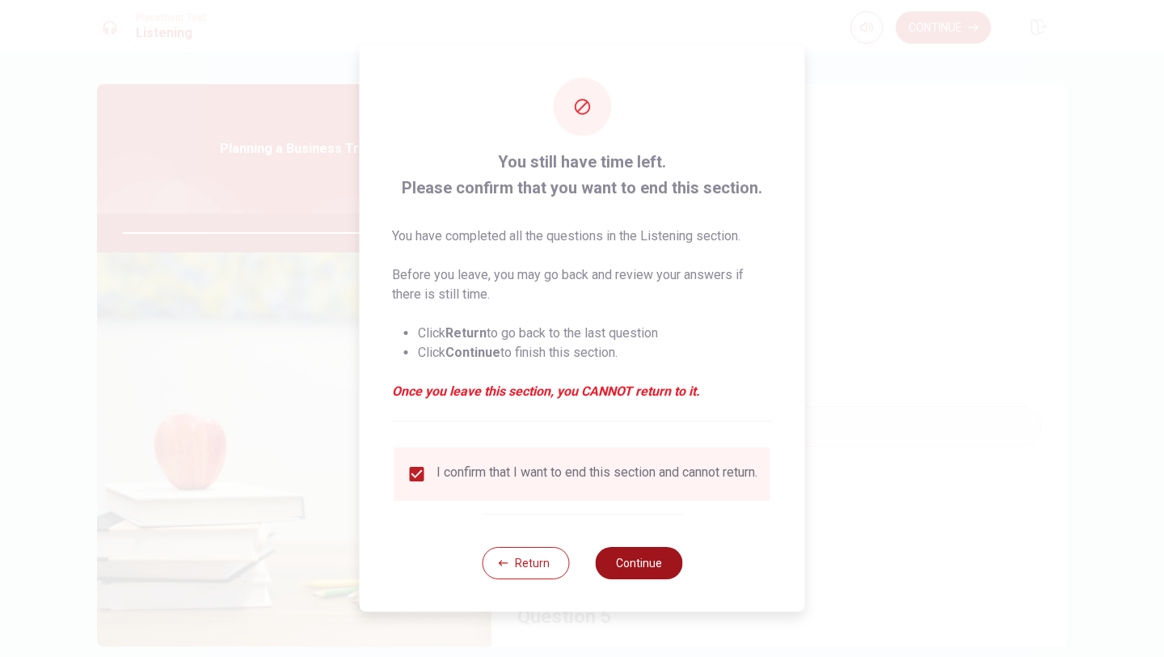
click at [644, 565] on button "Continue" at bounding box center [638, 563] width 87 height 32
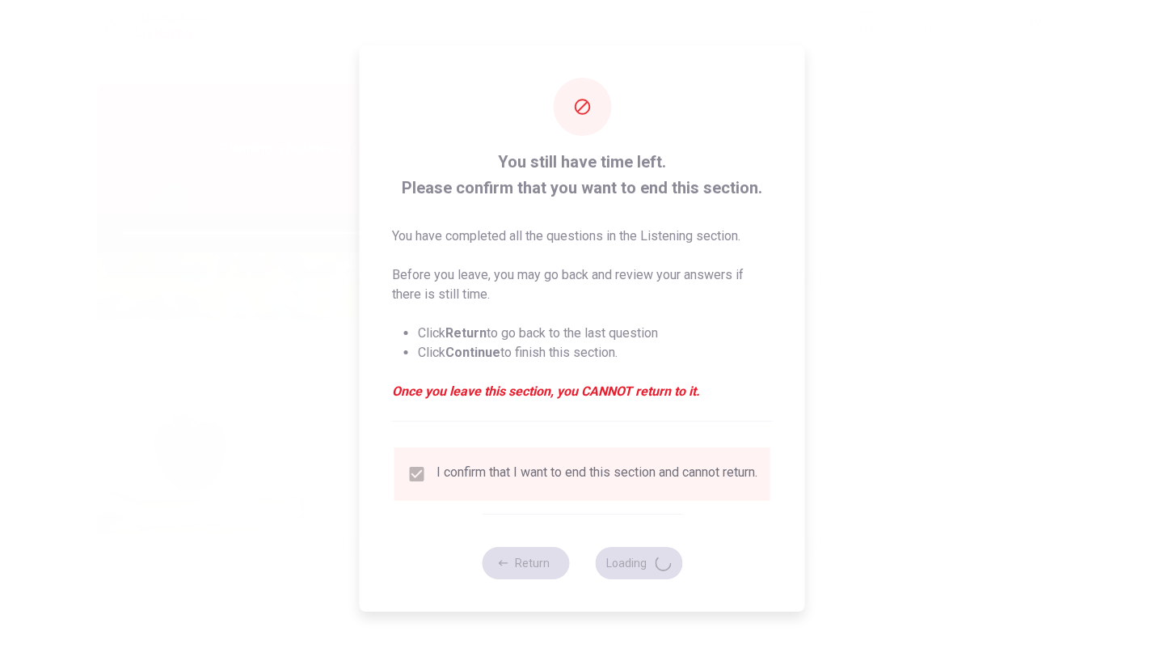
type input "86"
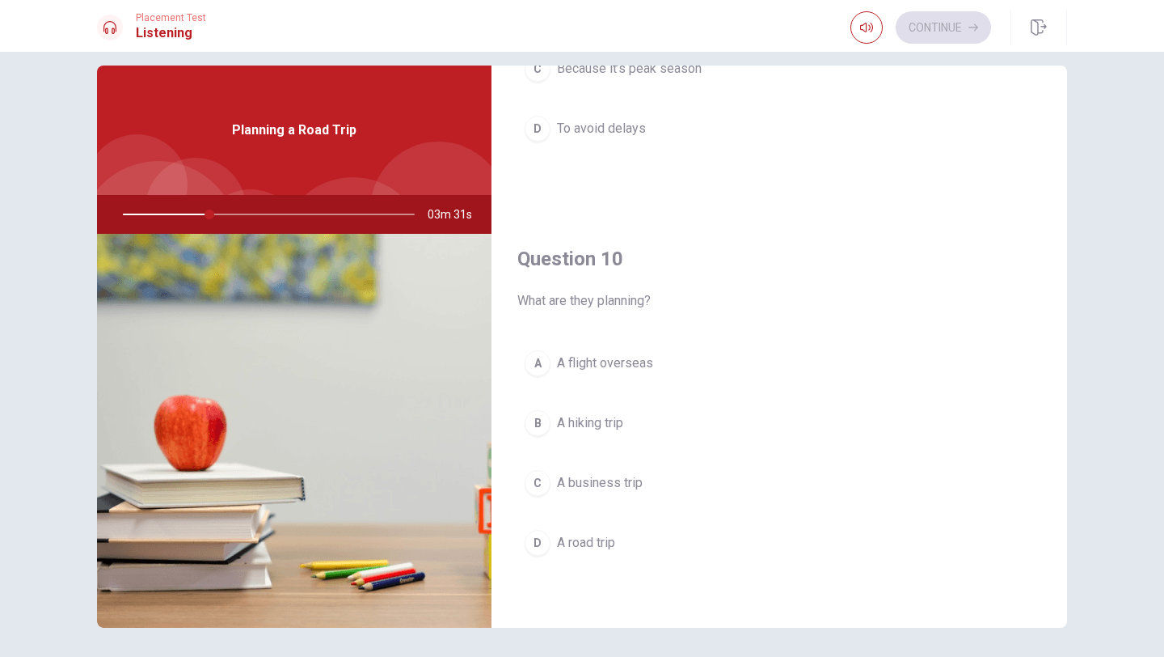
scroll to position [15, 0]
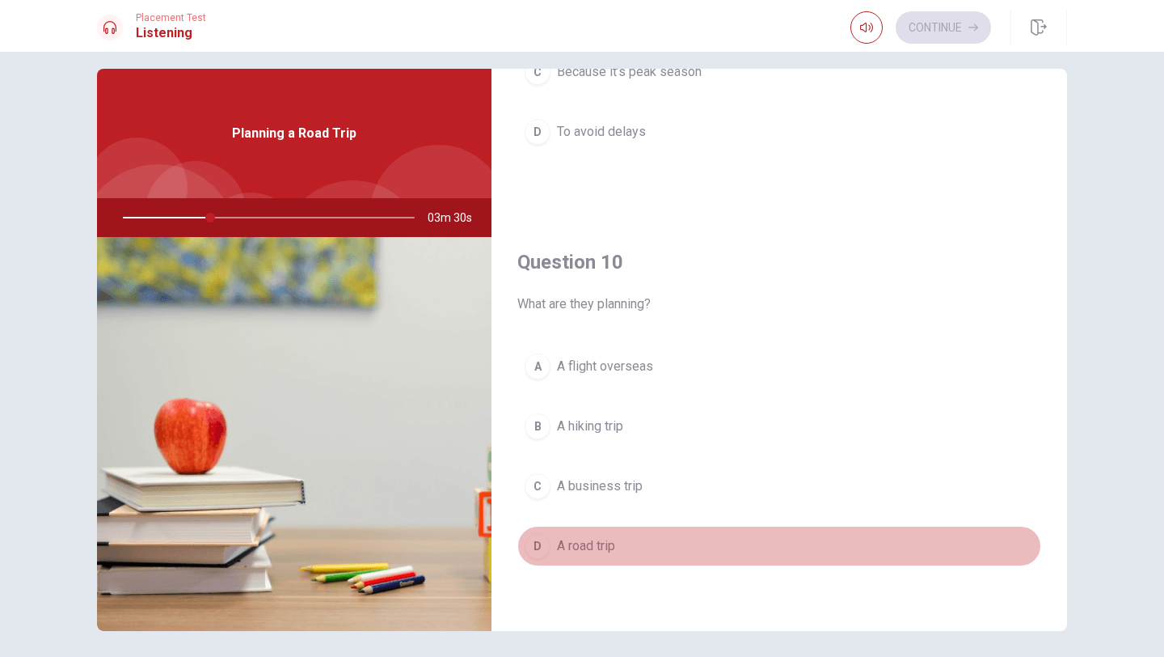
click at [551, 526] on button "D A road trip" at bounding box center [779, 546] width 524 height 40
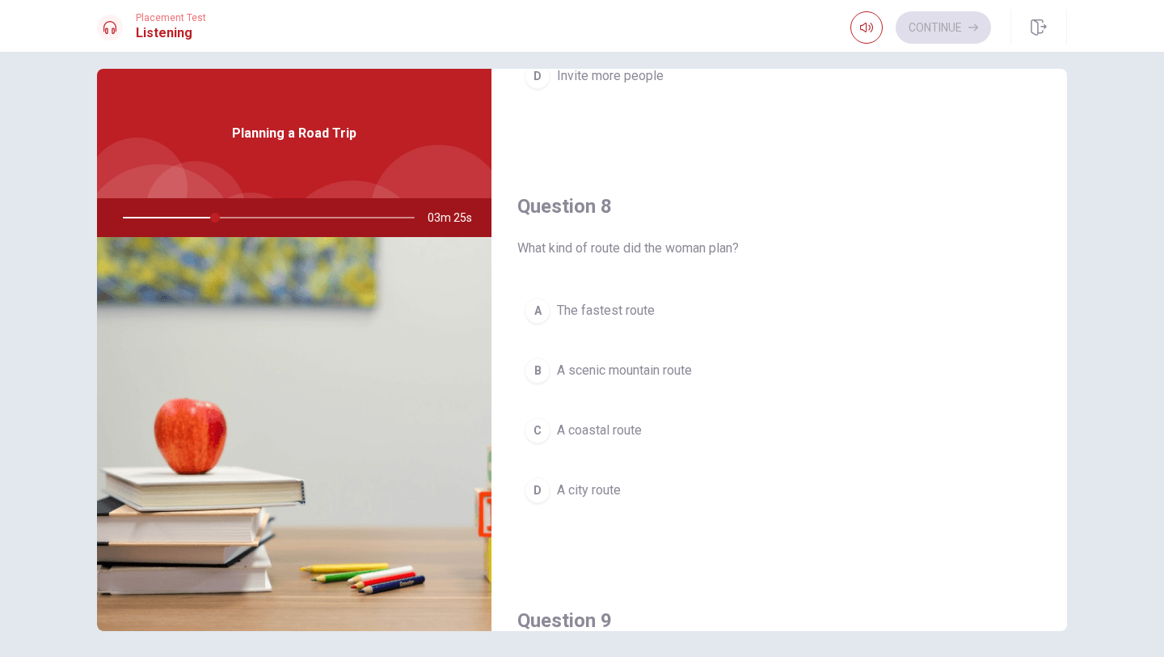
scroll to position [739, 0]
click at [539, 365] on div "B" at bounding box center [538, 367] width 26 height 26
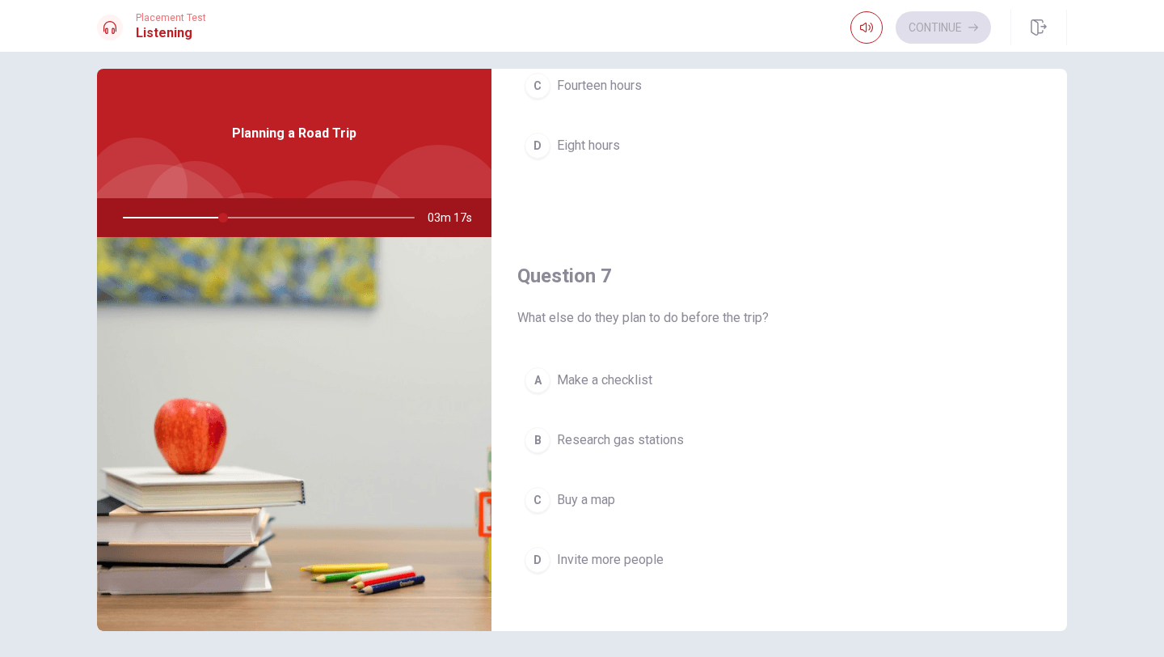
scroll to position [0, 0]
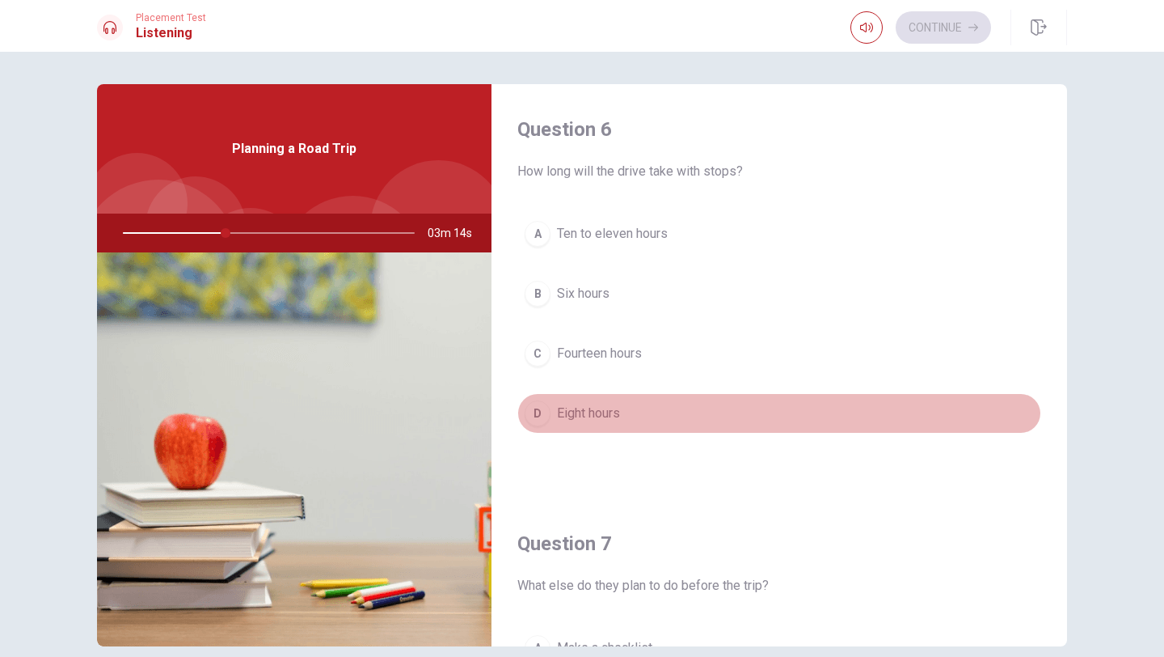
click at [544, 429] on button "D Eight hours" at bounding box center [779, 413] width 524 height 40
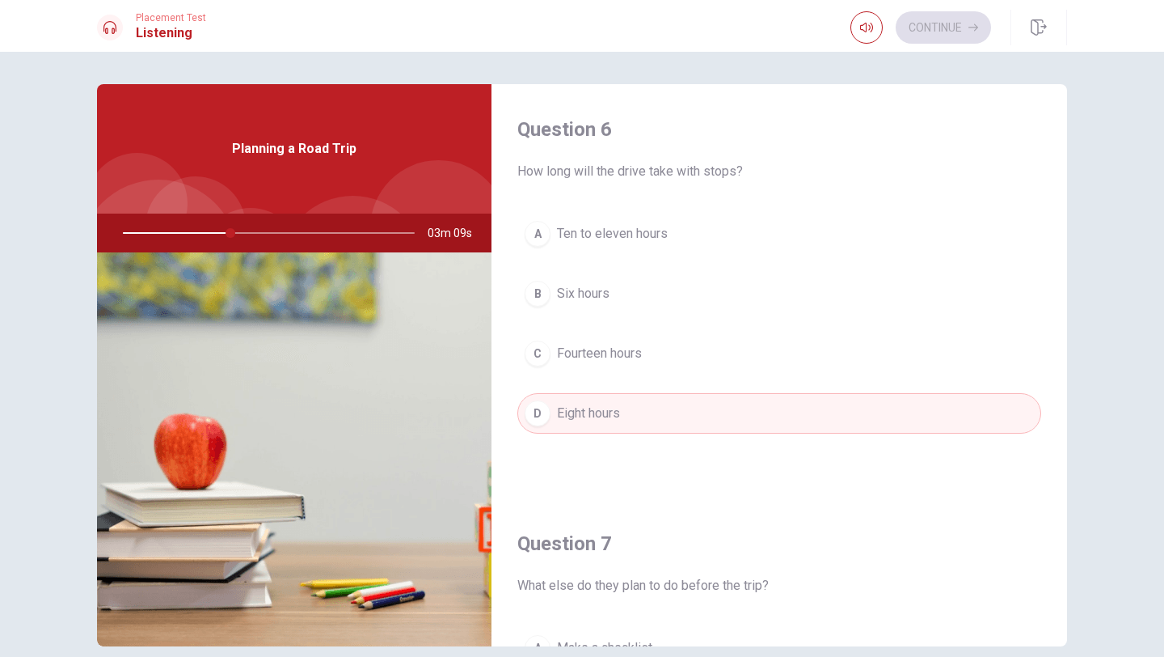
click at [547, 260] on div "A Ten to eleven hours B Six hours C Fourteen hours D Eight hours" at bounding box center [779, 339] width 524 height 252
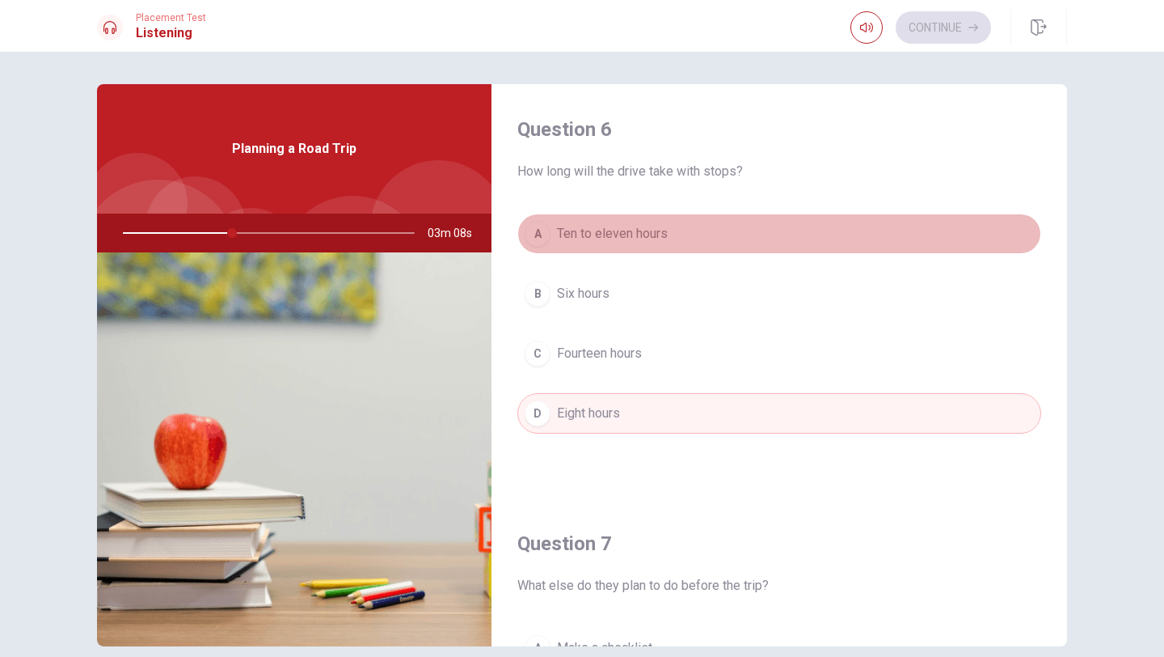
click at [544, 234] on div "A" at bounding box center [538, 234] width 26 height 26
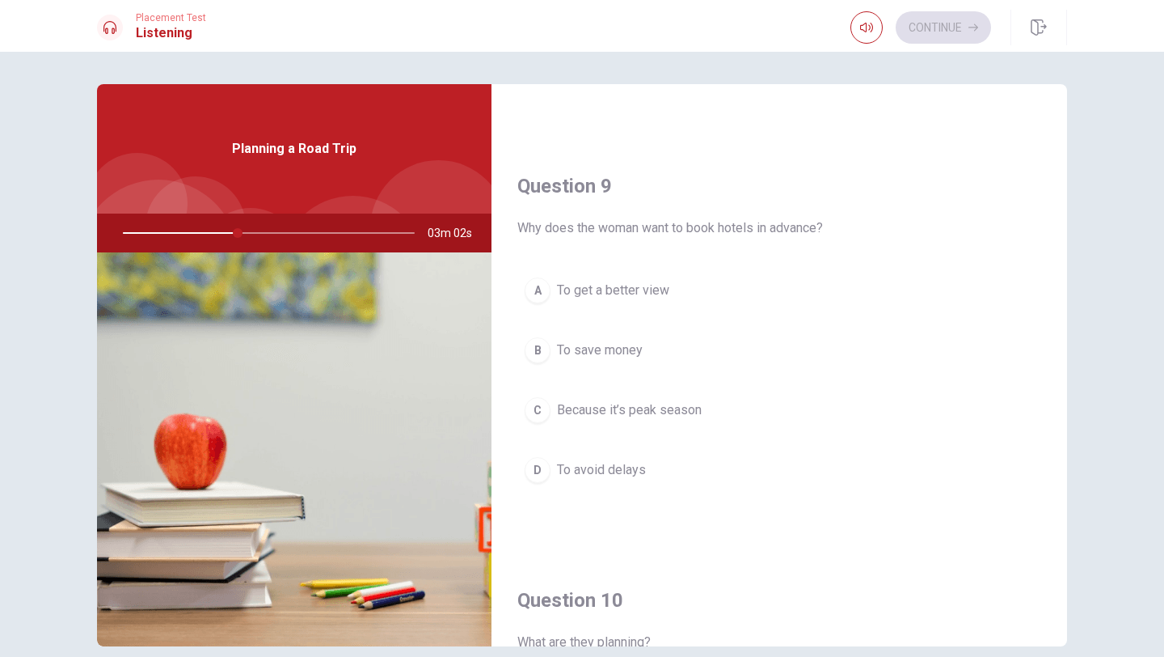
scroll to position [1160, 0]
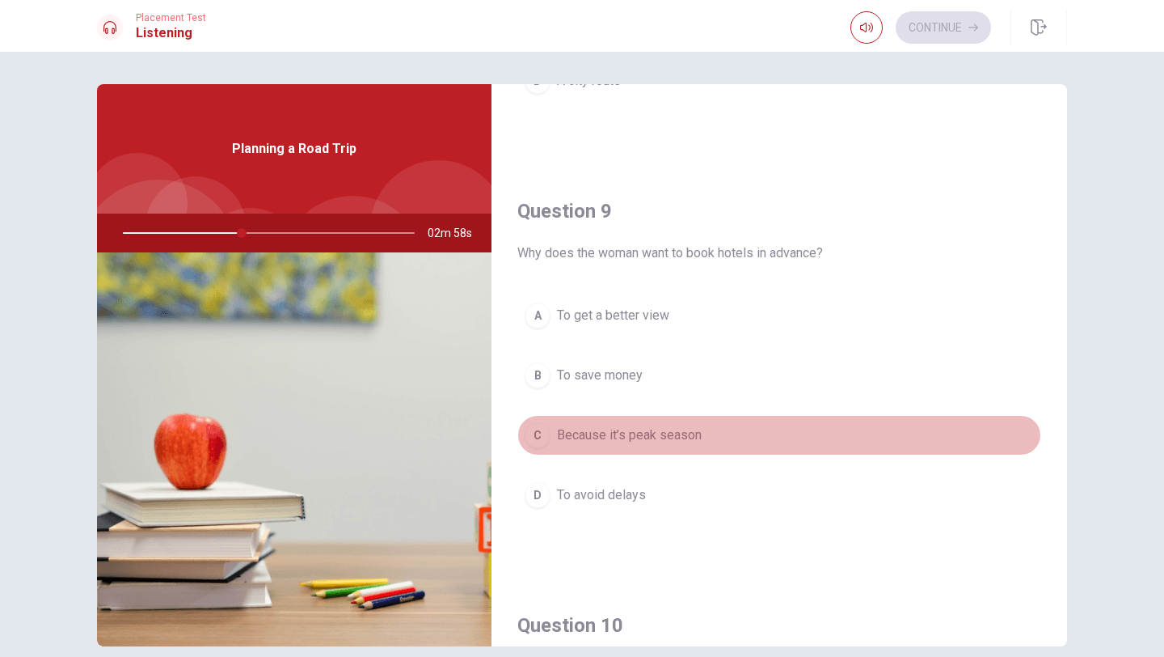
click at [543, 435] on div "C" at bounding box center [538, 435] width 26 height 26
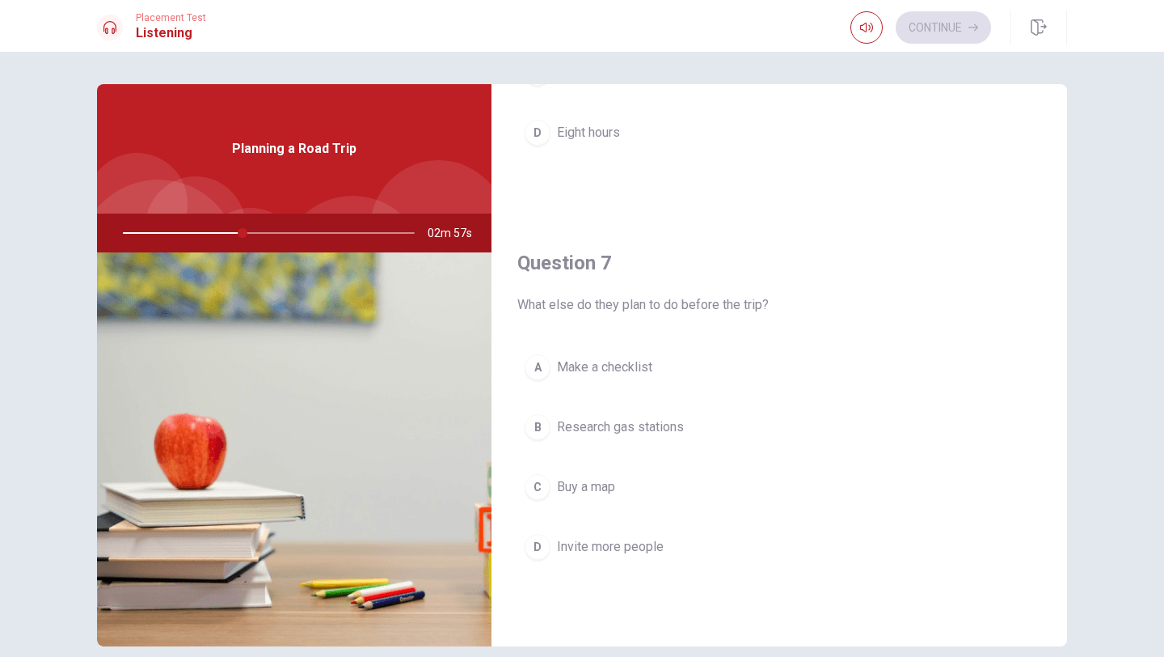
scroll to position [264, 0]
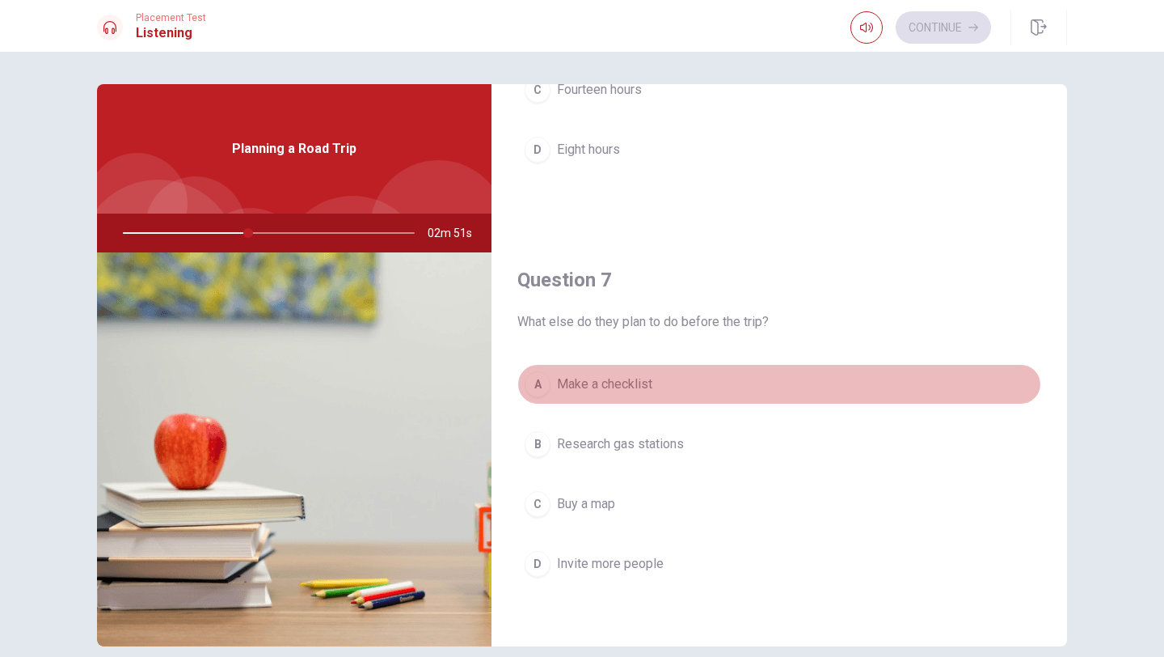
click at [537, 379] on div "A" at bounding box center [538, 384] width 26 height 26
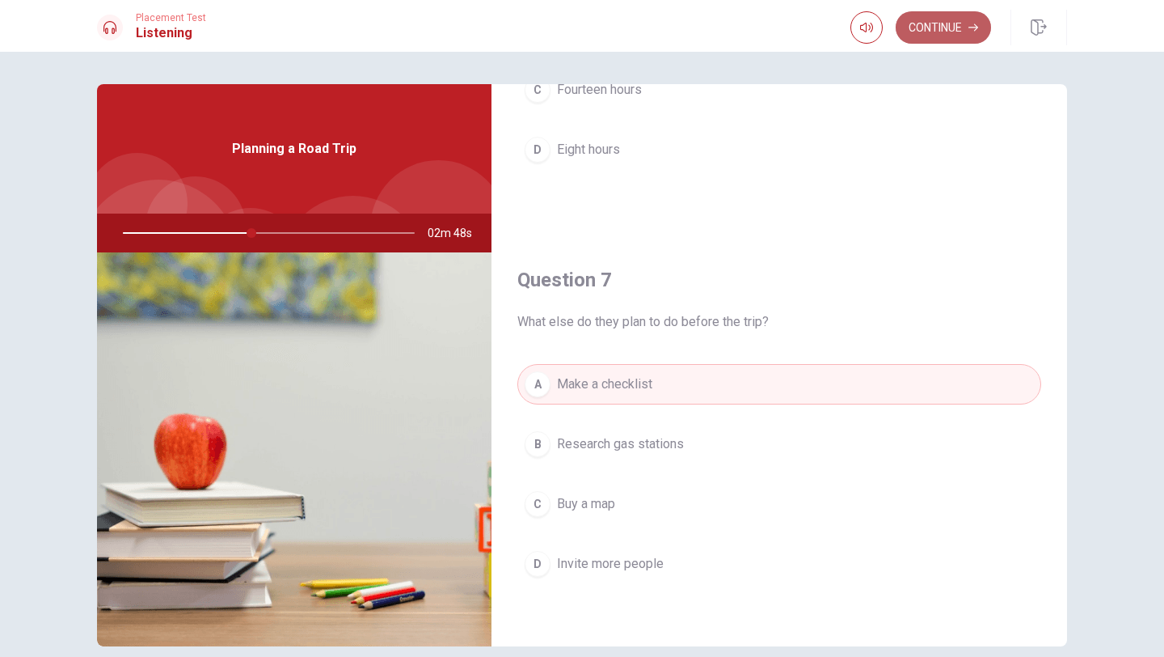
click at [940, 34] on button "Continue" at bounding box center [943, 27] width 95 height 32
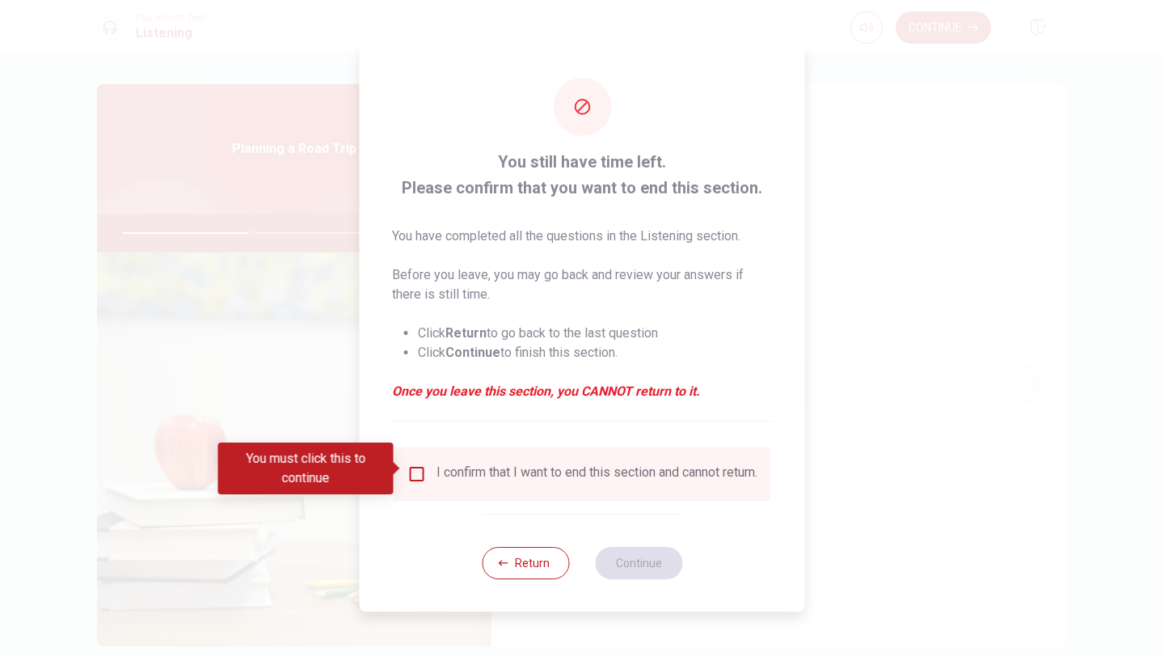
click at [420, 467] on input "You must click this to continue" at bounding box center [417, 473] width 19 height 19
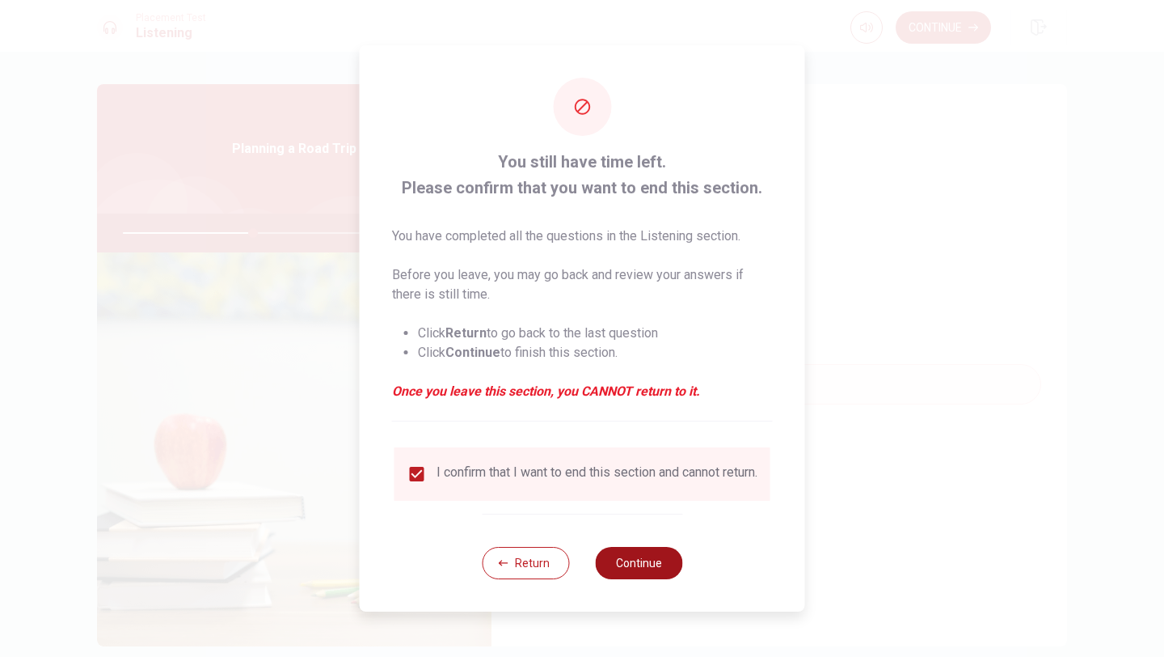
click at [643, 577] on button "Continue" at bounding box center [638, 563] width 87 height 32
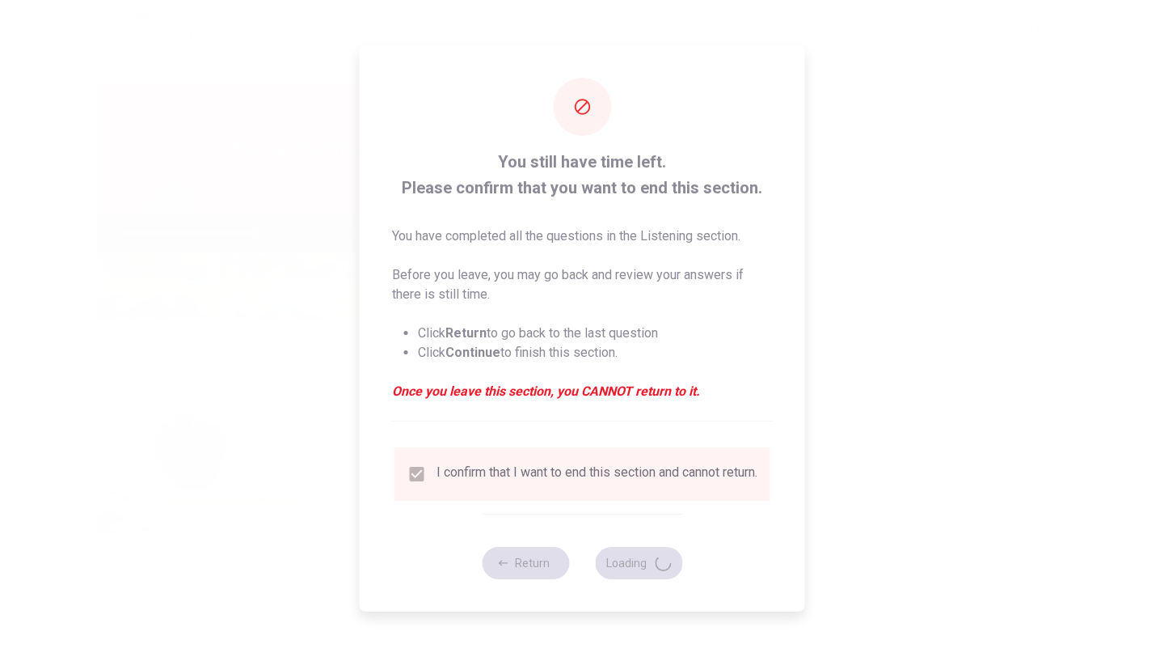
type input "46"
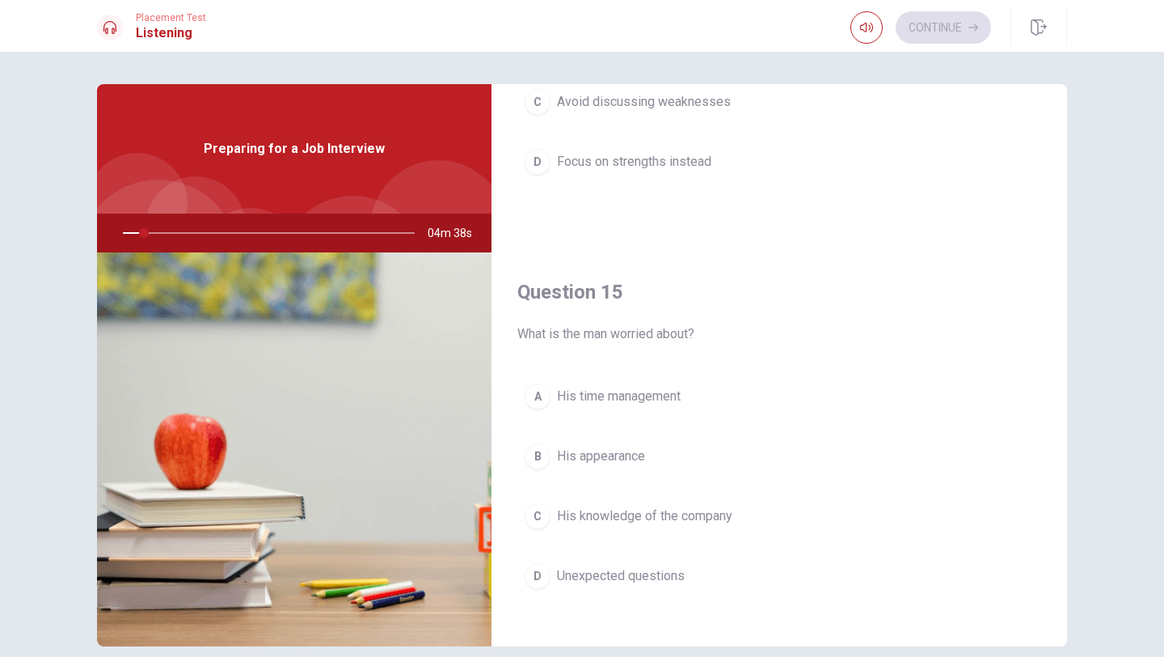
scroll to position [1489, 0]
click at [636, 344] on span "What is the man worried about?" at bounding box center [779, 337] width 524 height 19
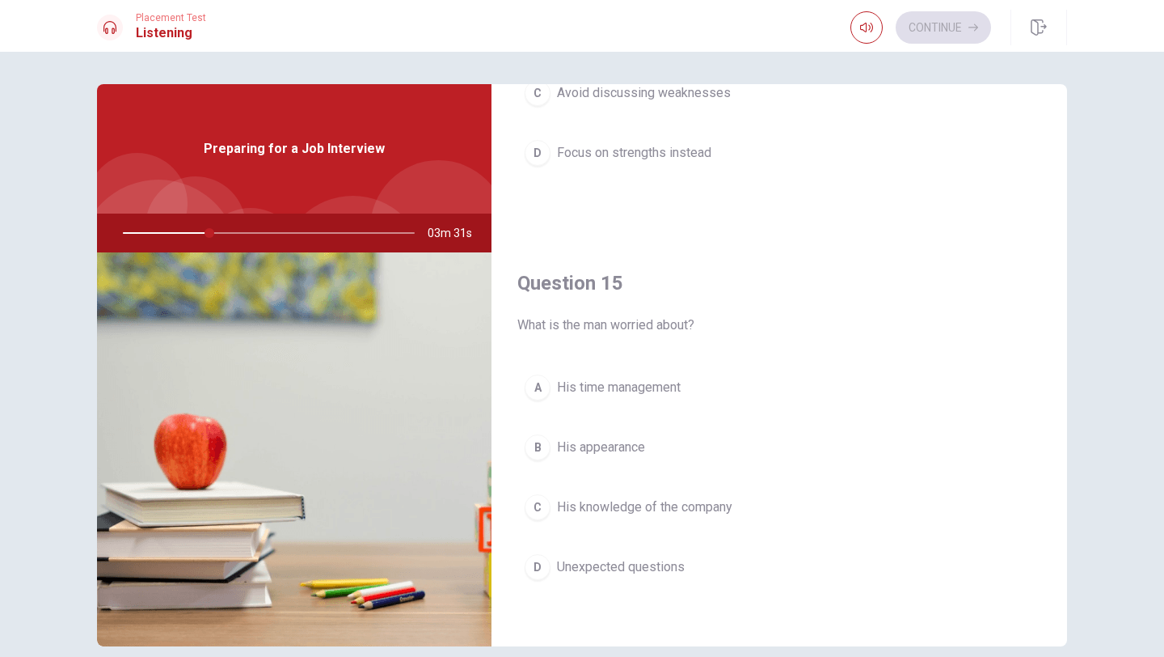
scroll to position [1508, 0]
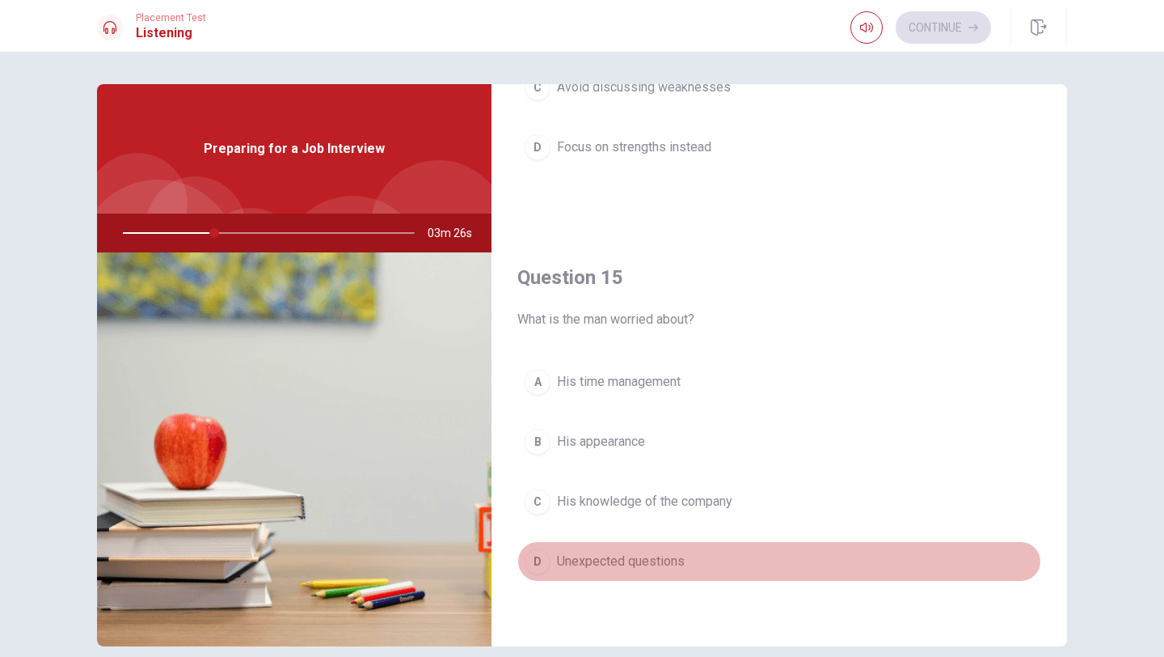
click at [670, 569] on span "Unexpected questions" at bounding box center [621, 560] width 128 height 19
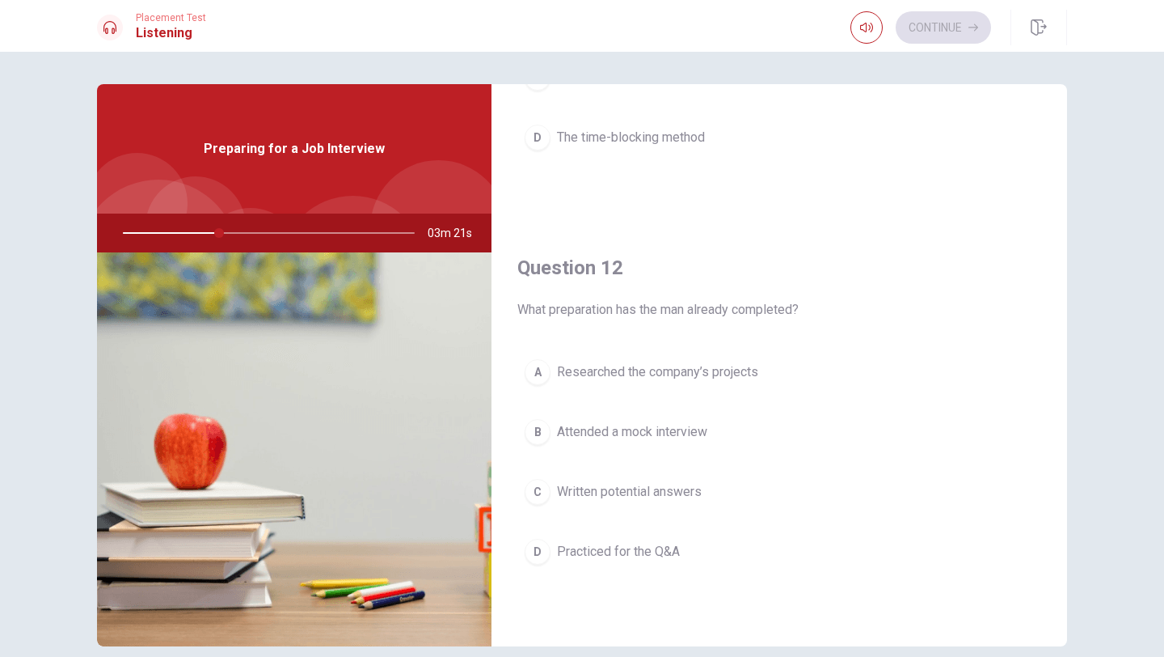
scroll to position [279, 0]
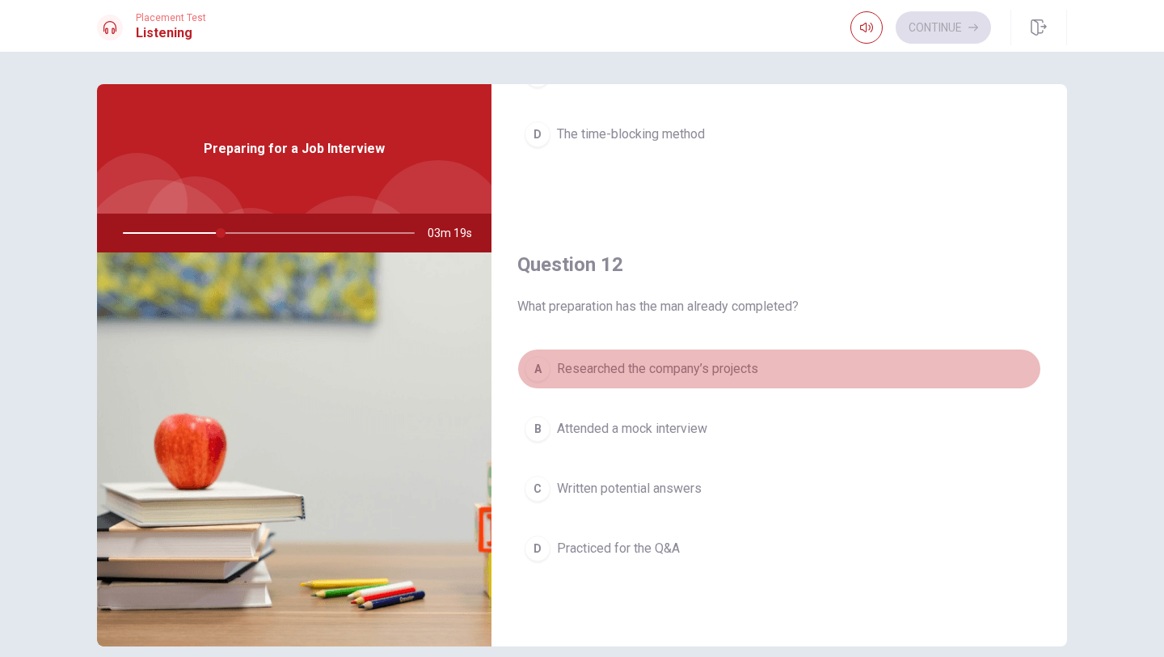
click at [720, 368] on span "Researched the company’s projects" at bounding box center [657, 368] width 201 height 19
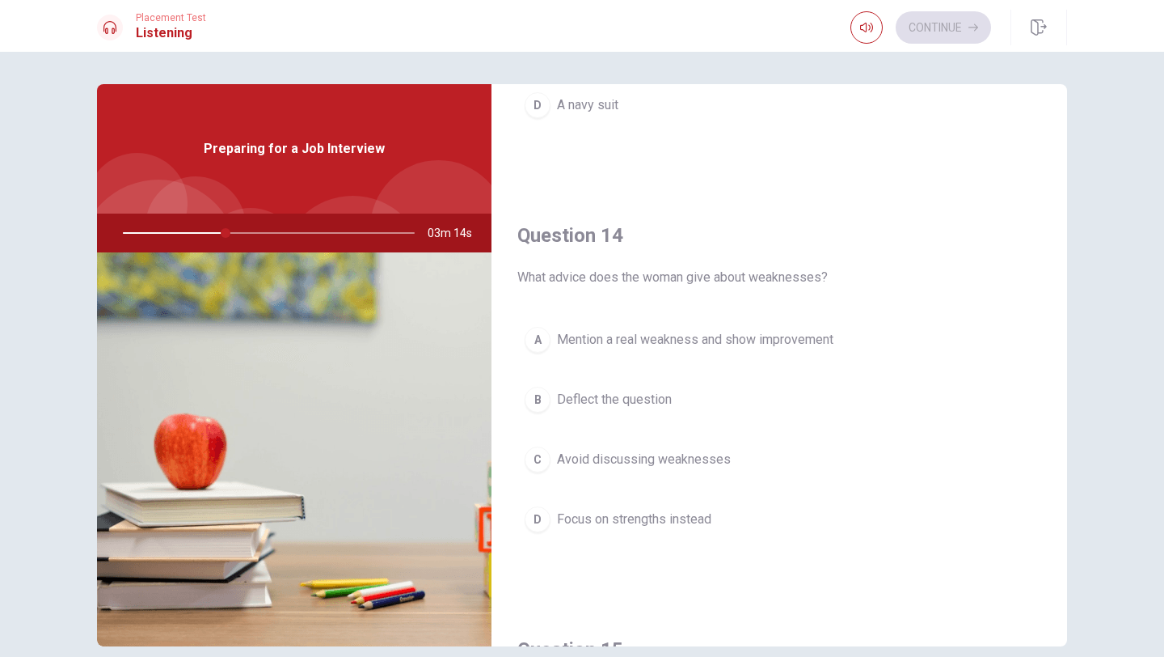
scroll to position [0, 0]
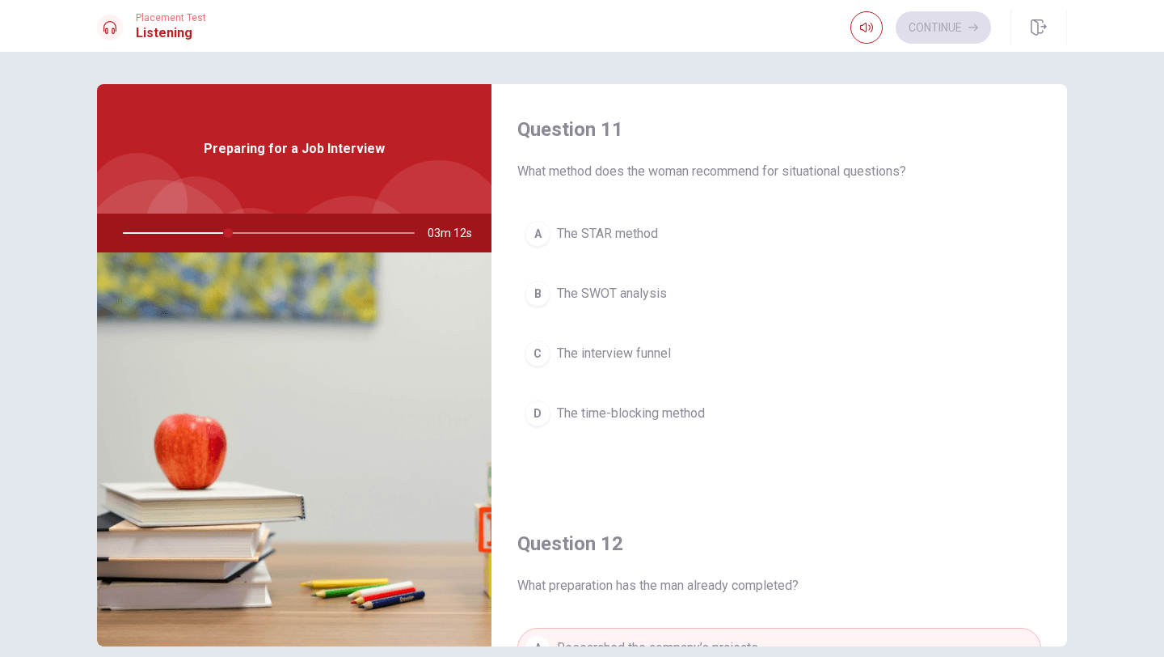
click at [629, 242] on span "The STAR method" at bounding box center [607, 233] width 101 height 19
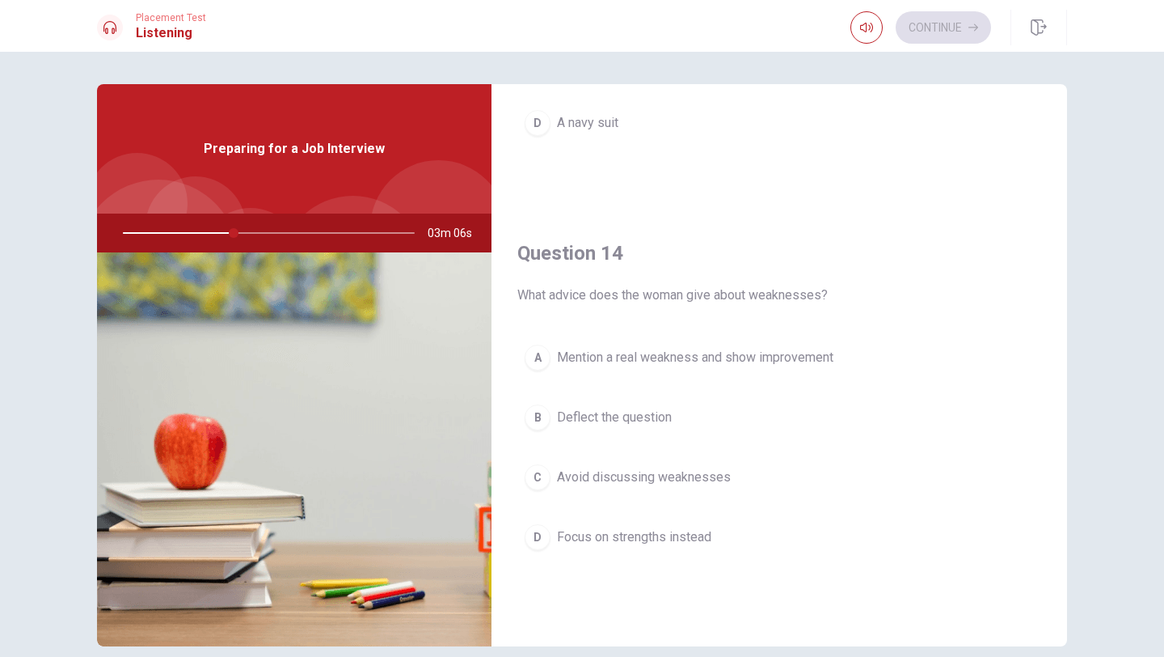
scroll to position [1117, 0]
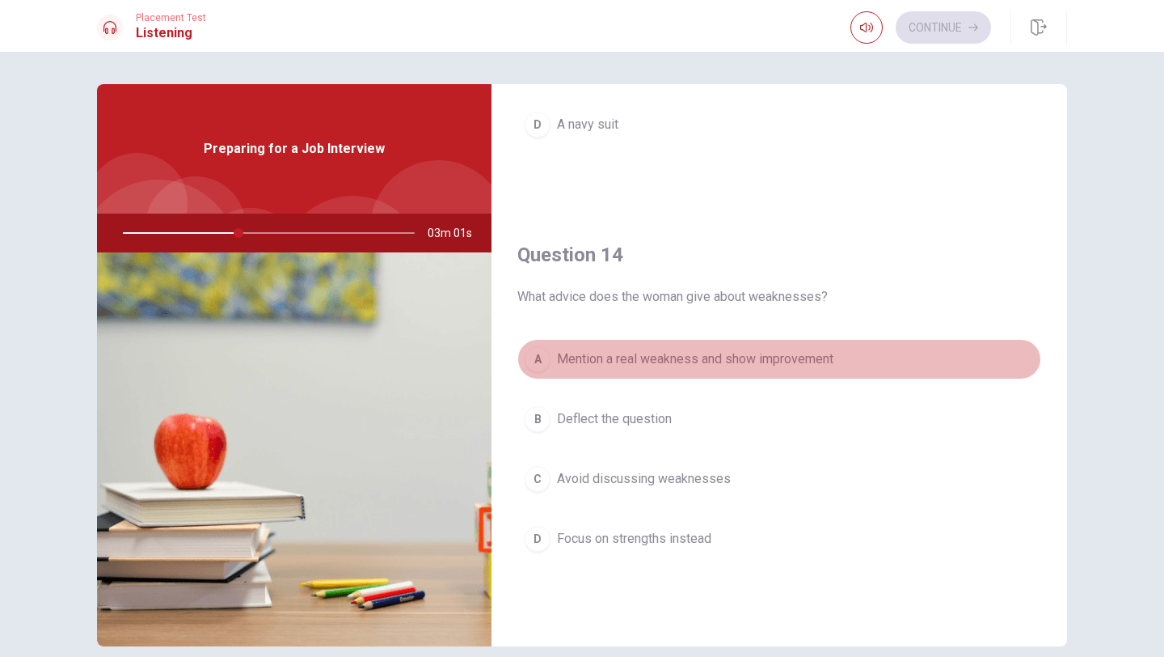
click at [720, 361] on span "Mention a real weakness and show improvement" at bounding box center [695, 358] width 277 height 19
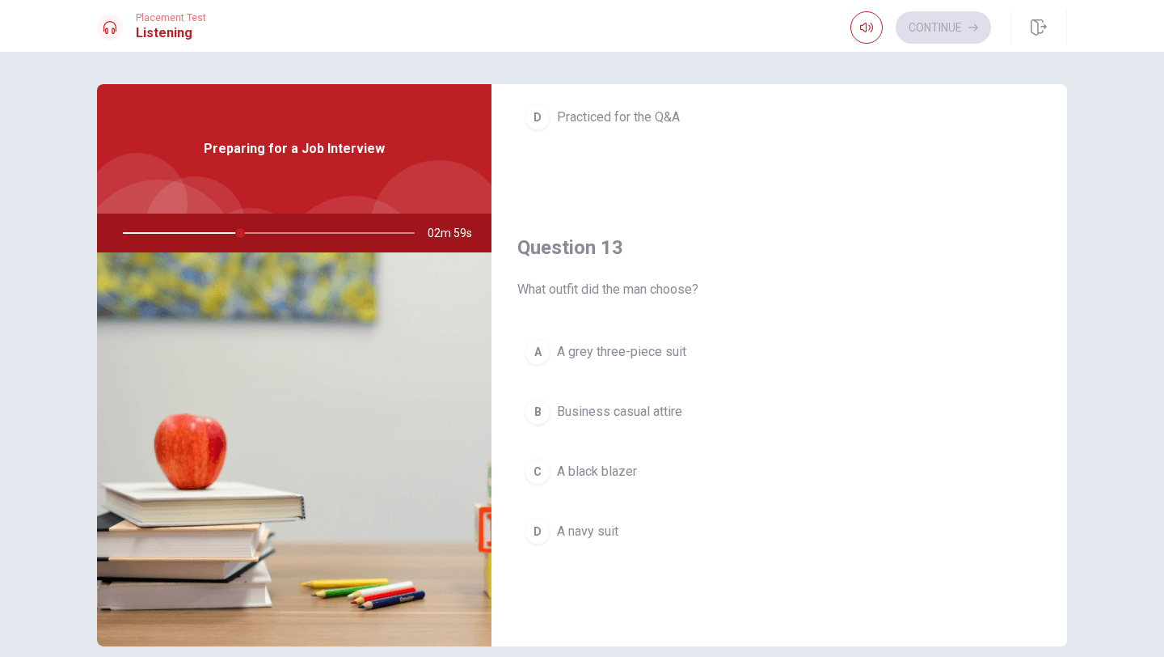
scroll to position [713, 0]
click at [618, 550] on div "A A grey three-piece suit B Business casual attire C A black blazer D A navy su…" at bounding box center [779, 454] width 524 height 252
click at [618, 534] on span "A navy suit" at bounding box center [587, 527] width 61 height 19
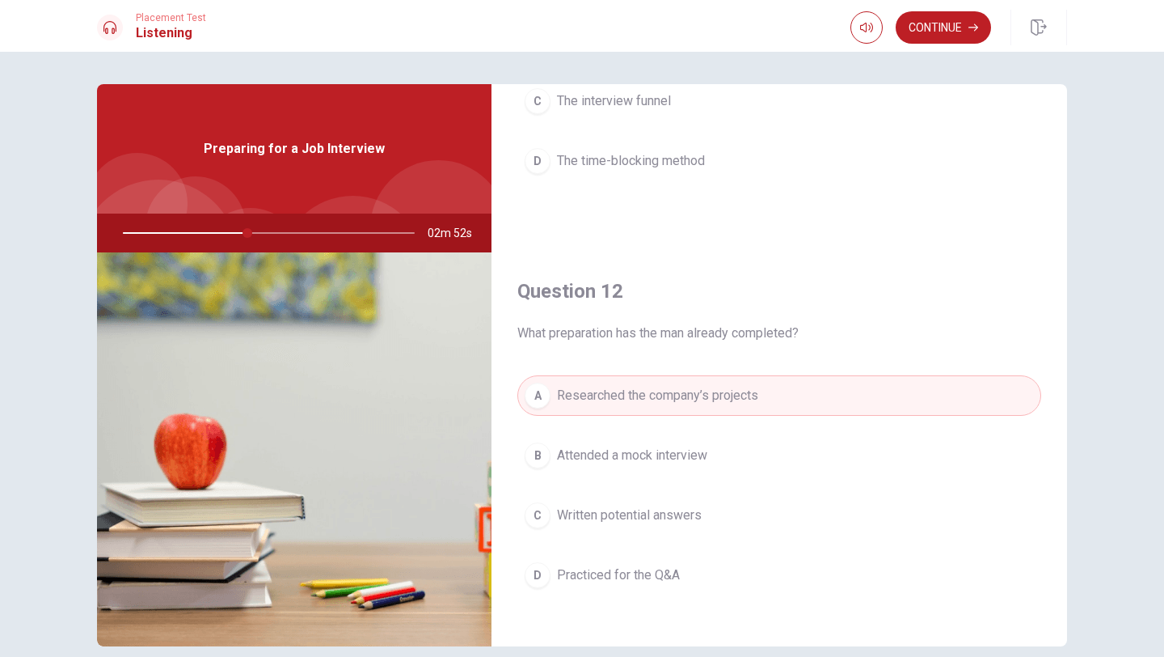
scroll to position [0, 0]
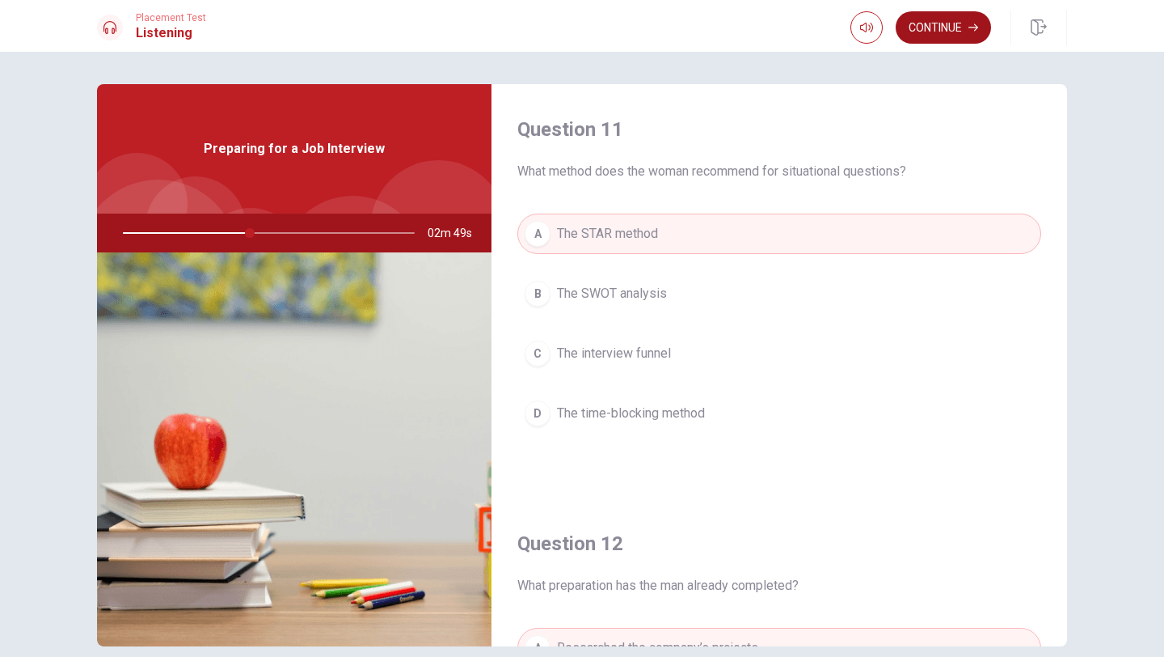
click at [960, 32] on button "Continue" at bounding box center [943, 27] width 95 height 32
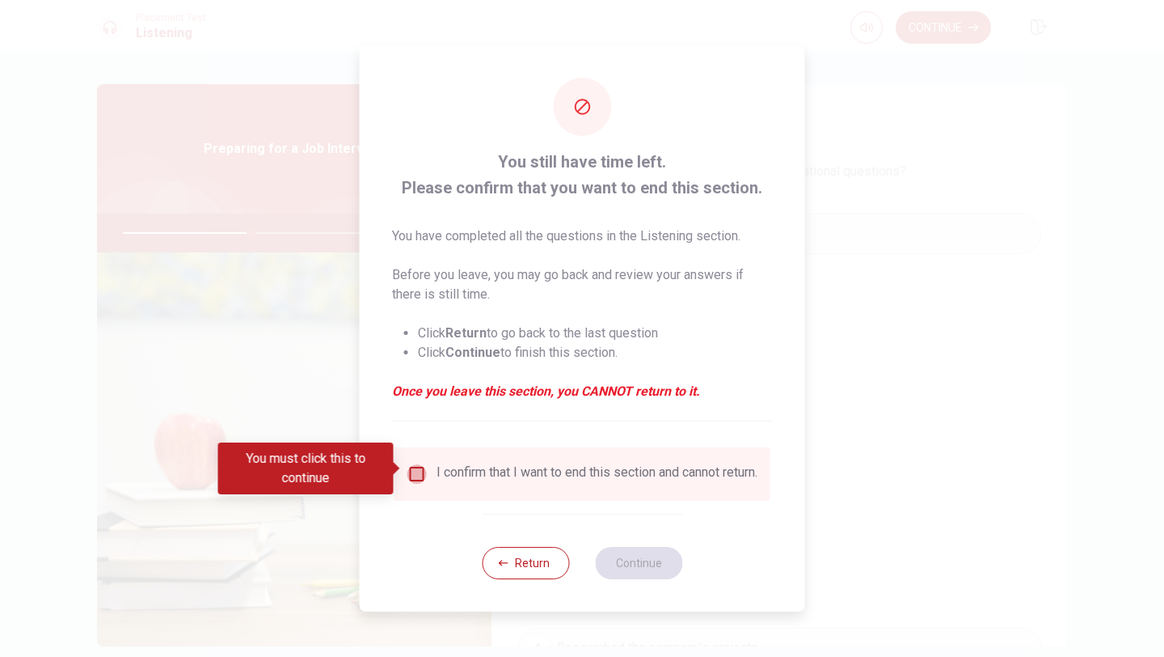
click at [416, 466] on input "You must click this to continue" at bounding box center [417, 473] width 19 height 19
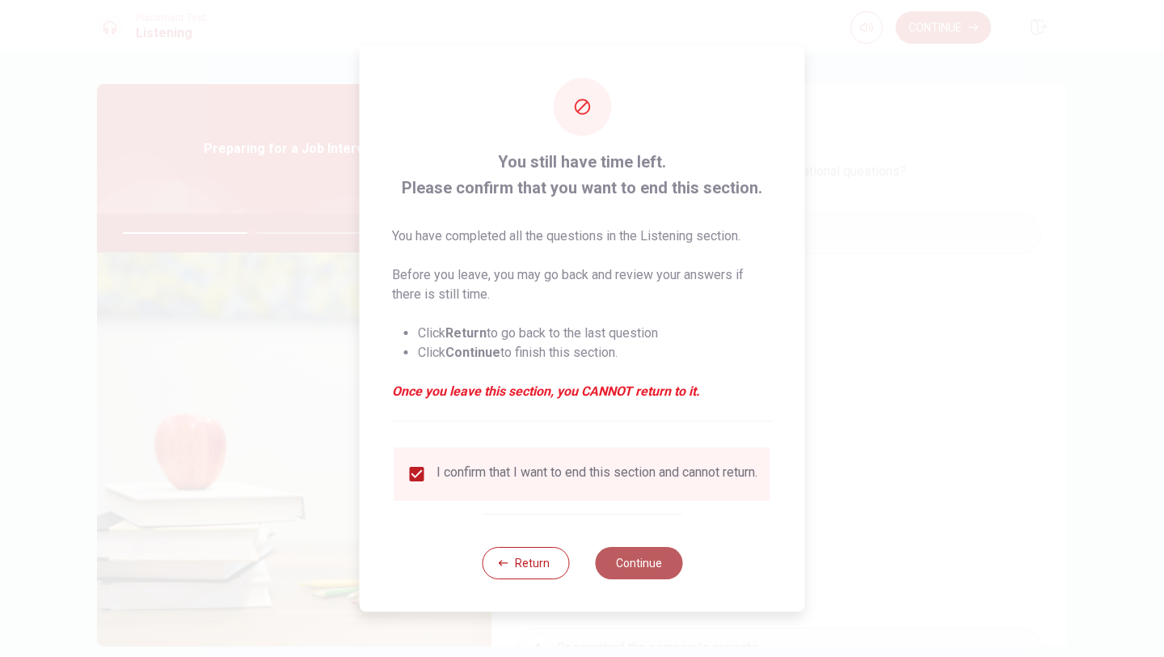
click at [637, 564] on button "Continue" at bounding box center [638, 563] width 87 height 32
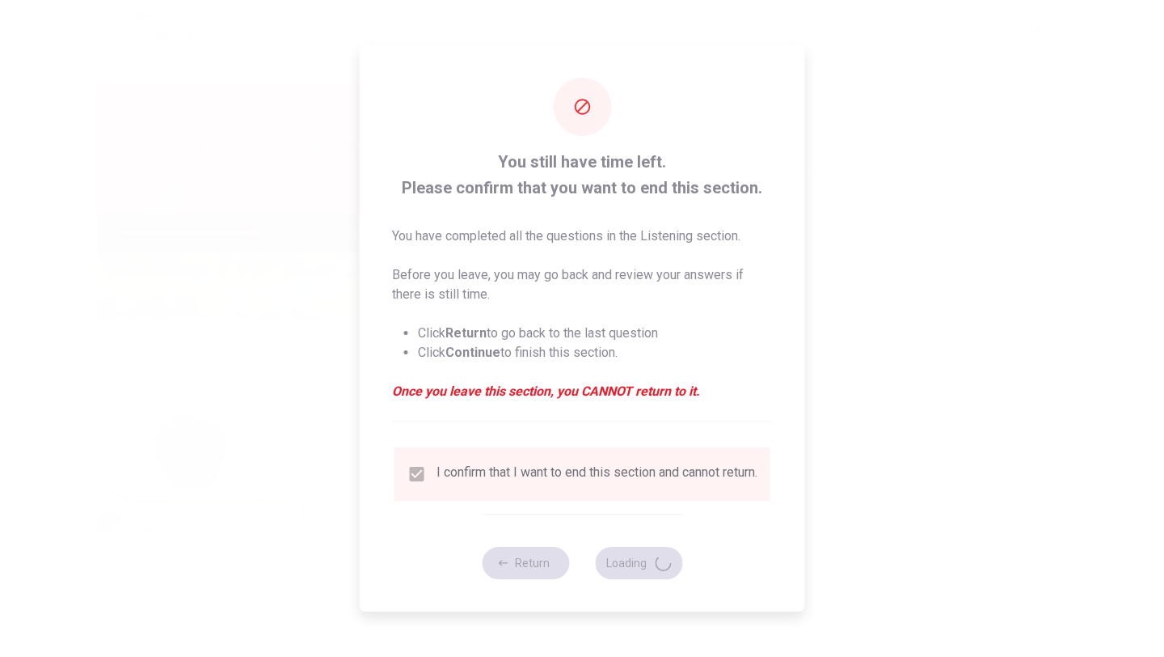
type input "45"
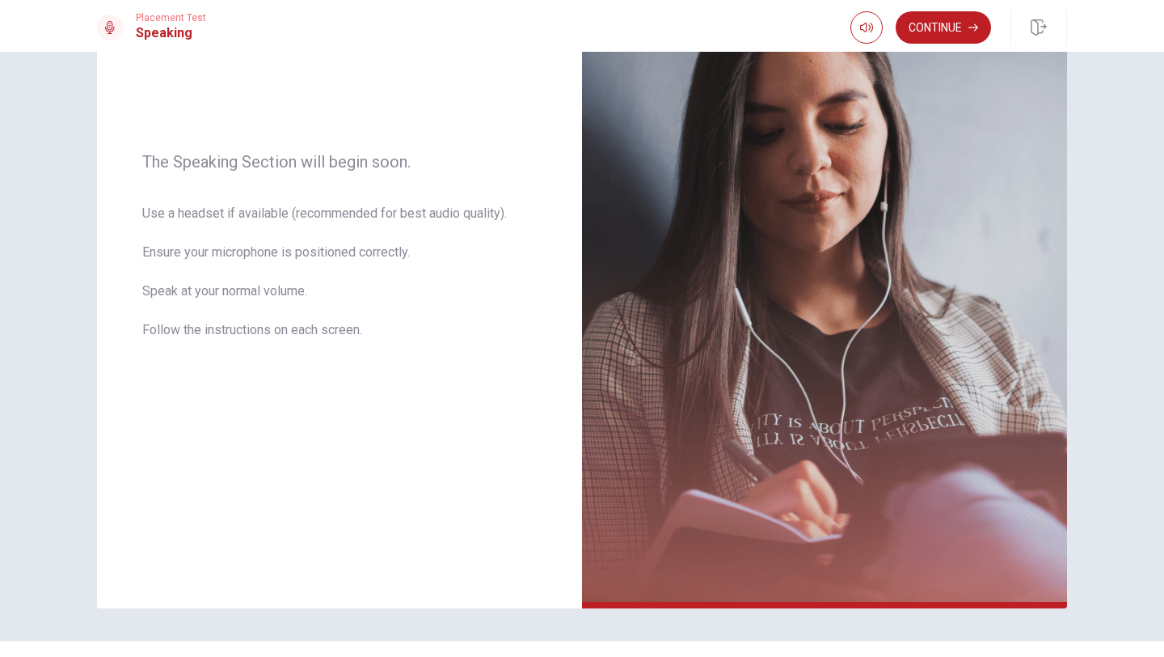
scroll to position [178, 0]
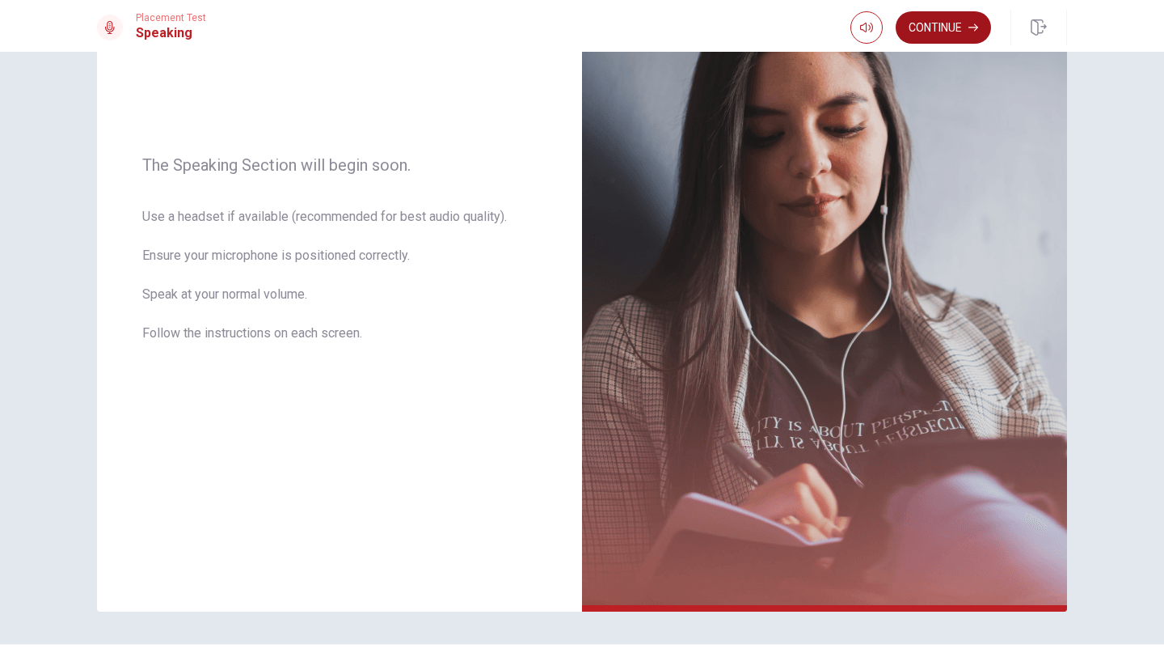
click at [941, 25] on button "Continue" at bounding box center [943, 27] width 95 height 32
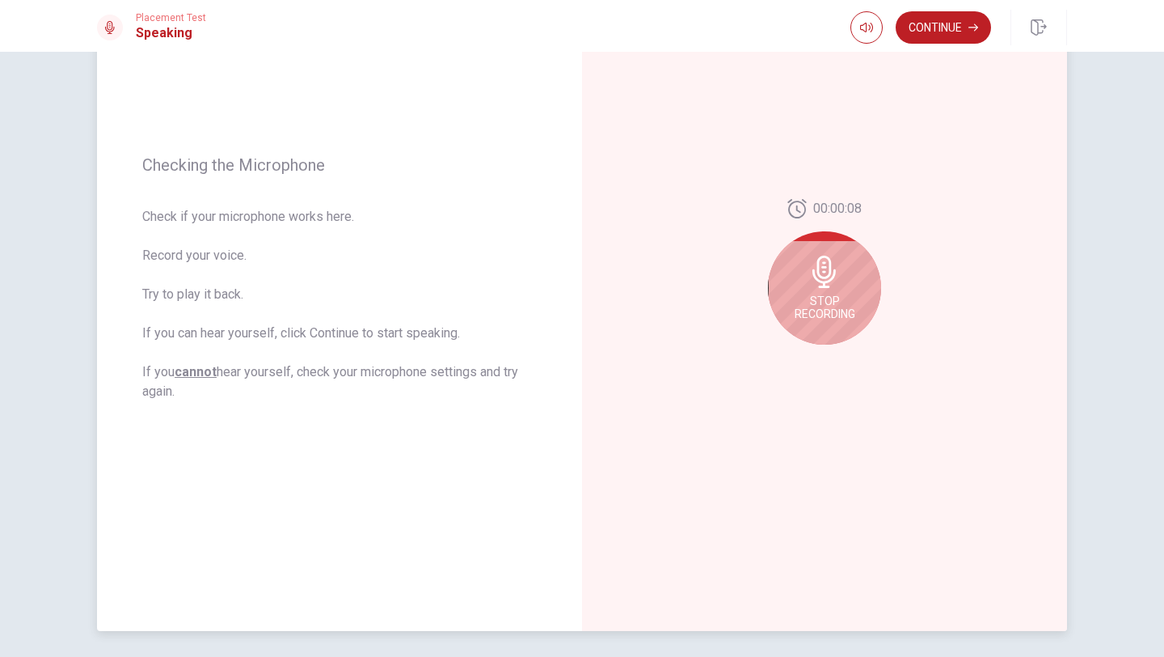
scroll to position [177, 0]
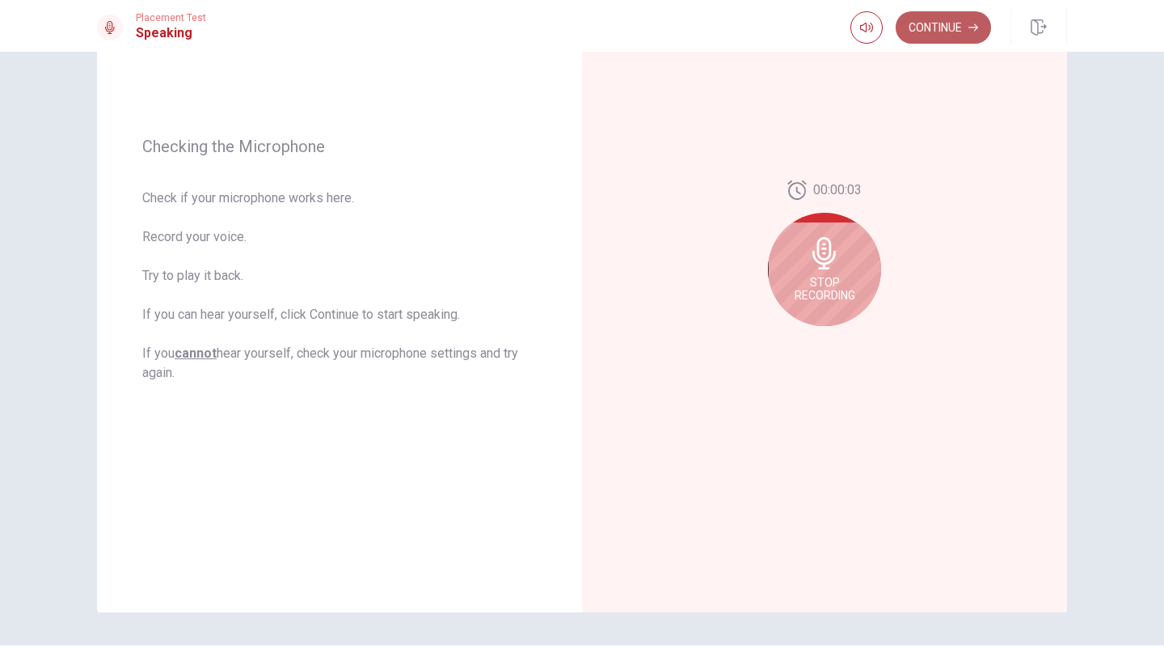
click at [937, 19] on button "Continue" at bounding box center [943, 27] width 95 height 32
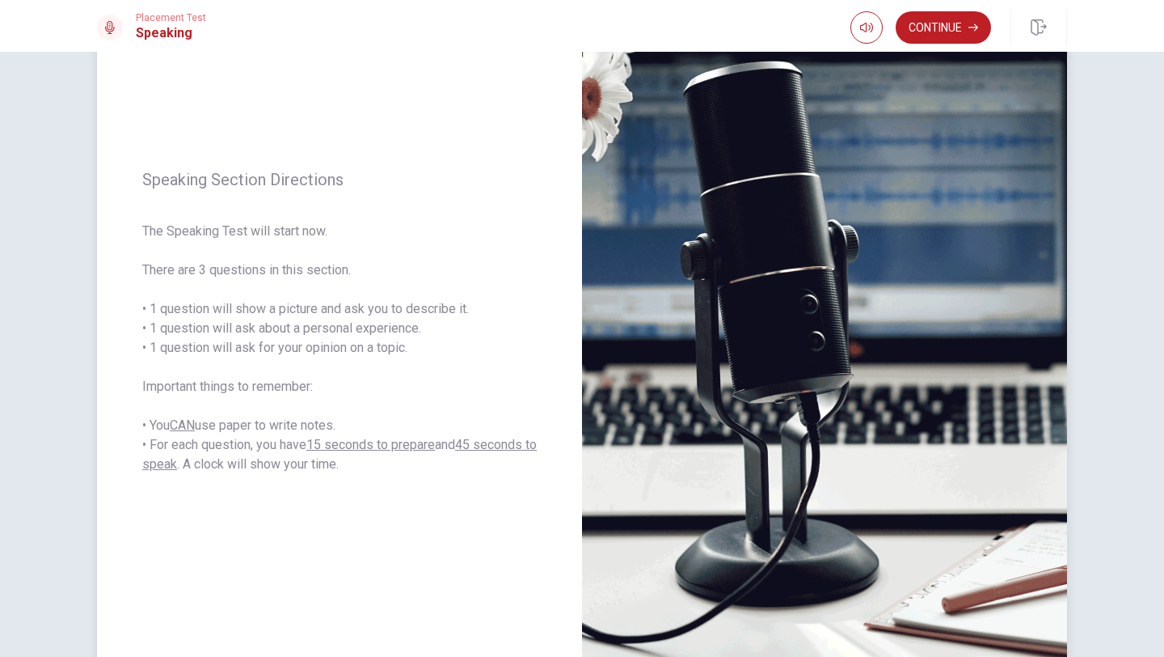
scroll to position [113, 0]
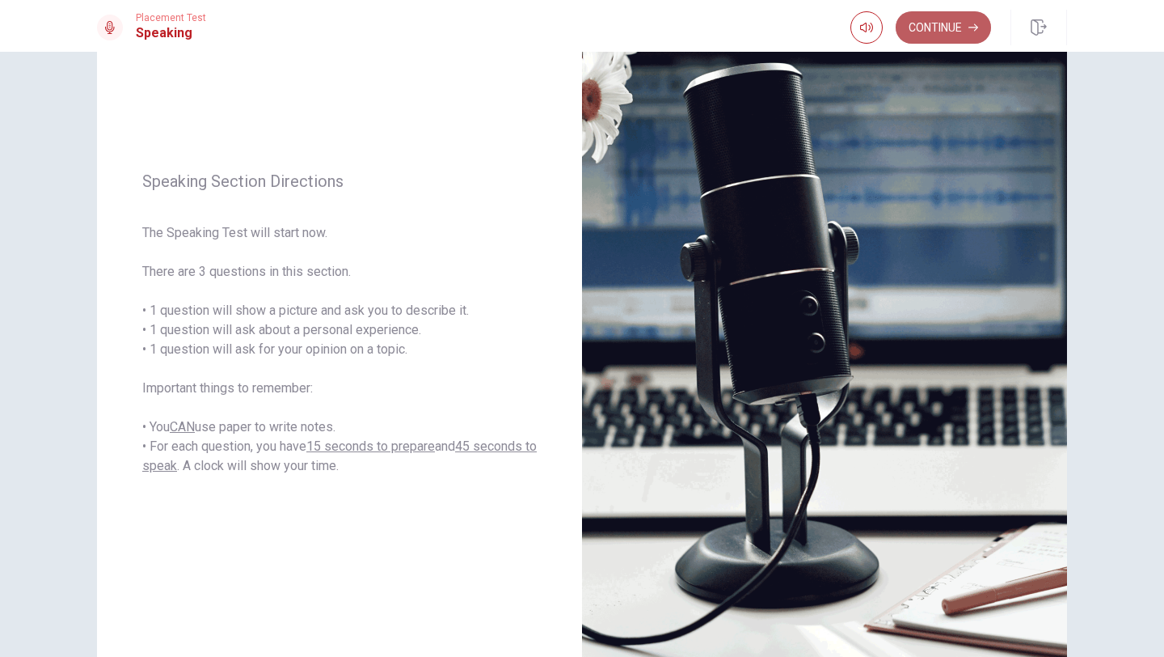
click at [939, 28] on button "Continue" at bounding box center [943, 27] width 95 height 32
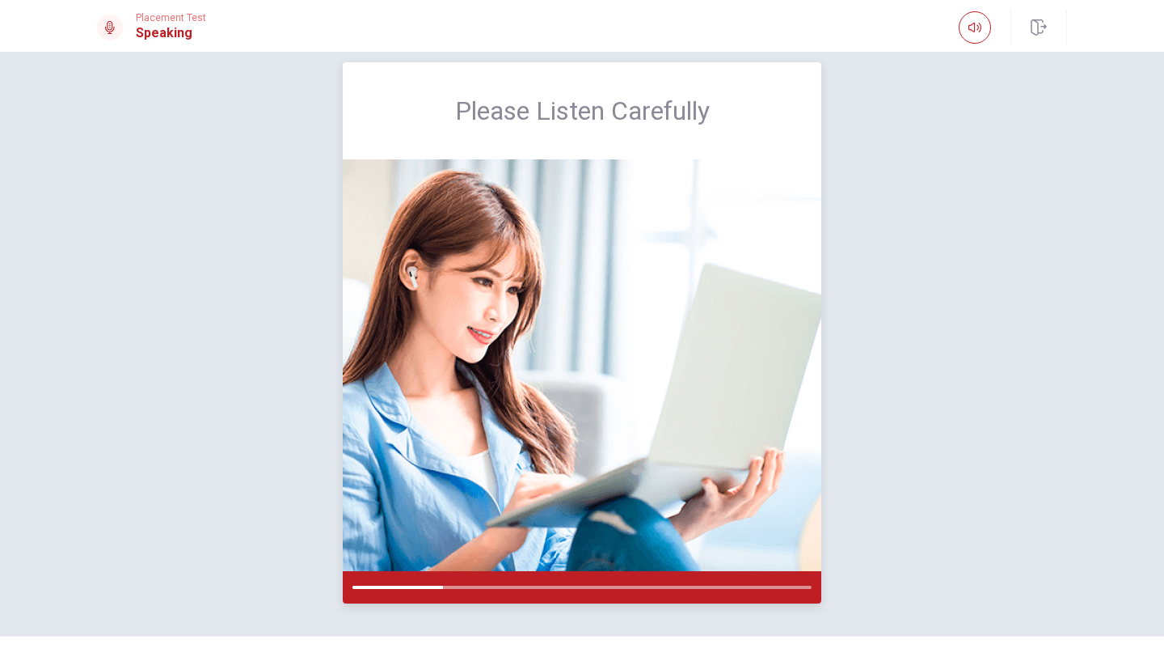
scroll to position [16, 0]
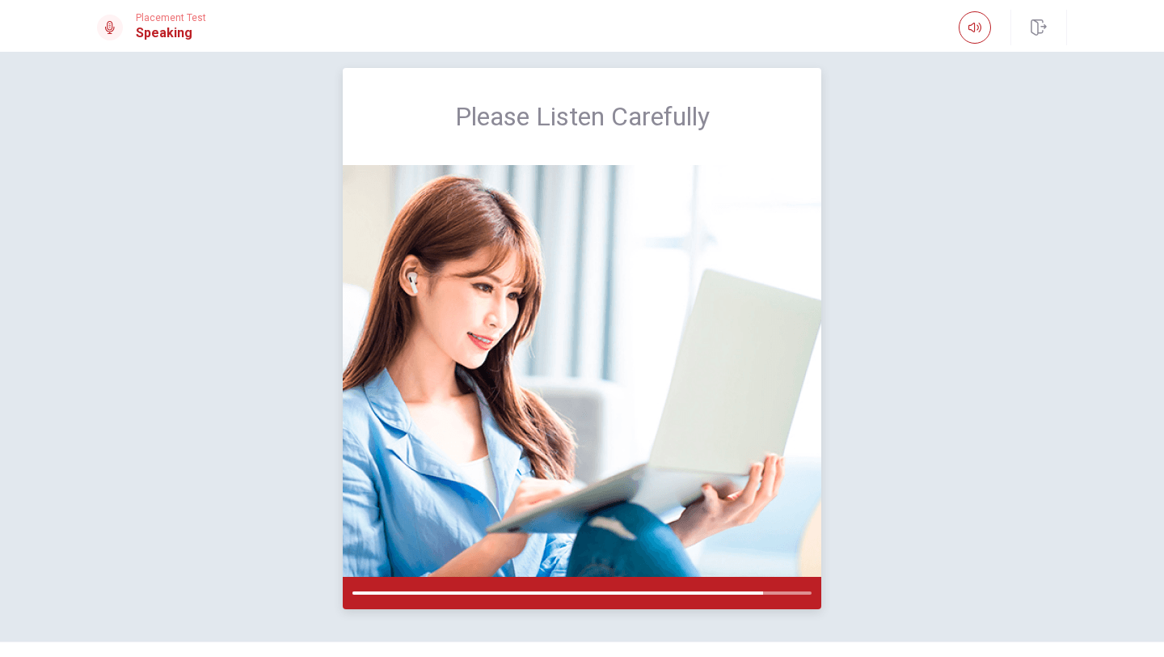
click at [707, 303] on img at bounding box center [582, 371] width 479 height 412
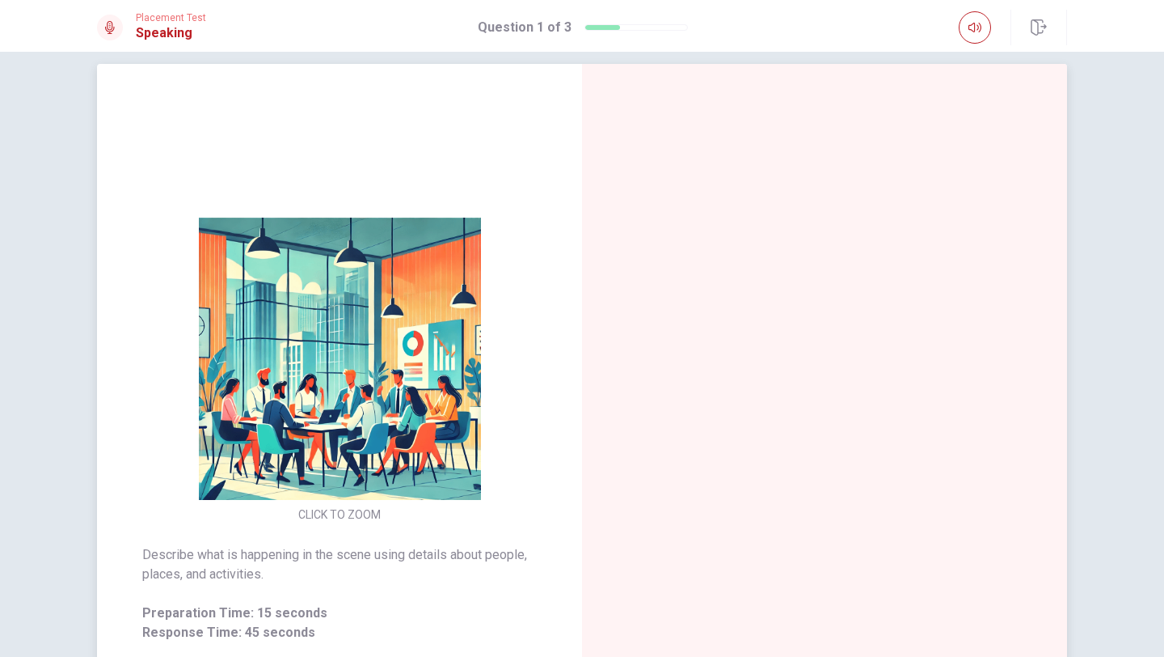
scroll to position [0, 0]
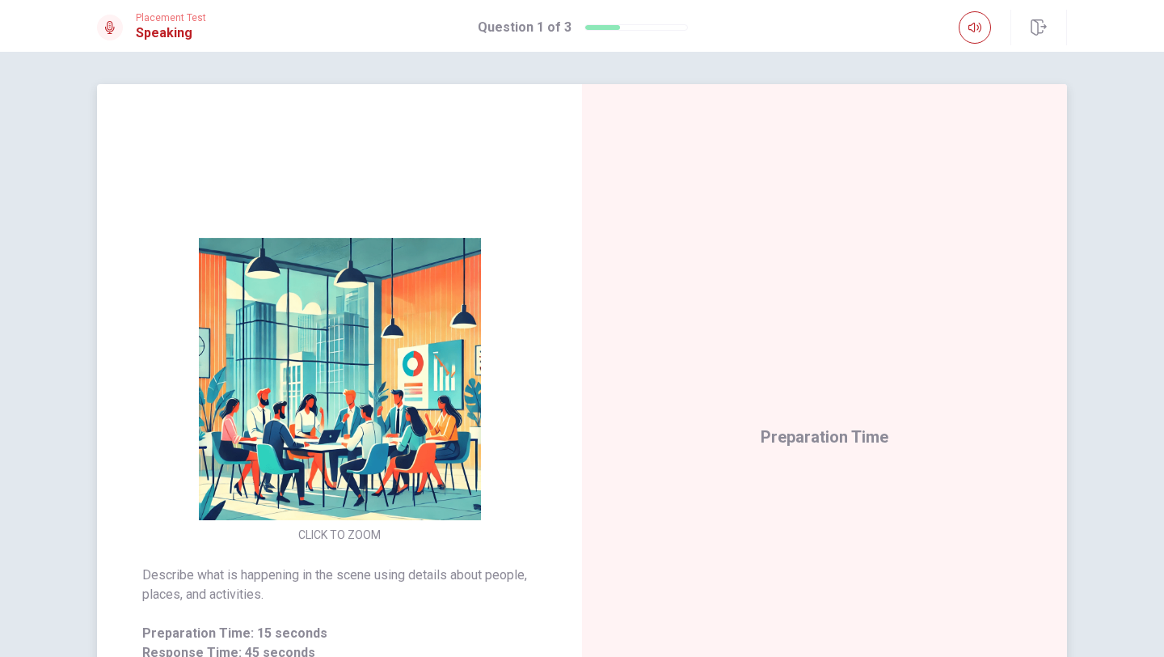
click at [720, 194] on div "Preparation Time" at bounding box center [824, 436] width 485 height 705
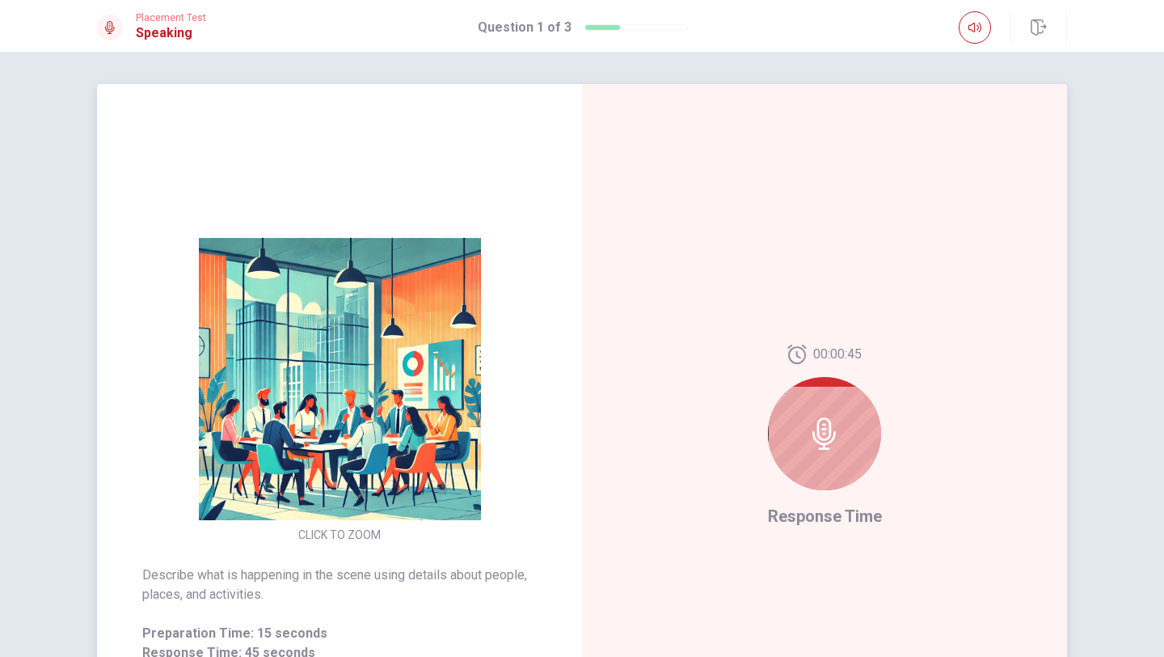
scroll to position [61, 0]
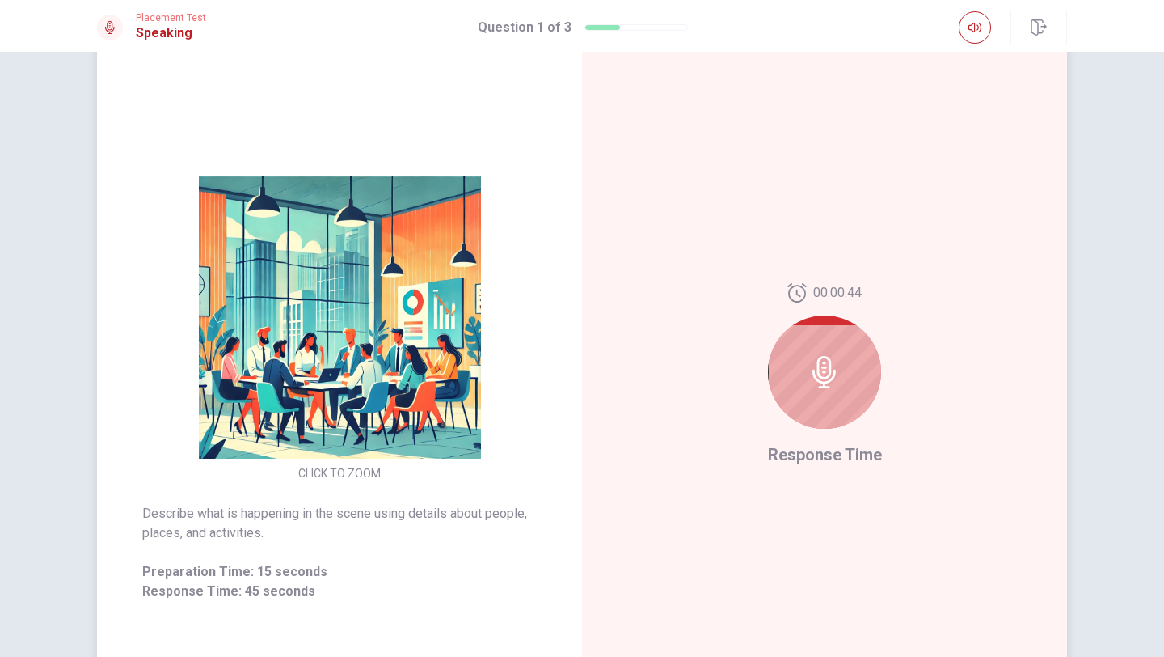
click at [825, 374] on icon at bounding box center [825, 372] width 32 height 32
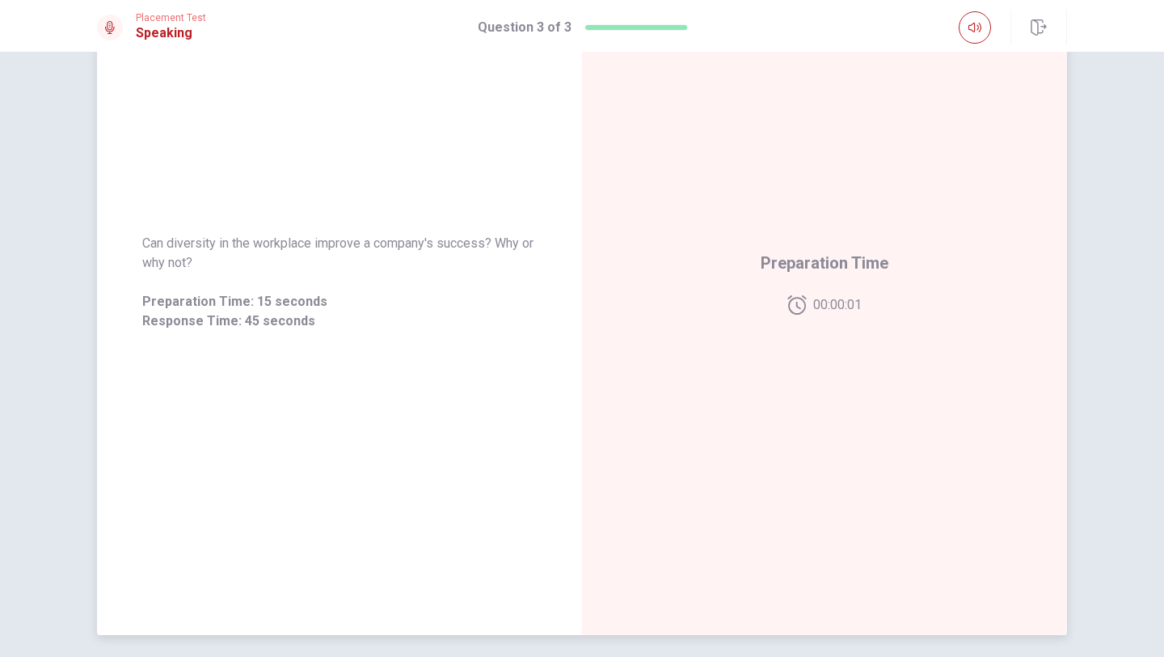
scroll to position [149, 0]
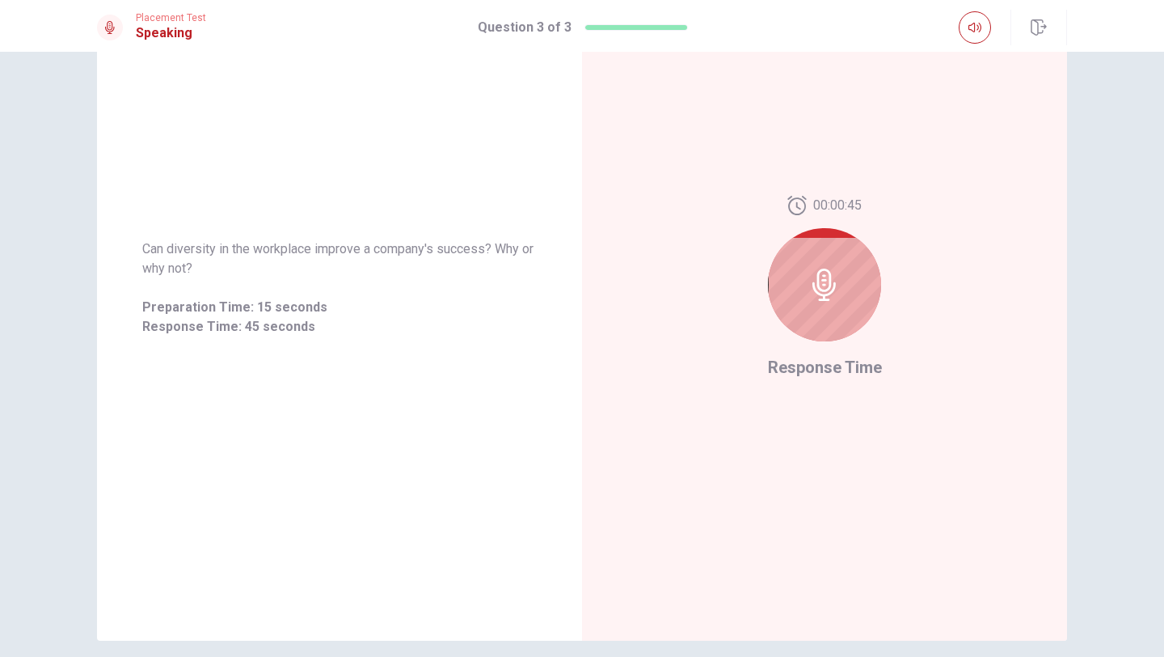
drag, startPoint x: 809, startPoint y: 302, endPoint x: 749, endPoint y: 393, distance: 108.5
click at [749, 393] on div "00:00:45 Response Time" at bounding box center [824, 287] width 485 height 705
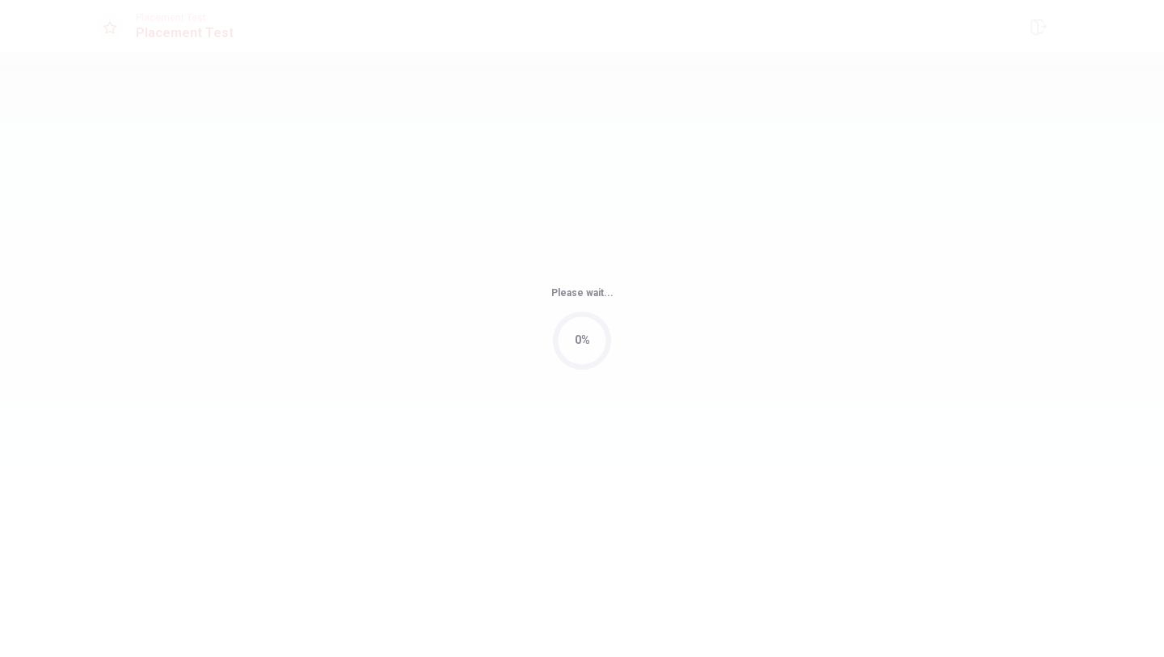
scroll to position [0, 0]
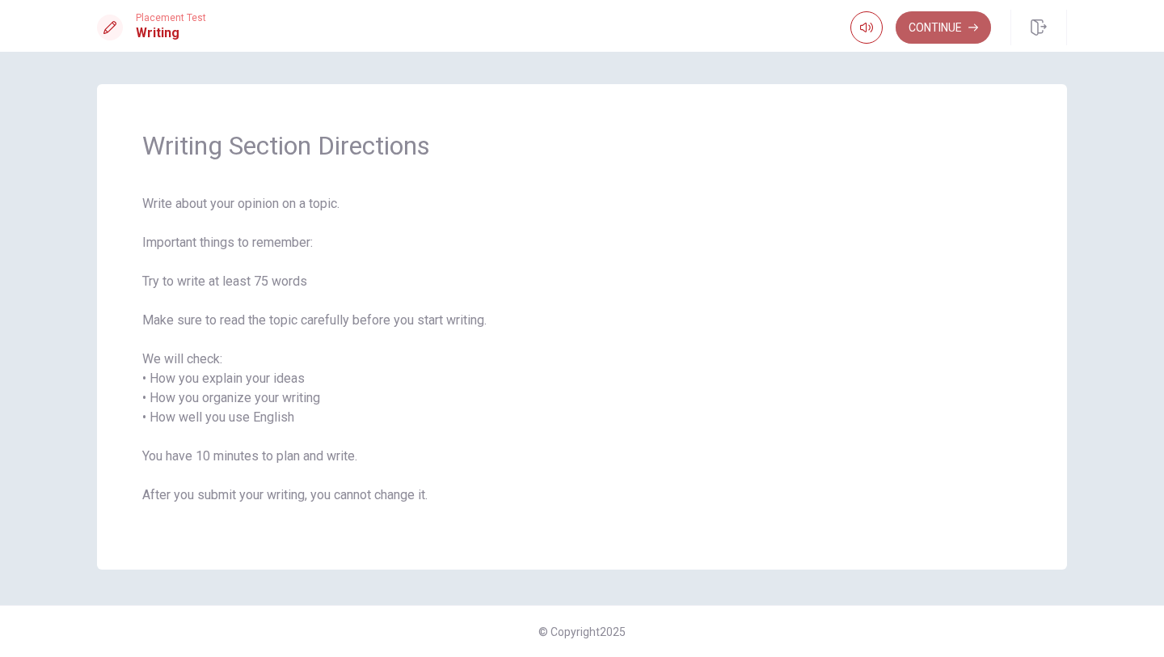
click at [934, 32] on button "Continue" at bounding box center [943, 27] width 95 height 32
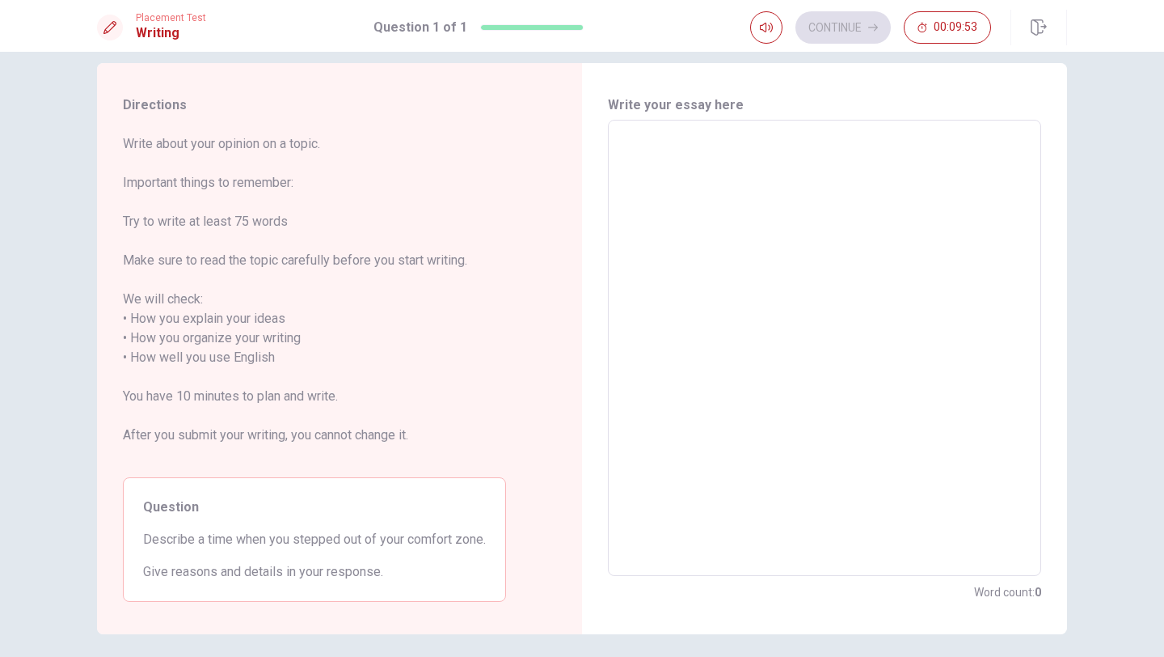
scroll to position [18, 0]
click at [683, 175] on textarea at bounding box center [824, 351] width 411 height 429
type textarea "T"
type textarea "x"
type textarea "Th"
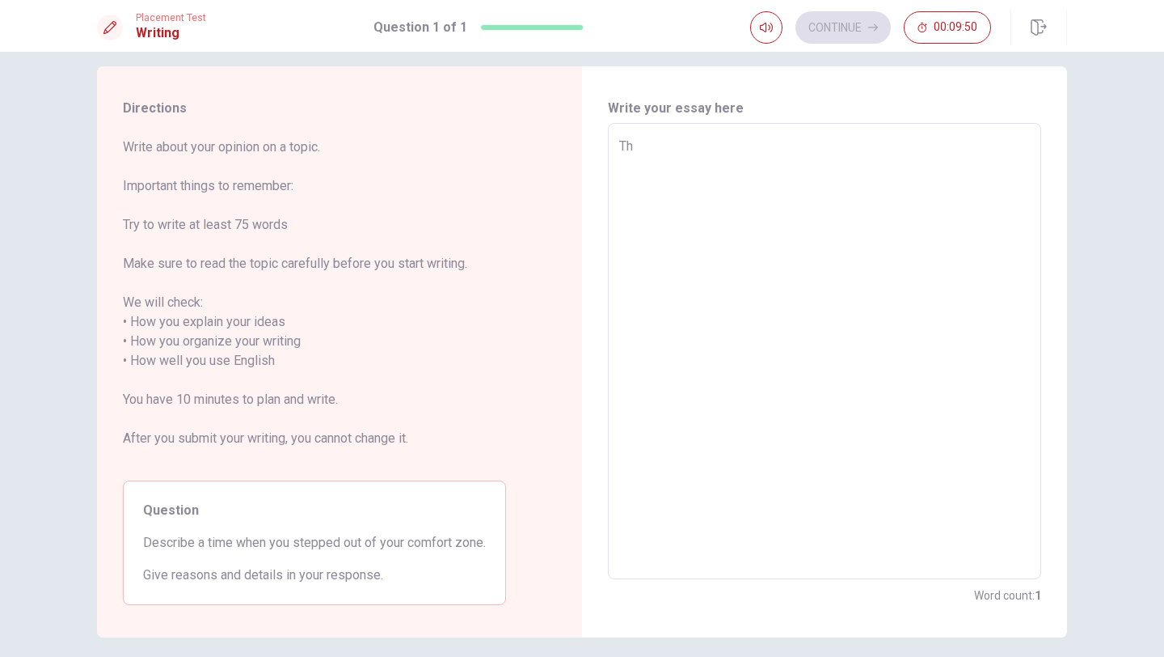
type textarea "x"
type textarea "The"
type textarea "x"
type textarea "Thẻ"
type textarea "x"
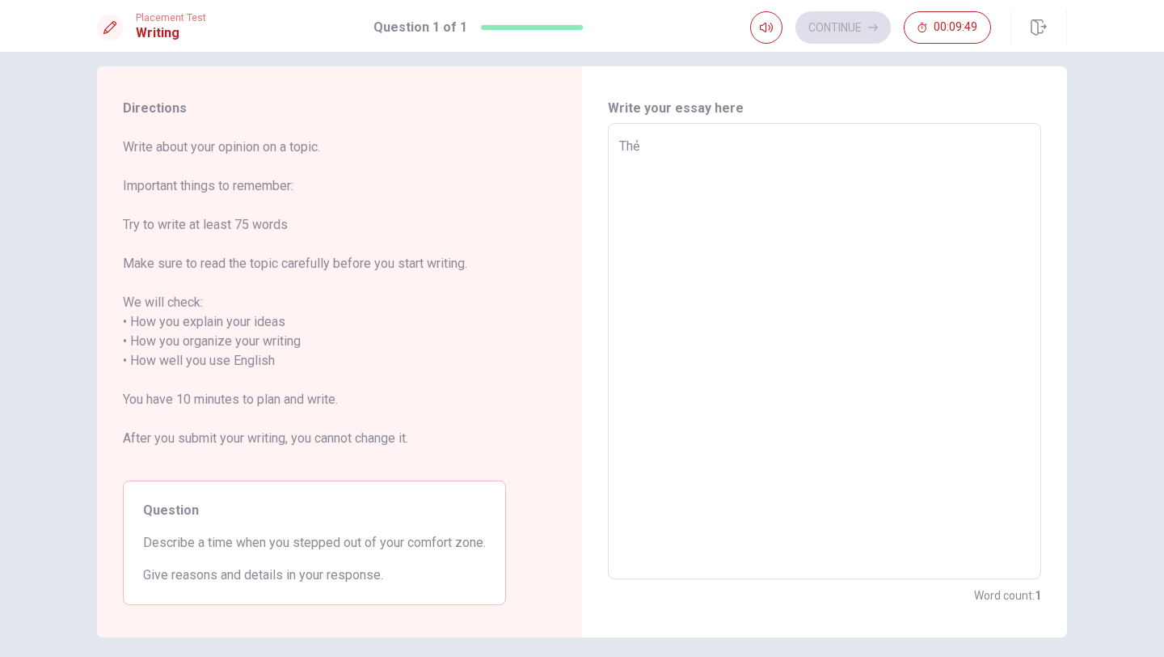
type textarea "Ther"
type textarea "x"
type textarea "There"
type textarea "x"
type textarea "There"
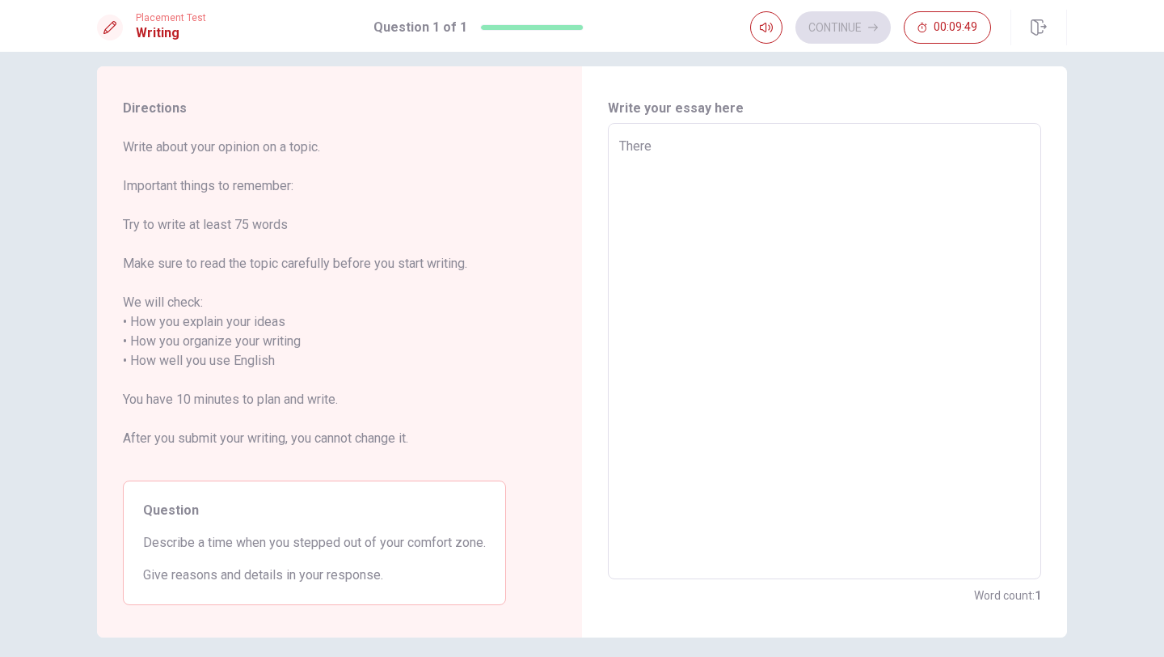
type textarea "x"
type textarea "There a"
type textarea "x"
type textarea "There ả"
type textarea "x"
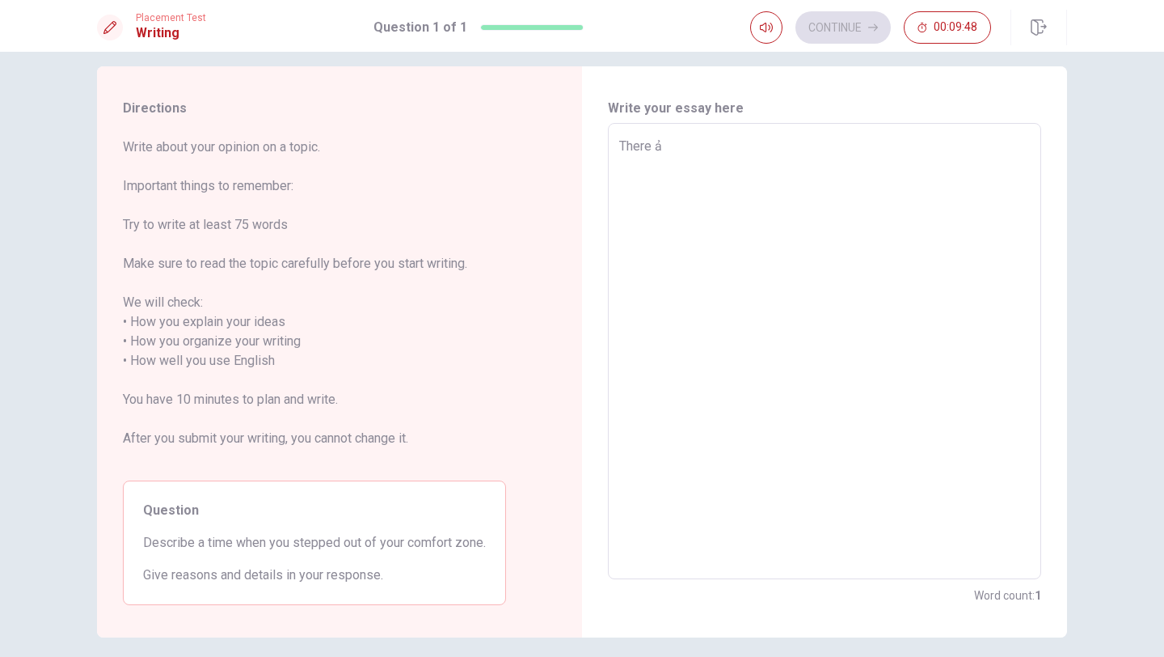
type textarea "There ar"
type textarea "x"
type textarea "There are"
type textarea "x"
type textarea "There are"
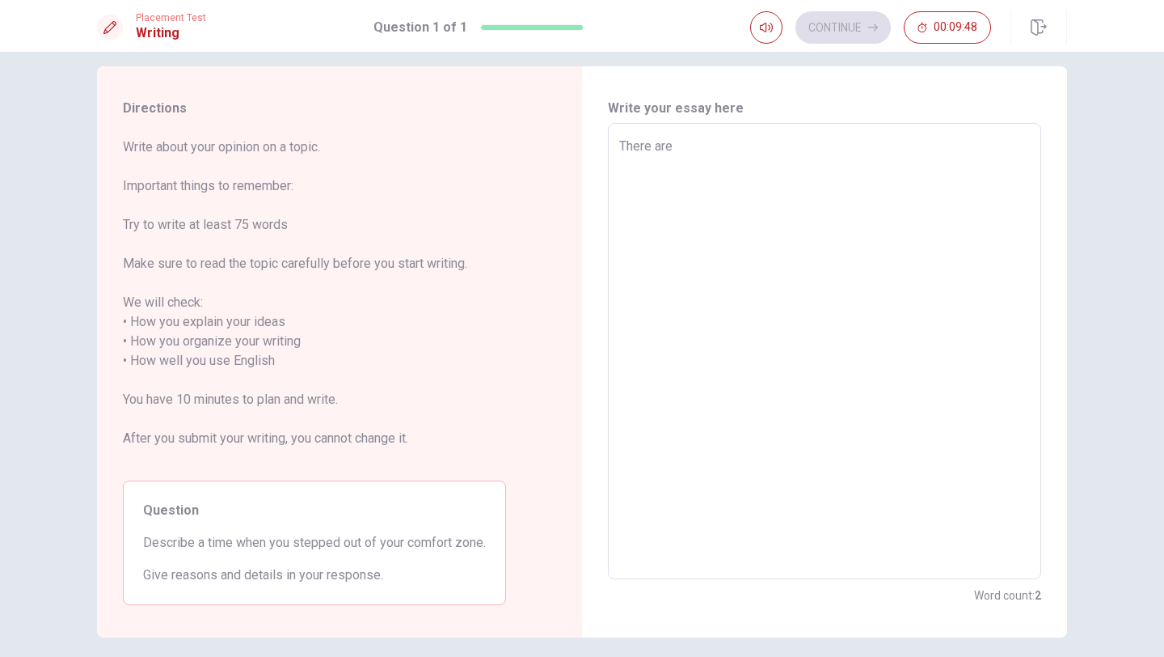
type textarea "x"
type textarea "There are a"
type textarea "x"
type textarea "There are a"
type textarea "x"
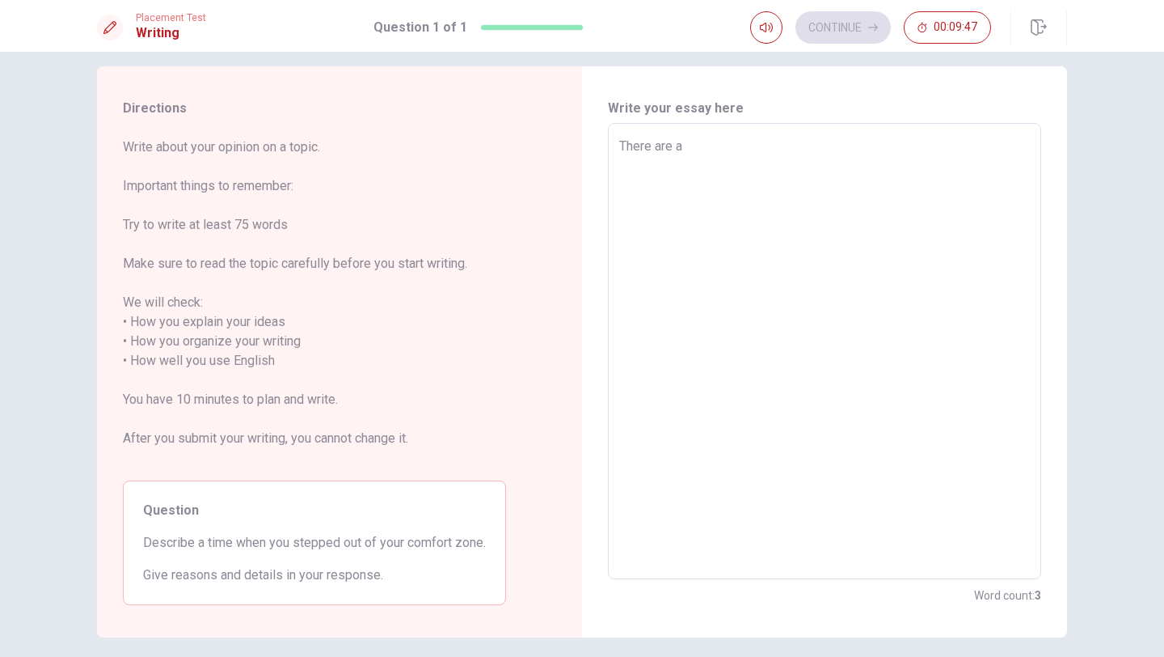
type textarea "There are a l"
type textarea "x"
type textarea "There are a lo"
type textarea "x"
type textarea "There are a loyt"
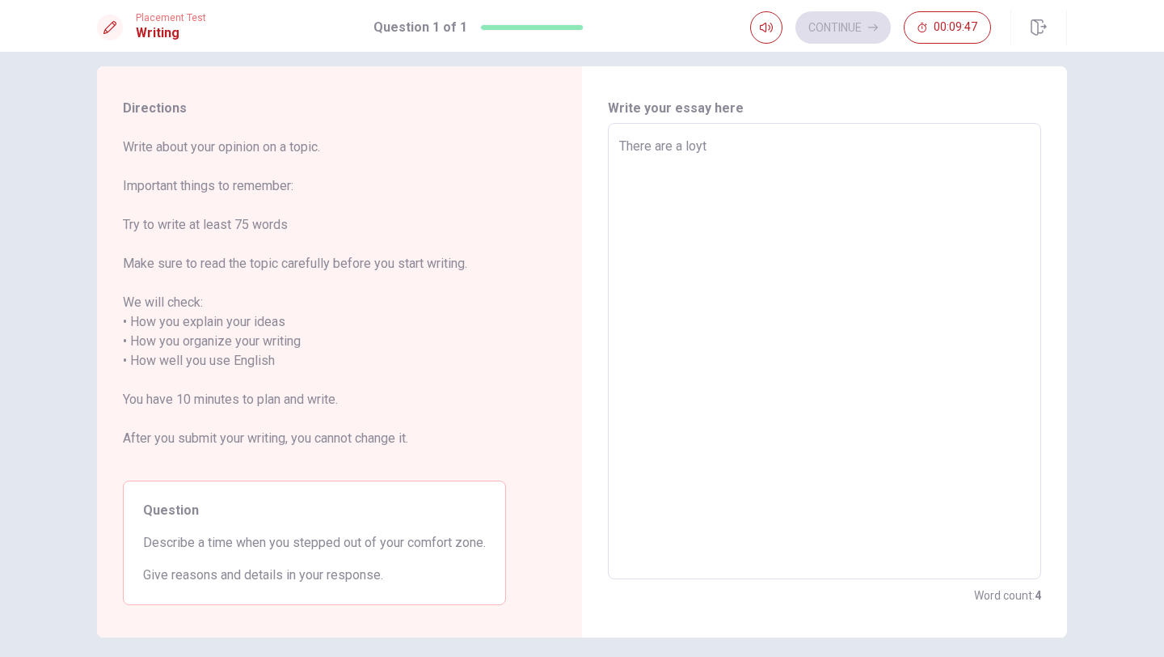
type textarea "x"
type textarea "There are a [PERSON_NAME]"
type textarea "x"
type textarea "There are a lo"
type textarea "x"
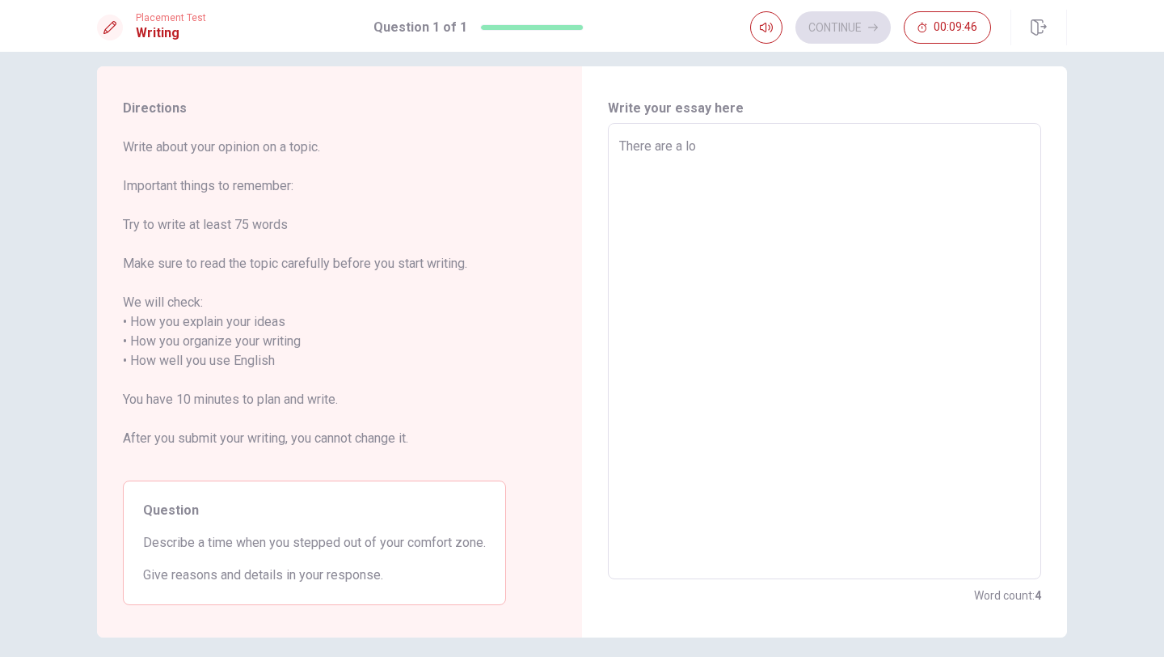
type textarea "There are a lot"
type textarea "x"
type textarea "There are a lot"
type textarea "x"
type textarea "There are a lot op"
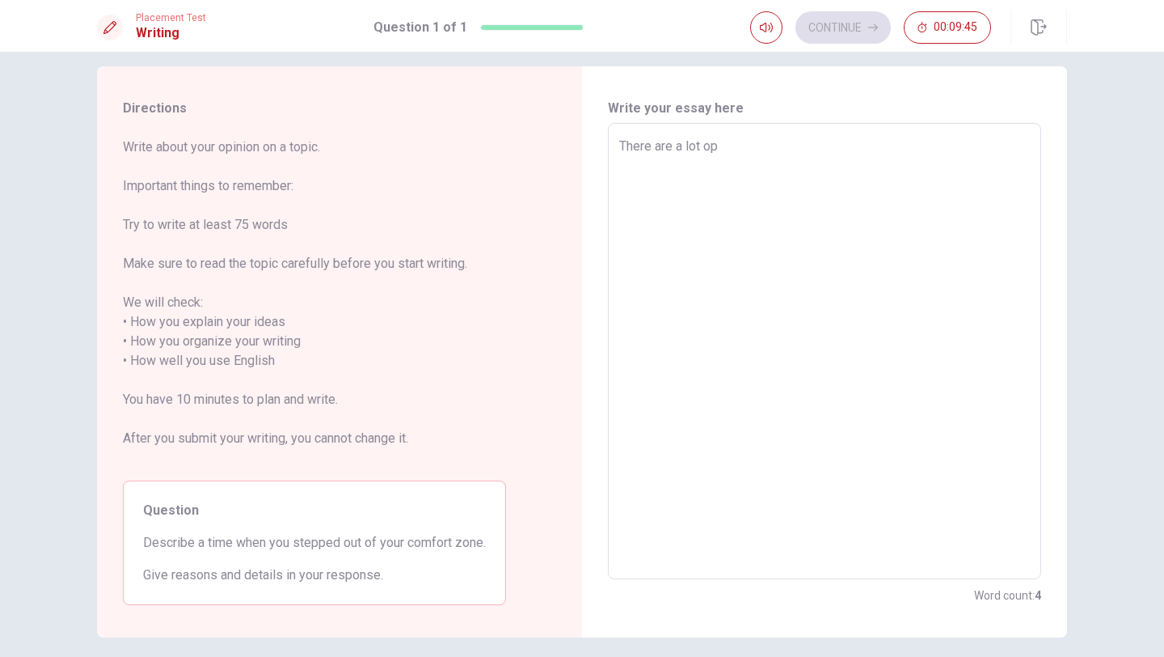
type textarea "x"
type textarea "There are a lot o"
type textarea "x"
type textarea "There are a lot"
type textarea "x"
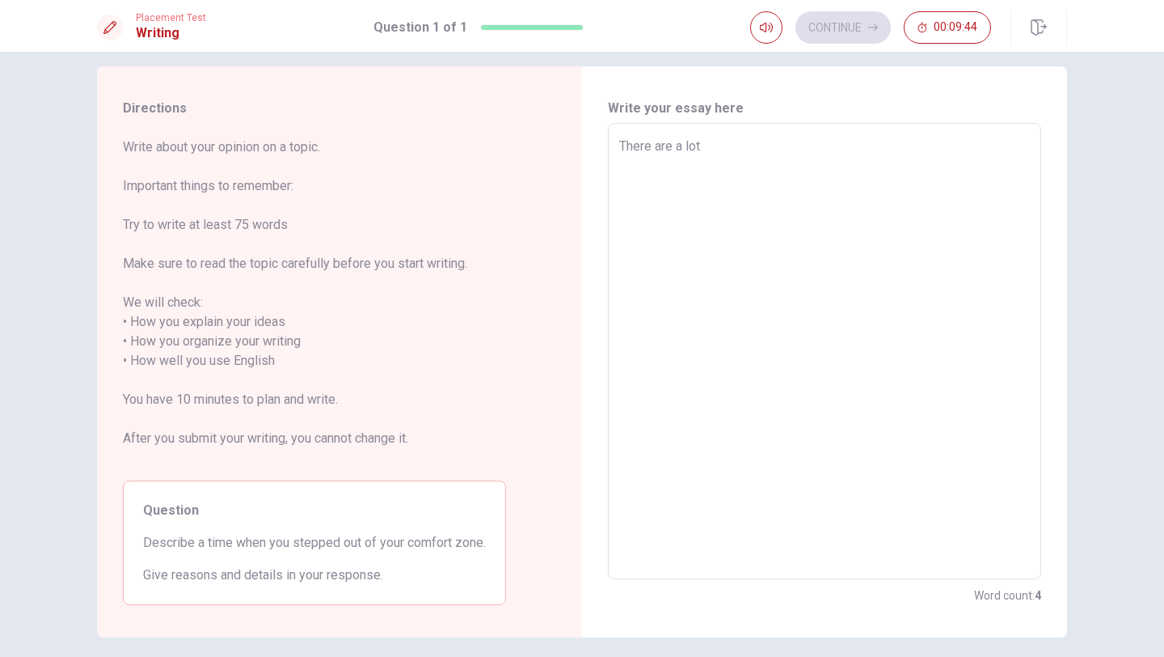
type textarea "There are a lot"
type textarea "x"
type textarea "There are a lots"
type textarea "x"
type textarea "There are a lots"
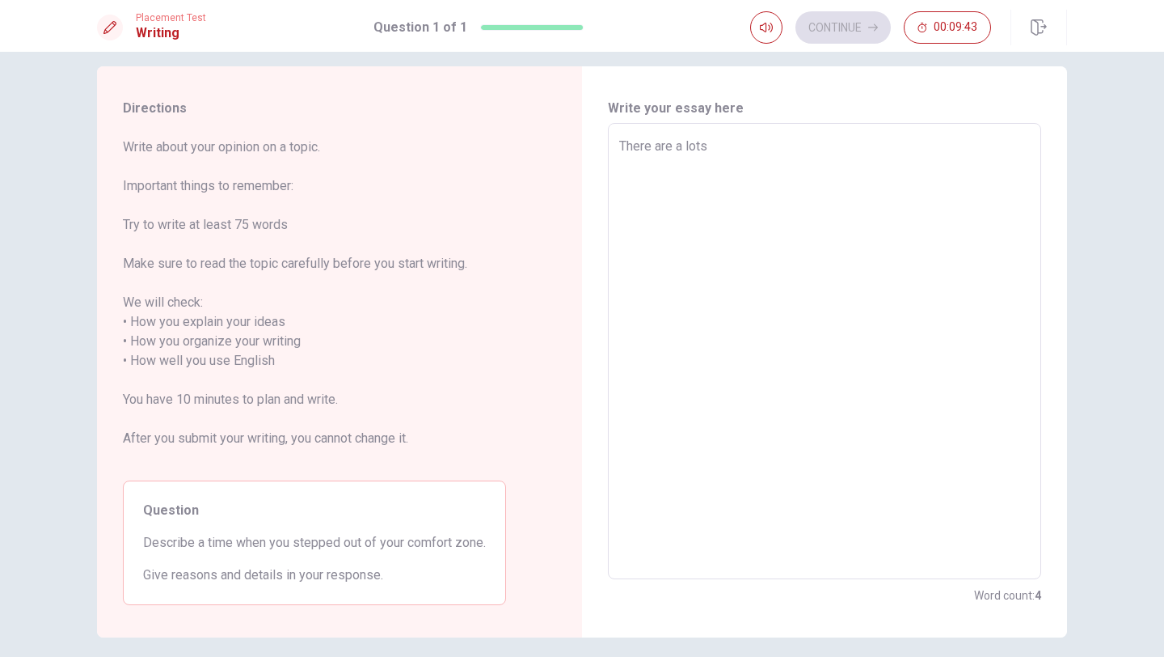
type textarea "x"
type textarea "There are a lots t"
type textarea "x"
type textarea "There are a lots th"
type textarea "x"
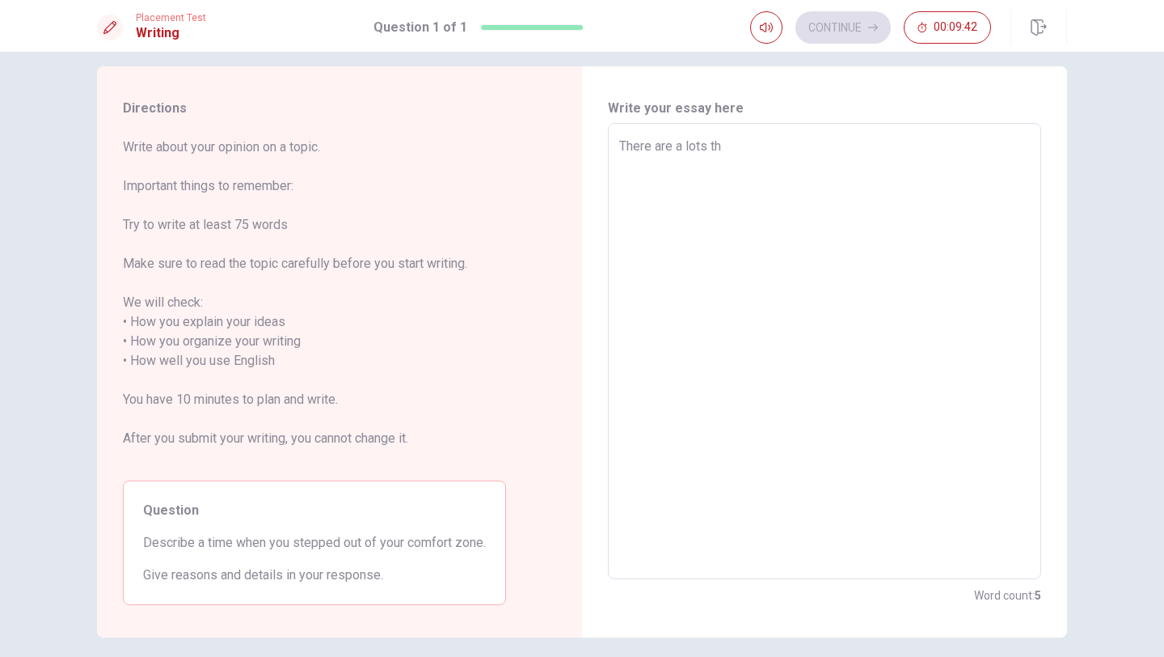
type textarea "There are a lots thi"
type textarea "x"
type textarea "There are a lots thin"
type textarea "x"
type textarea "There are a lots thinhg"
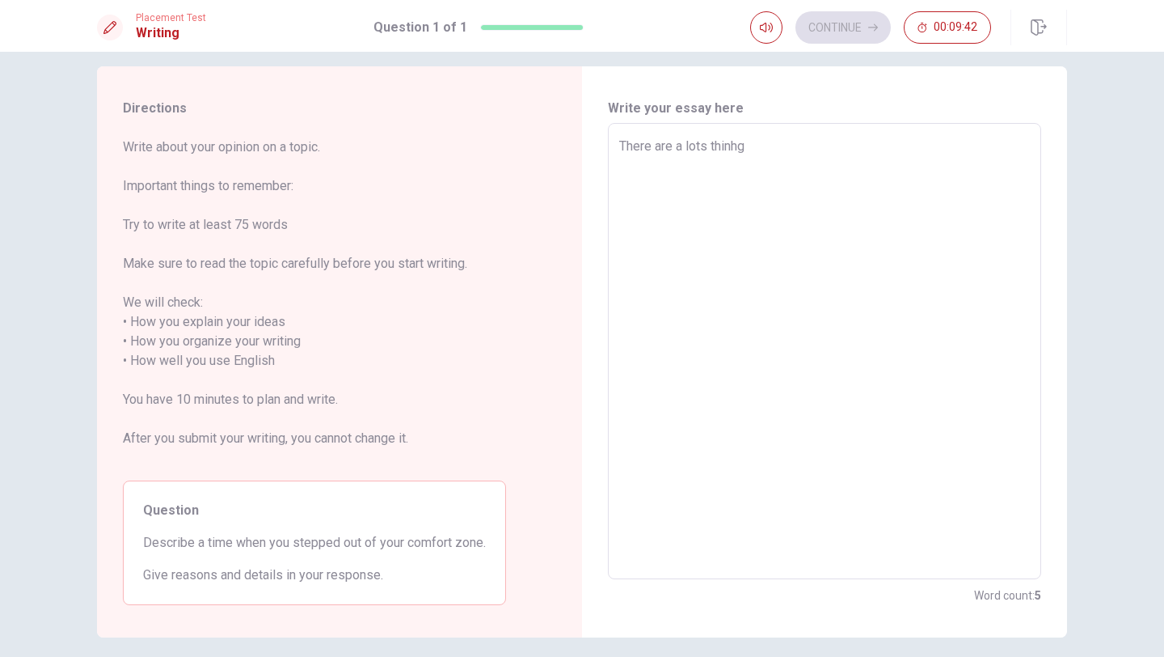
type textarea "x"
type textarea "There are a lots thinhgs"
type textarea "x"
type textarea "There are a lots thinhg"
type textarea "x"
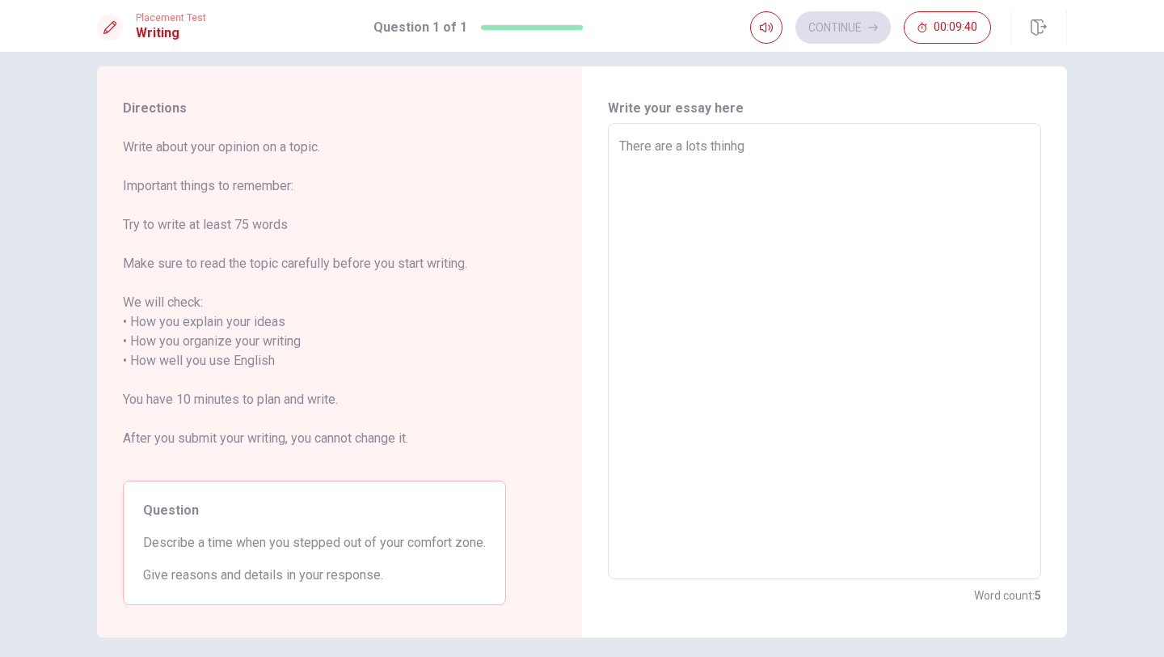
type textarea "There are a lots [PERSON_NAME]"
type textarea "x"
type textarea "There are a lots thin"
type textarea "x"
type textarea "There are a lots thing"
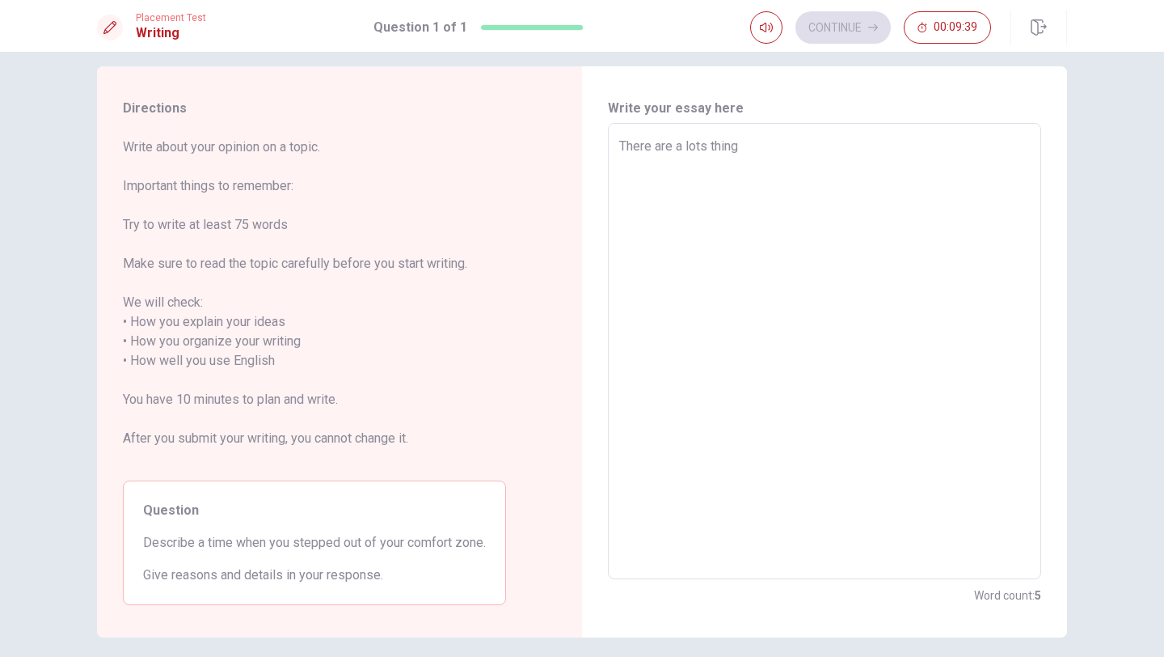
type textarea "x"
type textarea "There are a lots things"
type textarea "x"
type textarea "There are a lots things"
type textarea "x"
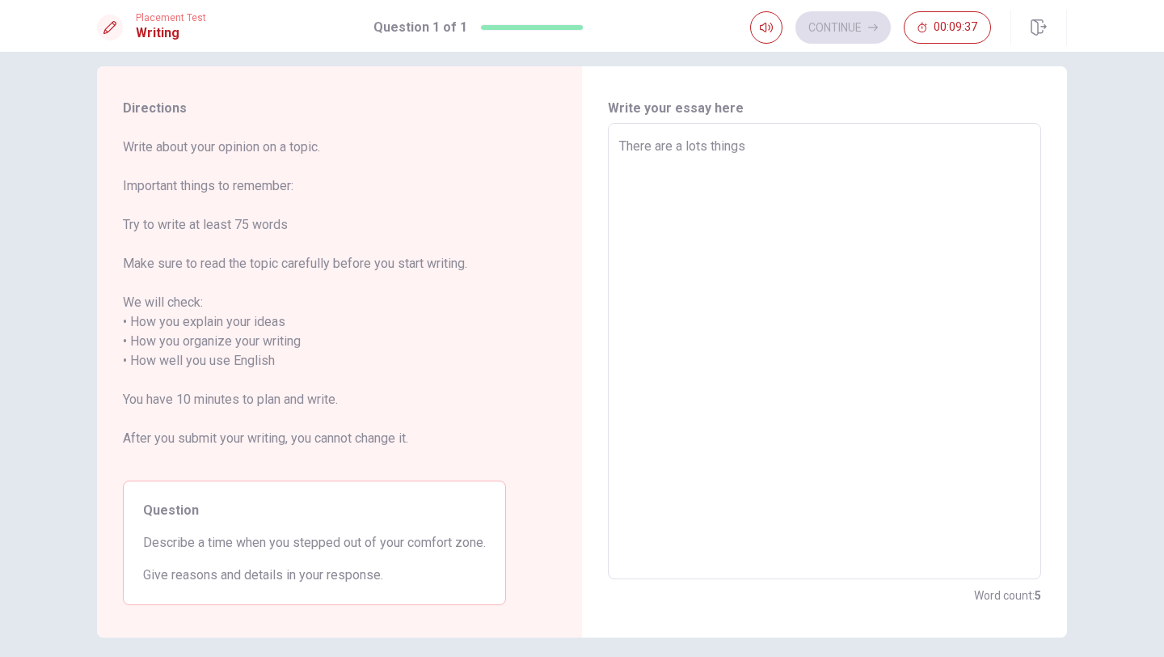
type textarea "There are a lots things"
type textarea "x"
type textarea "There are a lots thing"
type textarea "x"
type textarea "There are a lots thin"
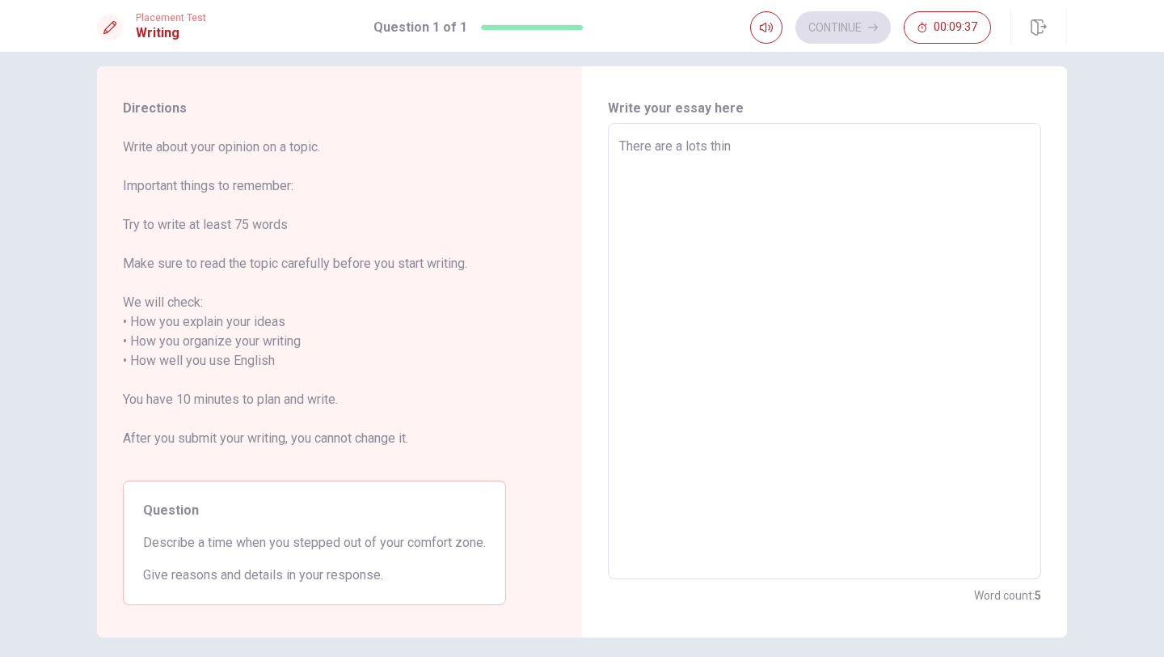
type textarea "x"
type textarea "There are a lots thi"
type textarea "x"
type textarea "There are a lots th"
type textarea "x"
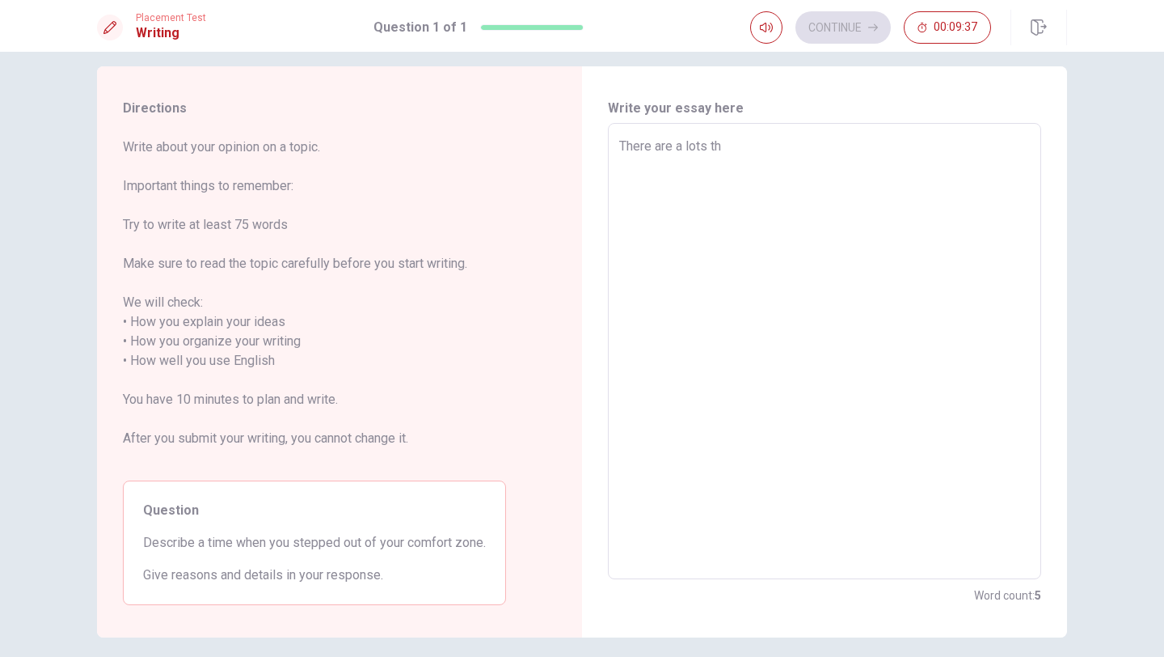
type textarea "There are a lots t"
type textarea "x"
type textarea "There are a lots"
type textarea "x"
type textarea "There are a lots a"
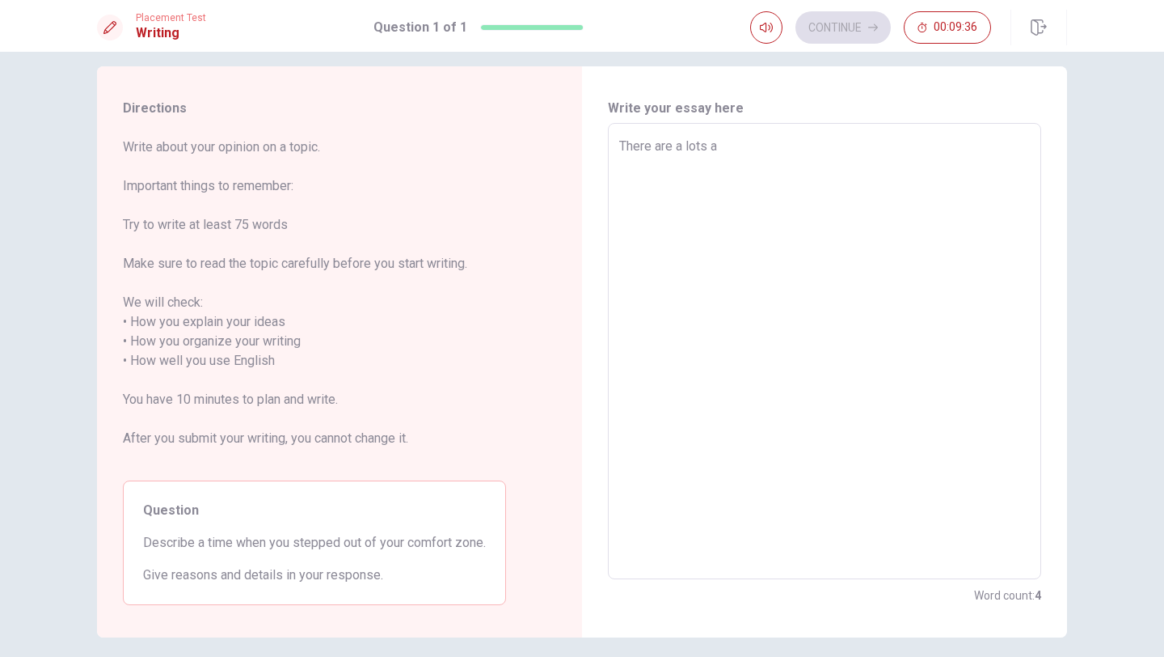
type textarea "x"
type textarea "There are a lots an"
type textarea "x"
type textarea "There are a lots and"
type textarea "x"
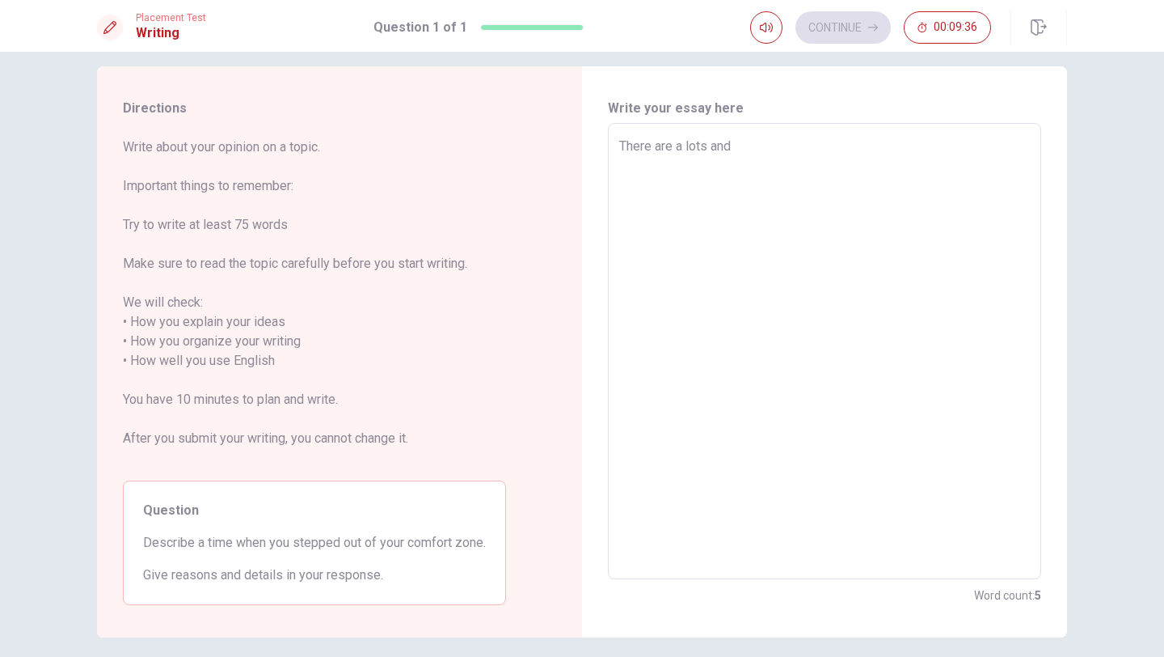
type textarea "There are a lots and"
type textarea "x"
type textarea "There are a lots and d"
type textarea "x"
type textarea "There are a lots and di"
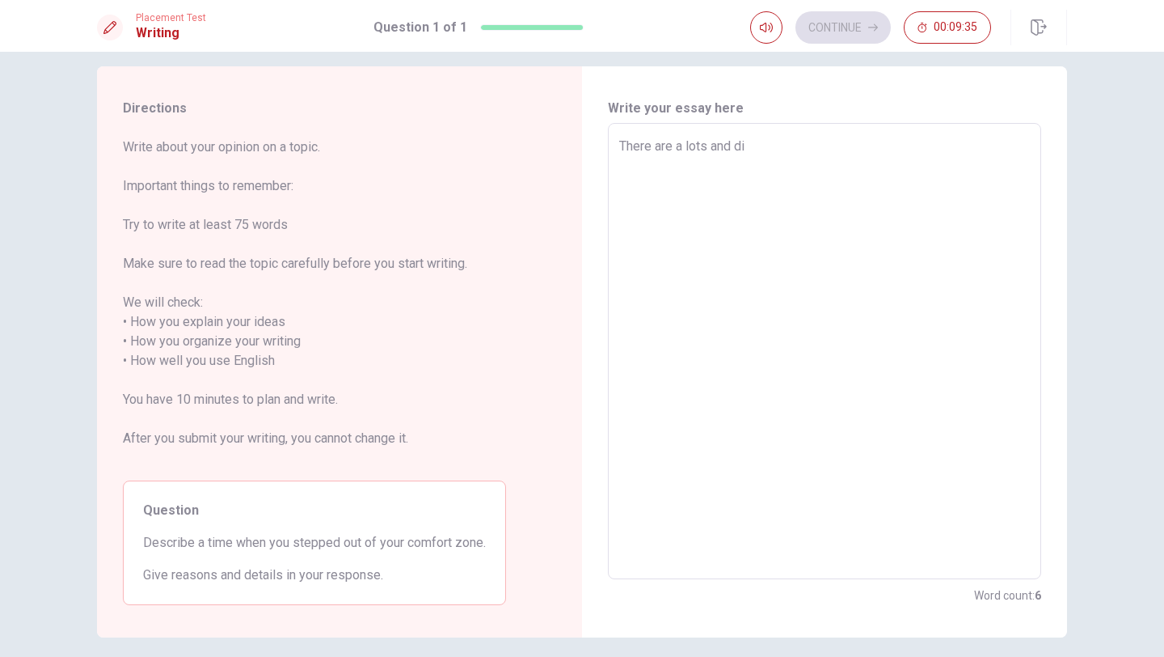
type textarea "x"
type textarea "There are a lots and dì"
type textarea "x"
type textarea "There are a lots and dif"
type textarea "x"
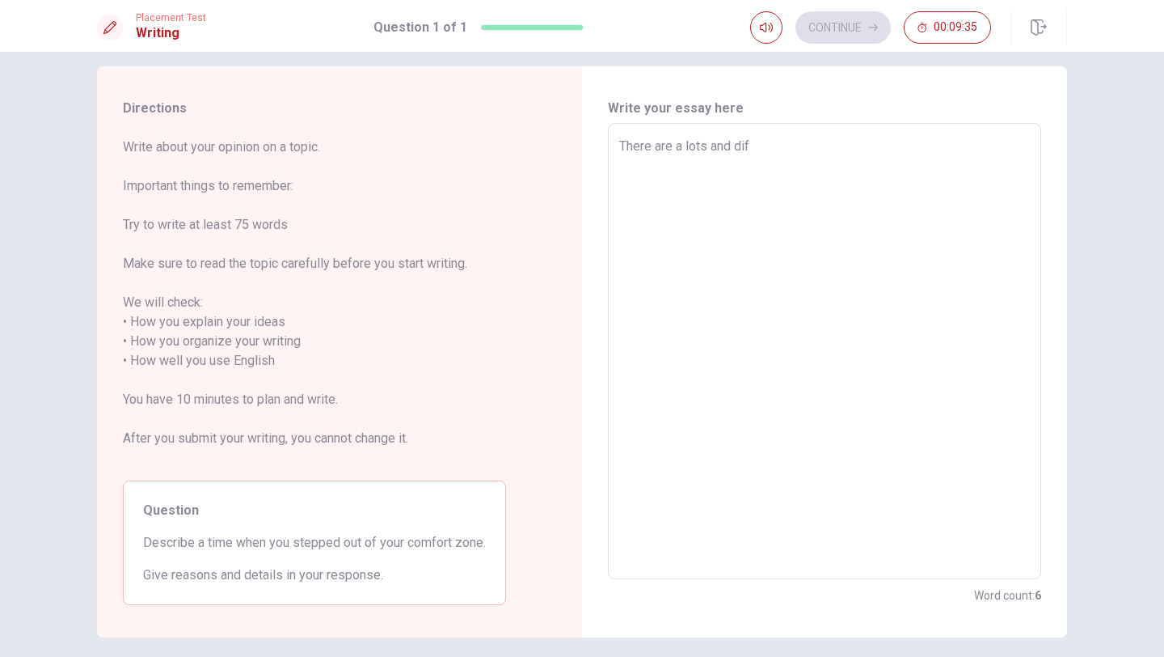
type textarea "There are a lots and diff"
type textarea "x"
type textarea "There are a lots and diffe"
type textarea "x"
type textarea "There are a lots and differ"
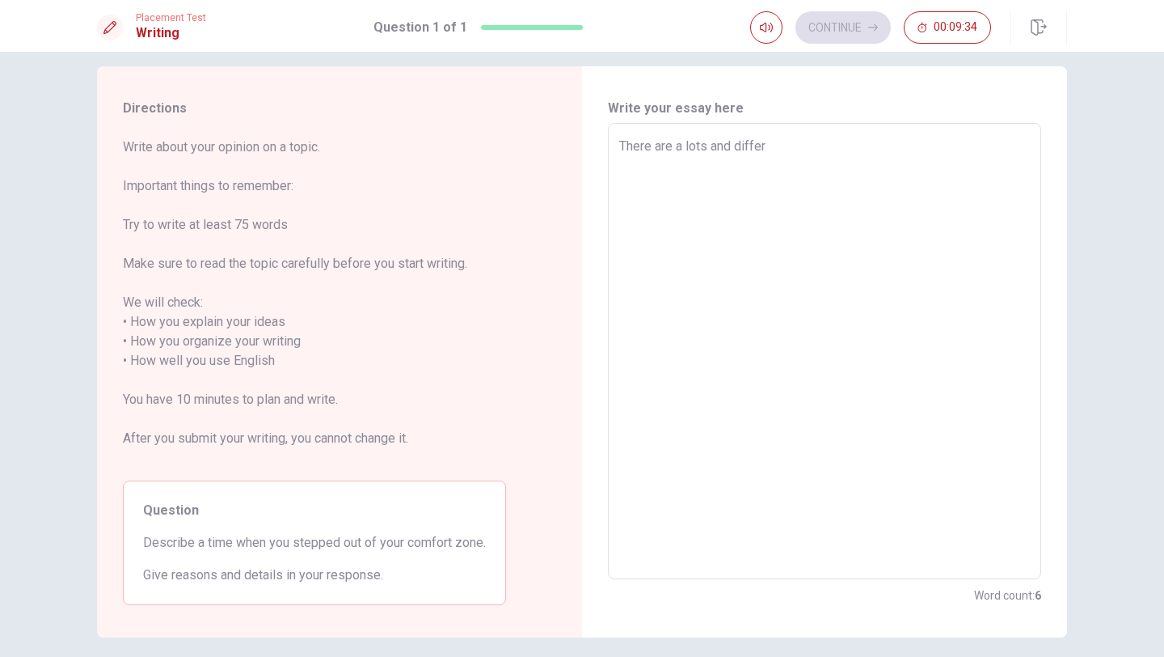
type textarea "x"
type textarea "There are a lots and differe"
type textarea "x"
type textarea "There are a lots and differen"
type textarea "x"
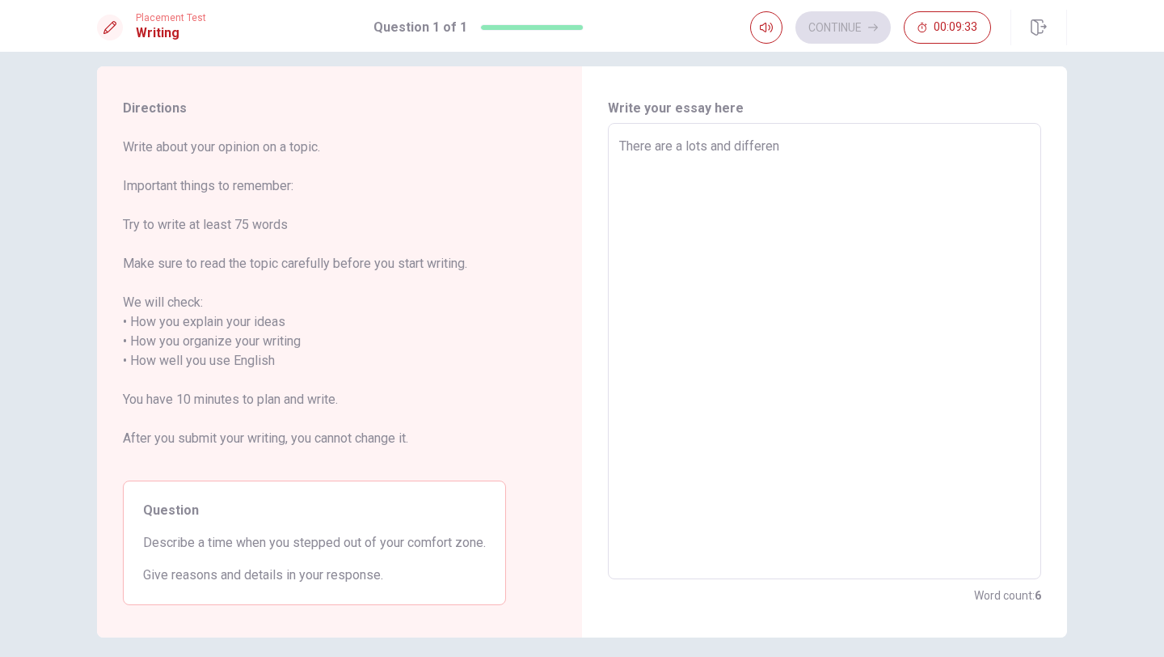
type textarea "There are a lots and different"
type textarea "x"
type textarea "There are a lots and different"
type textarea "x"
type textarea "There are a lots and different t"
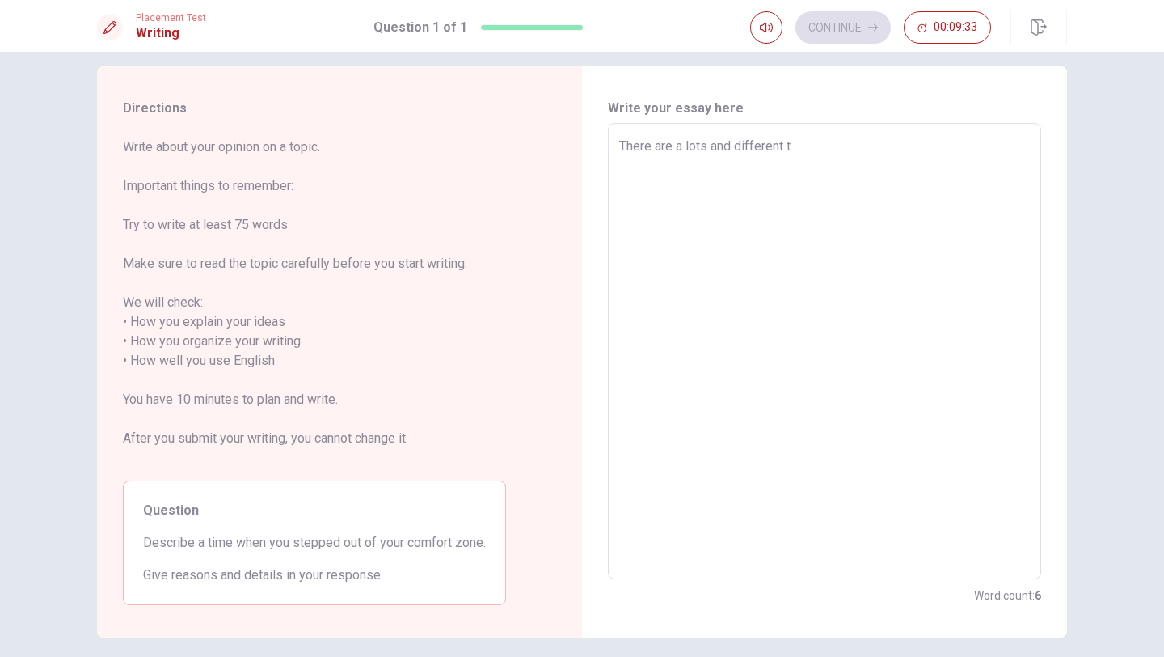
type textarea "x"
type textarea "There are a lots and different th"
type textarea "x"
type textarea "There are a lots and different thi"
type textarea "x"
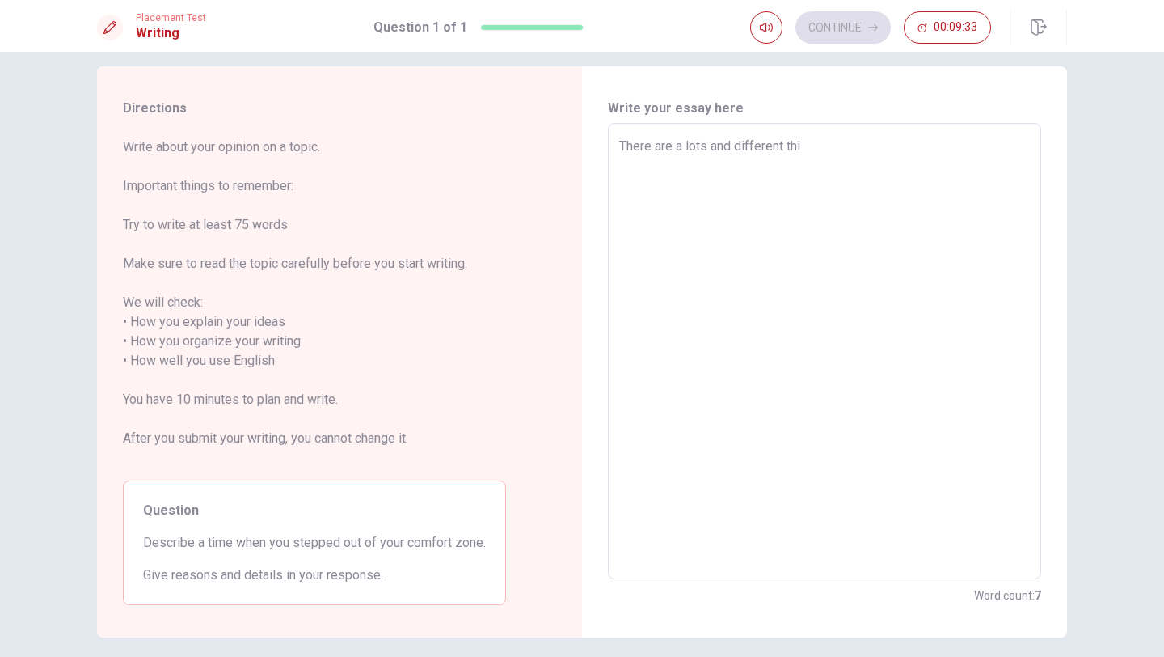
type textarea "There are a lots and different thin"
type textarea "x"
type textarea "There are a lots and different thing"
type textarea "x"
type textarea "There are a lots and different things"
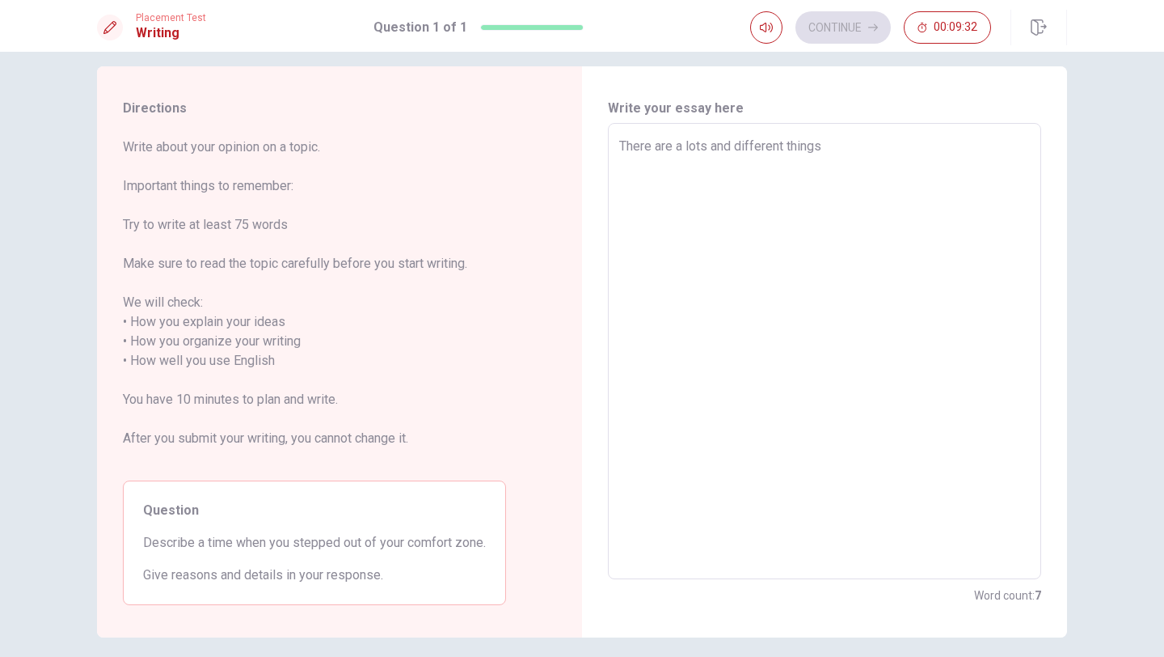
type textarea "x"
type textarea "There are a lots and different things"
type textarea "x"
type textarea "There are a lots and different things t"
type textarea "x"
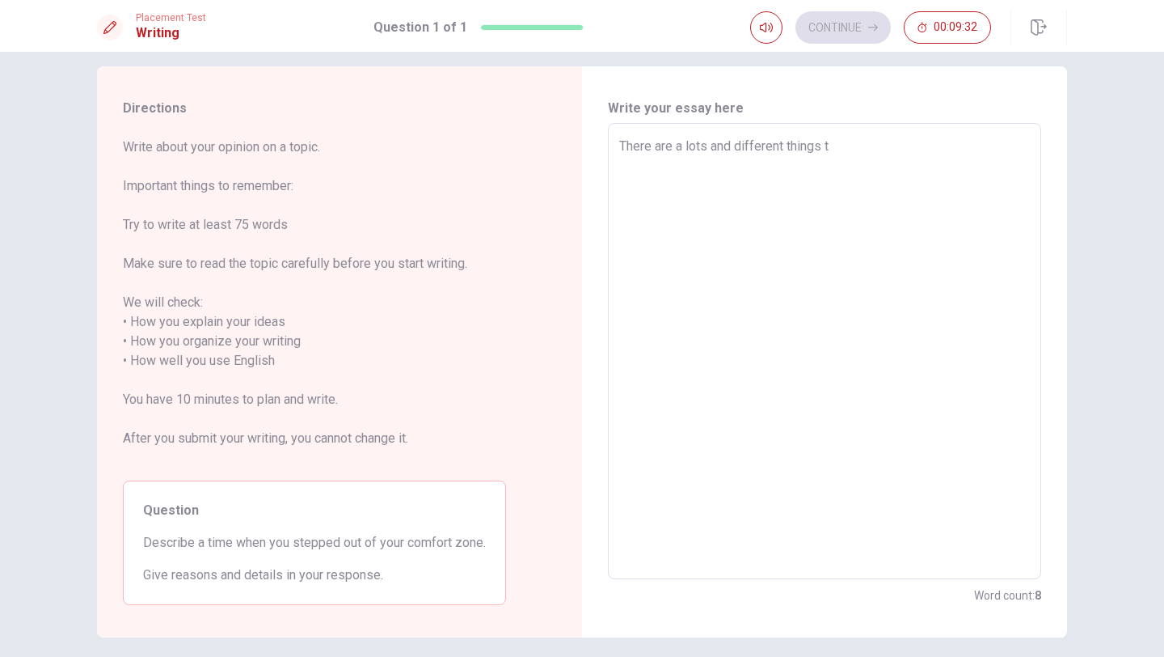
type textarea "There are a lots and different things th"
type textarea "x"
type textarea "There are a lots and different things tha"
type textarea "x"
type textarea "There are a lots and different things thayt"
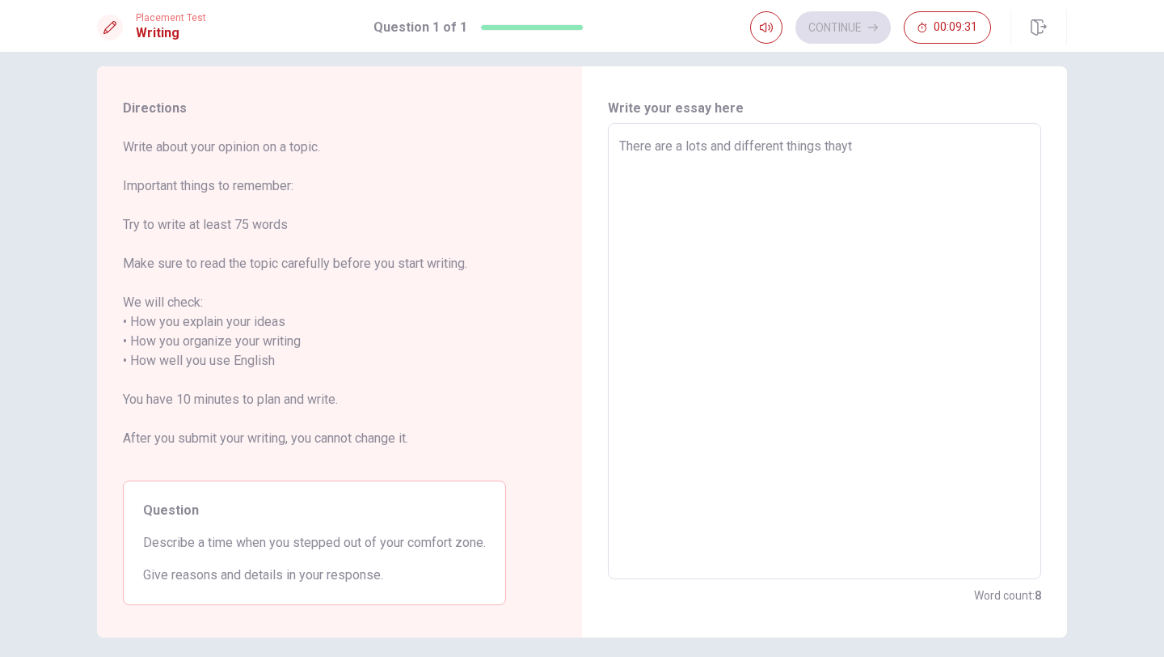
type textarea "x"
type textarea "There are a lots and different things thayt"
type textarea "x"
type textarea "There are a lots and different things thayt"
type textarea "x"
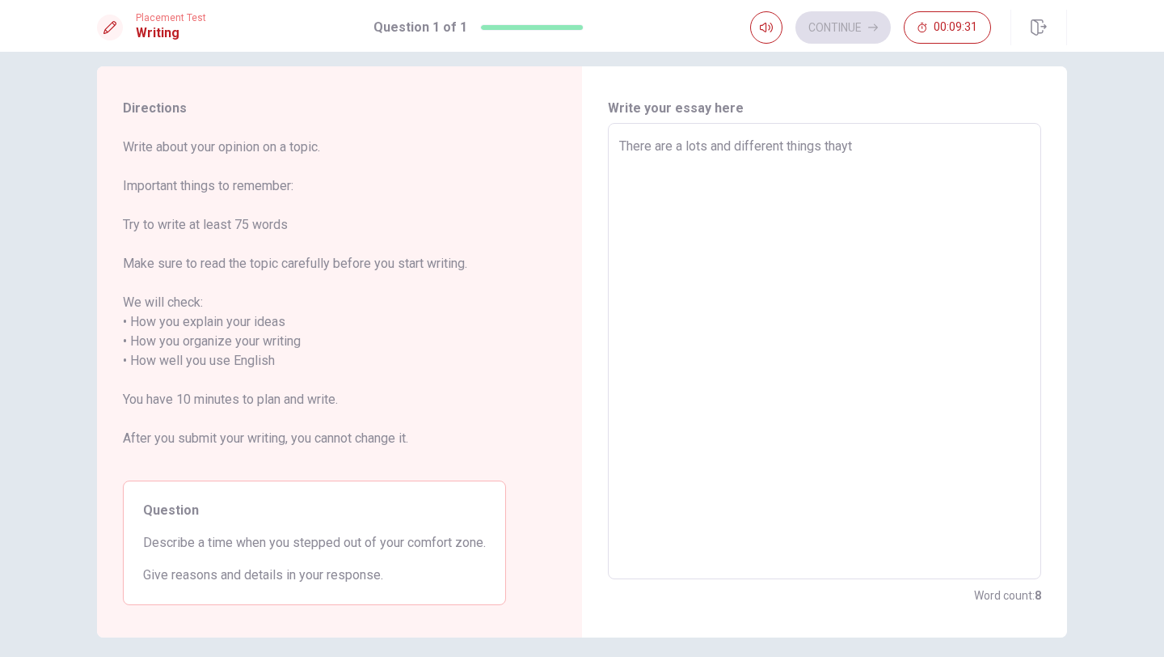
type textarea "There are a lots and different things thay"
type textarea "x"
type textarea "There are a lots and different things tha"
type textarea "x"
type textarea "There are a lots and different things that"
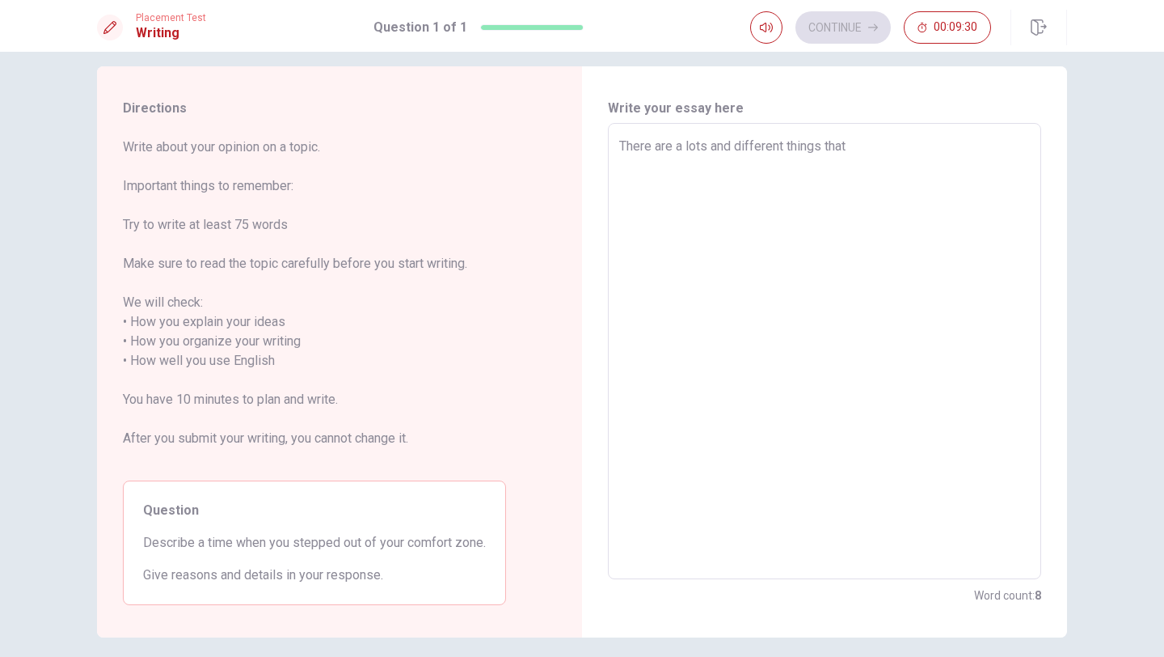
type textarea "x"
type textarea "There are a lots and different things that"
type textarea "x"
type textarea "There are a lots and different things that ư"
type textarea "x"
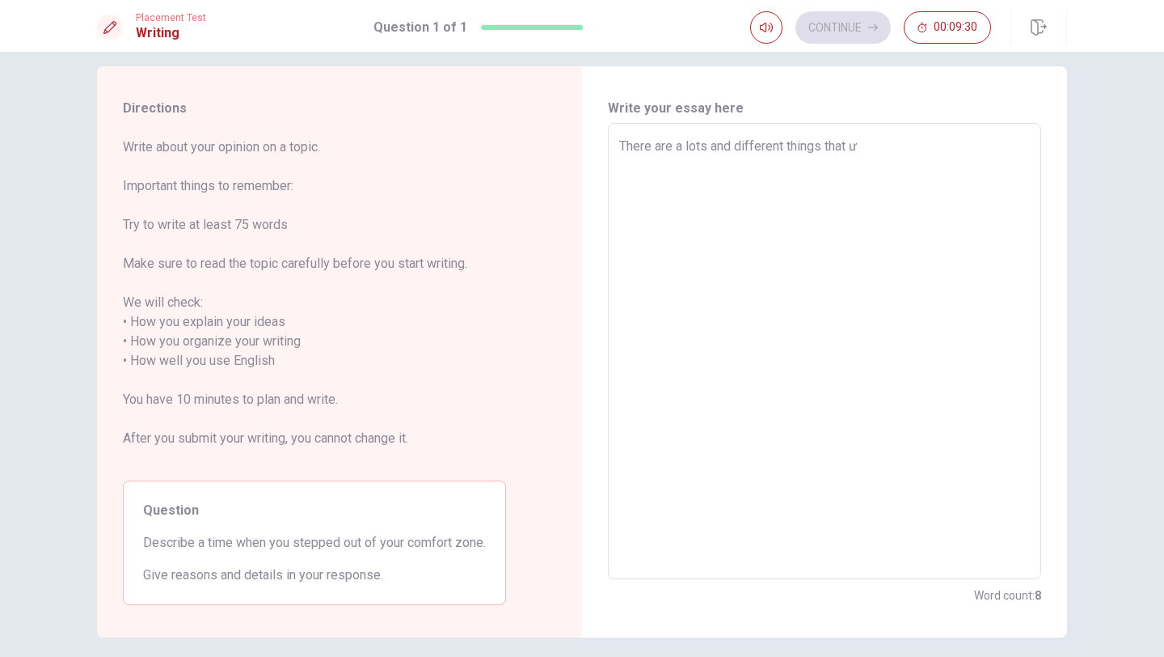
type textarea "There are a lots and different things that w"
type textarea "x"
type textarea "There are a lots and different things that we"
type textarea "x"
type textarea "There are a lots and different things that we"
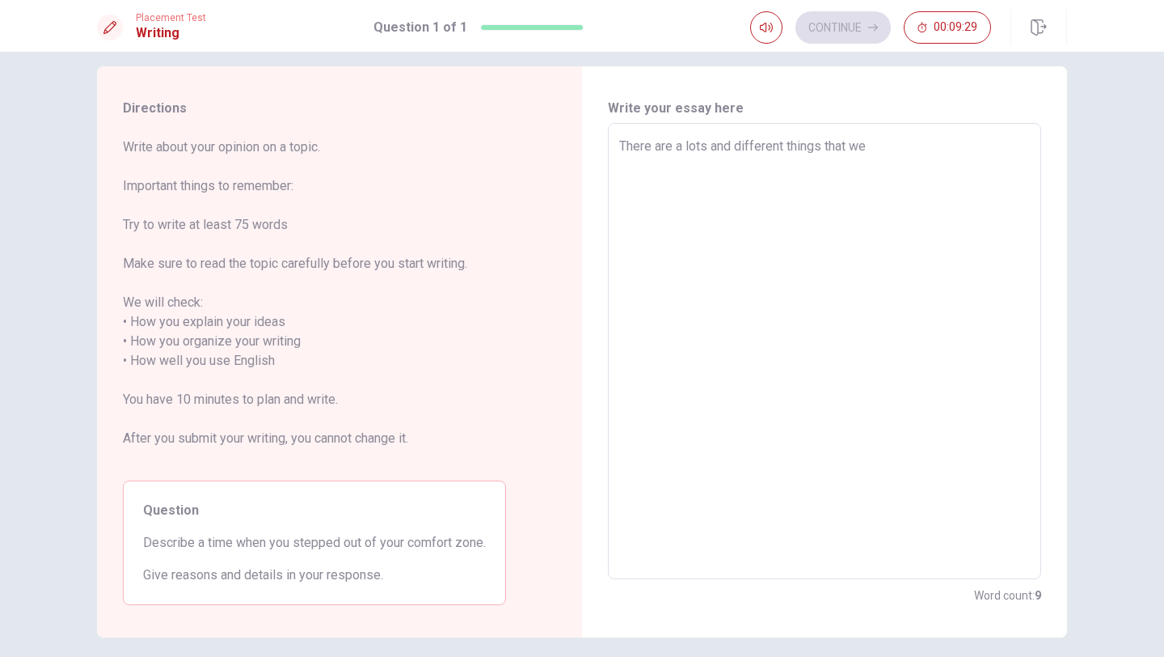
type textarea "x"
type textarea "There are a lots and different things that we s"
type textarea "x"
type textarea "There are a lots and different things that we sh"
type textarea "x"
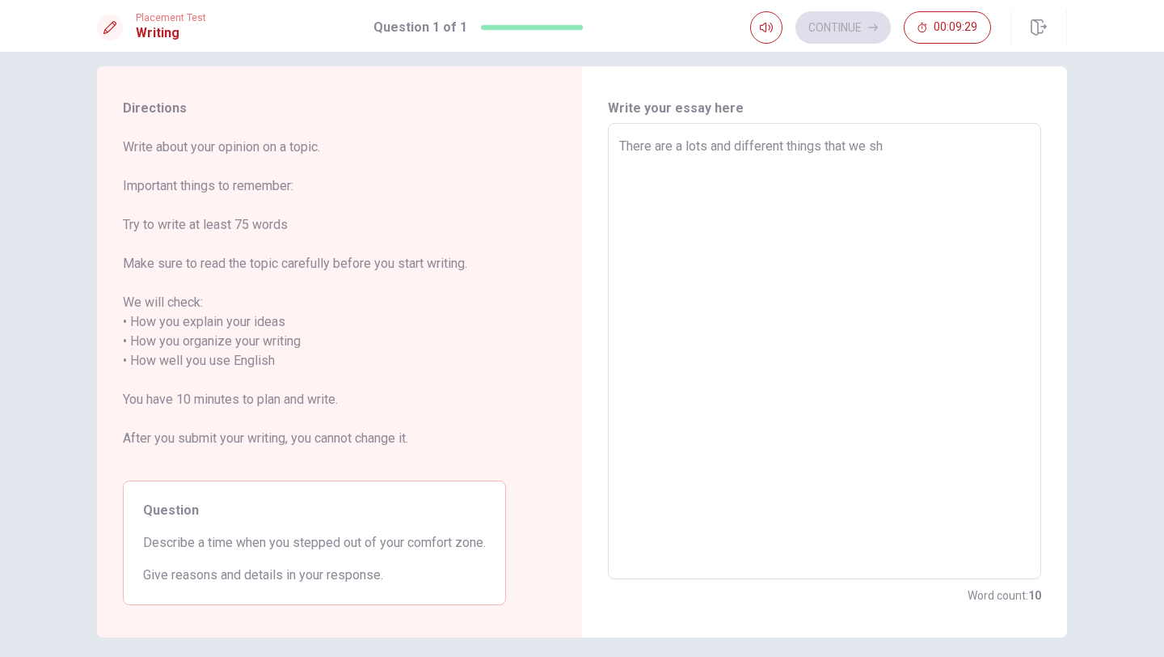
type textarea "There are a lots and different things that we sho"
type textarea "x"
type textarea "There are a lots and different things that we shou"
type textarea "x"
type textarea "There are a lots and different things that we shoul"
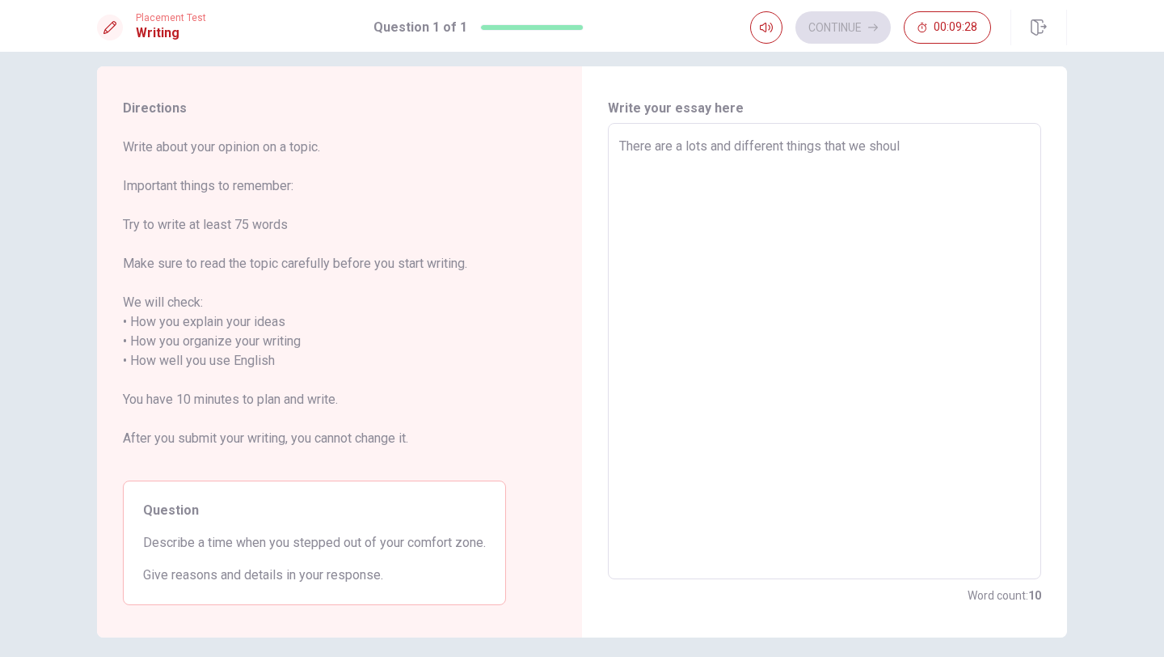
type textarea "x"
type textarea "There are a lots and different things that we should"
type textarea "x"
type textarea "There are a lots and different things that we should"
type textarea "x"
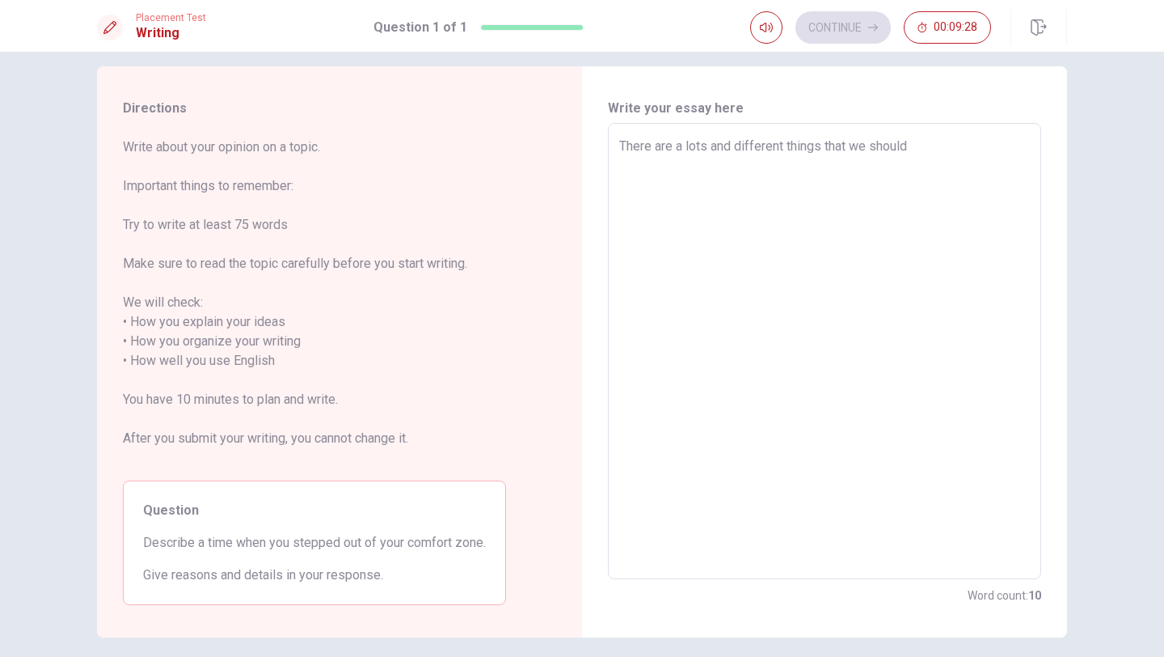
type textarea "There are a lots and different things that we should r"
type textarea "x"
type textarea "There are a lots and different things that we should re"
type textarea "x"
type textarea "There are a lots and different things that we should rem"
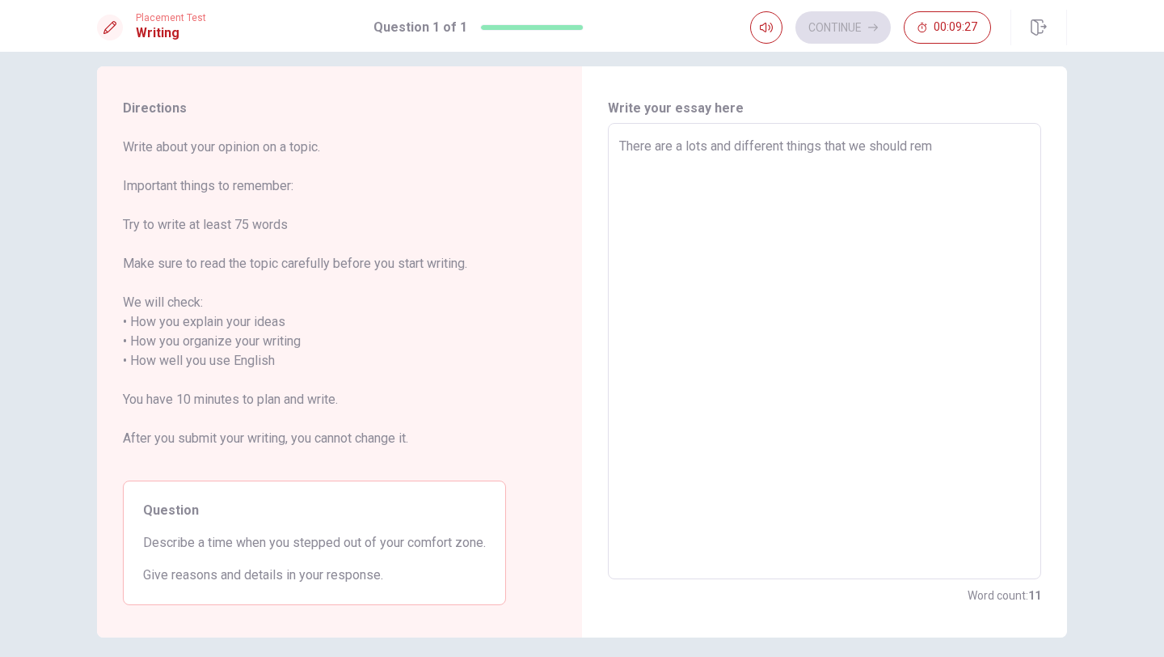
type textarea "x"
type textarea "There are a lots and different things that we should rêm"
type textarea "x"
type textarea "There are a lots and different things that we should reme"
type textarea "x"
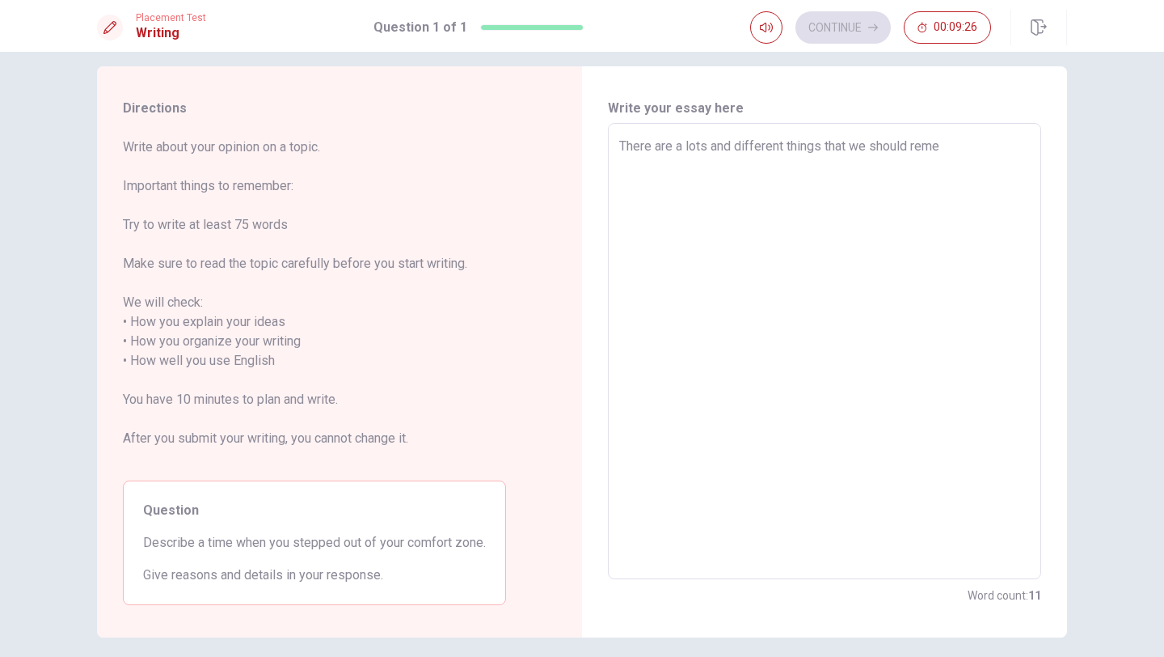
type textarea "There are a lots and different things that we should remem"
type textarea "x"
type textarea "There are a lots and different things that we should rememb"
type textarea "x"
type textarea "There are a lots and different things that we should remembe"
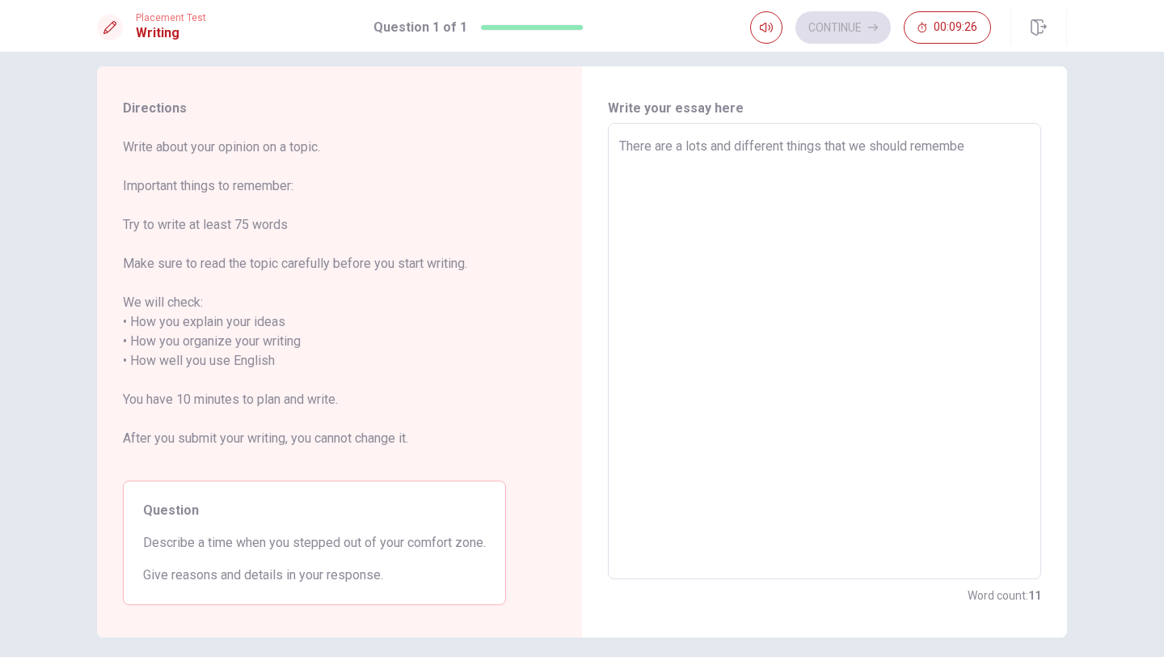
type textarea "x"
type textarea "There are a lots and different things that we should remember"
type textarea "x"
type textarea "There are a lots and different things that we should remember"
click at [706, 181] on textarea "There are a lots and different things that we should remember daily. For exampl…" at bounding box center [824, 351] width 411 height 429
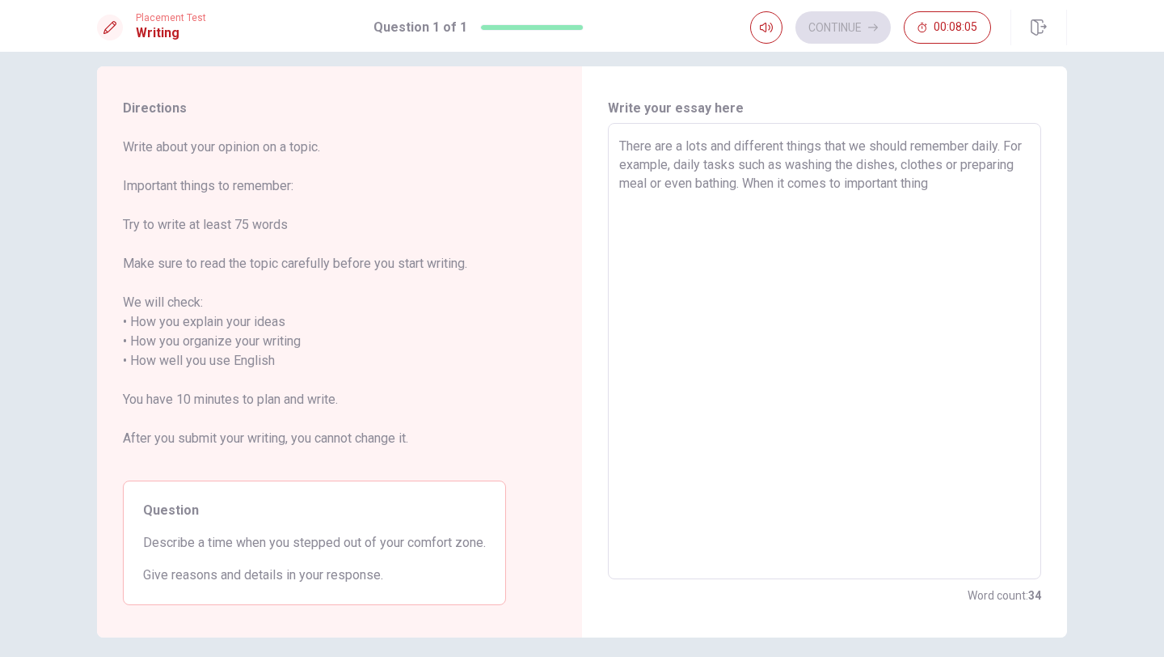
click at [1013, 185] on textarea "There are a lots and different things that we should remember daily. For exampl…" at bounding box center [824, 351] width 411 height 429
click at [904, 209] on textarea "There are a lots and different things that we should remember daily. For exampl…" at bounding box center [824, 351] width 411 height 429
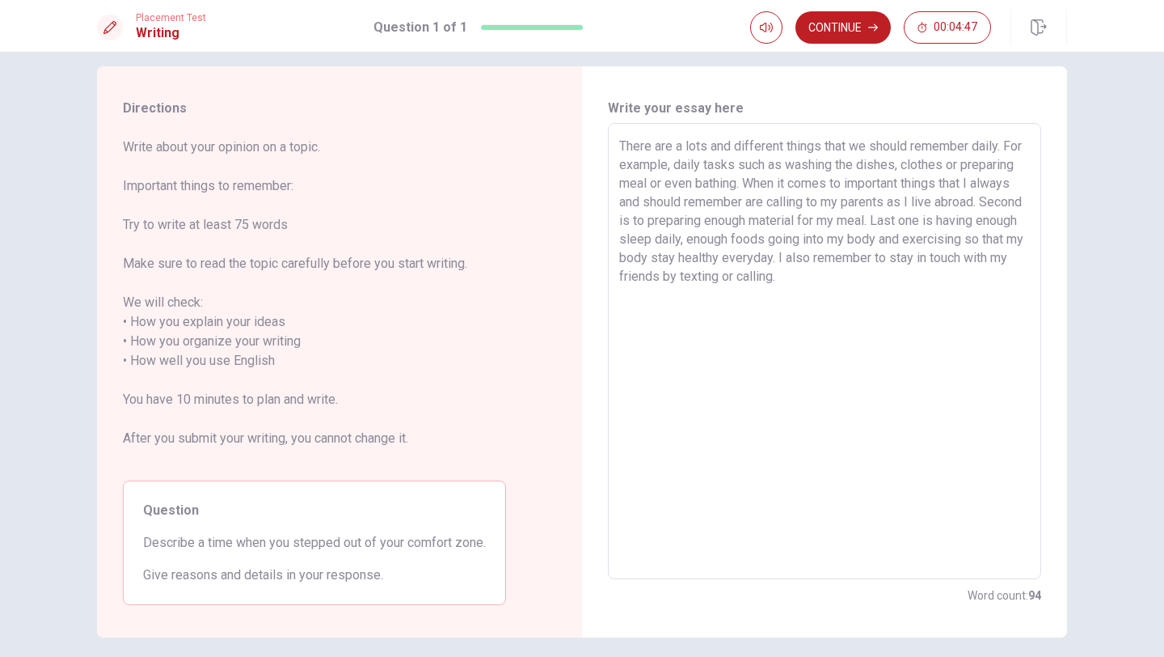
click at [824, 205] on textarea "There are a lots and different things that we should remember daily. For exampl…" at bounding box center [824, 351] width 411 height 429
click at [844, 207] on textarea "There are a lots and different things that we should remember daily. For exampl…" at bounding box center [824, 351] width 411 height 429
click at [879, 199] on textarea "There are a lots and different things that we should remember daily. For exampl…" at bounding box center [824, 351] width 411 height 429
click at [963, 205] on textarea "There are a lots and different things that we should remember daily. For exampl…" at bounding box center [824, 351] width 411 height 429
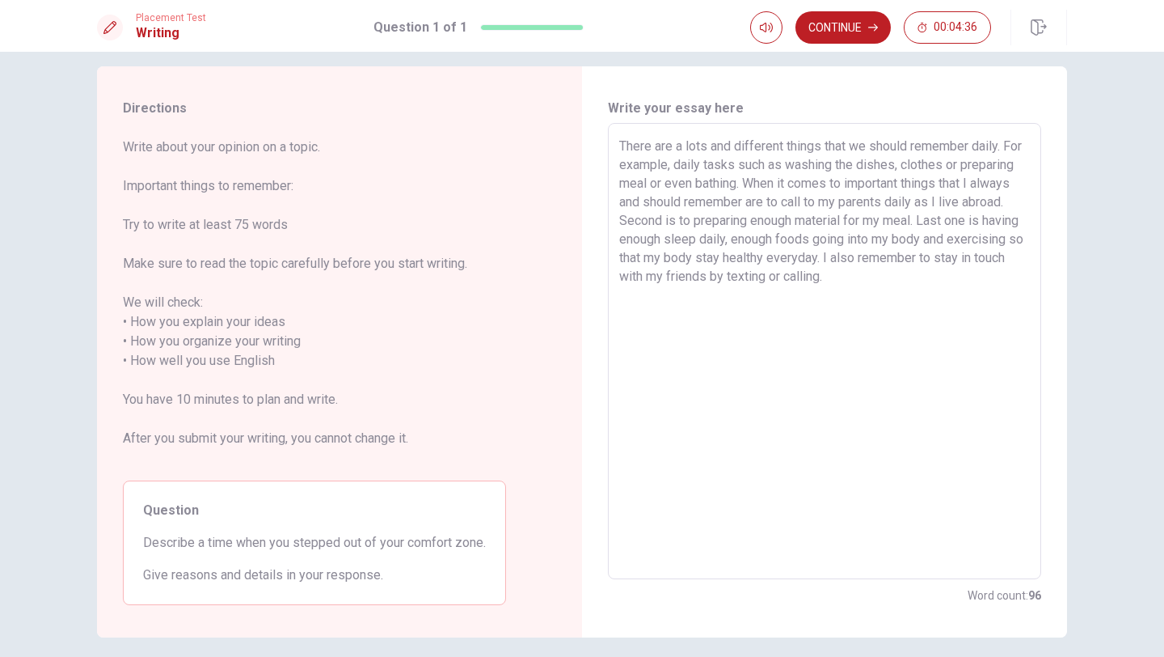
click at [982, 260] on textarea "There are a lots and different things that we should remember daily. For exampl…" at bounding box center [824, 351] width 411 height 429
click at [978, 264] on textarea "There are a lots and different things that we should remember daily. For exampl…" at bounding box center [824, 351] width 411 height 429
click at [947, 281] on textarea "There are a lots and different things that we should remember daily. For exampl…" at bounding box center [824, 351] width 411 height 429
click at [921, 281] on textarea "There are a lots and different things that we should remember daily. For exampl…" at bounding box center [824, 351] width 411 height 429
click at [934, 277] on textarea "There are a lots and different things that we should remember daily. For exampl…" at bounding box center [824, 351] width 411 height 429
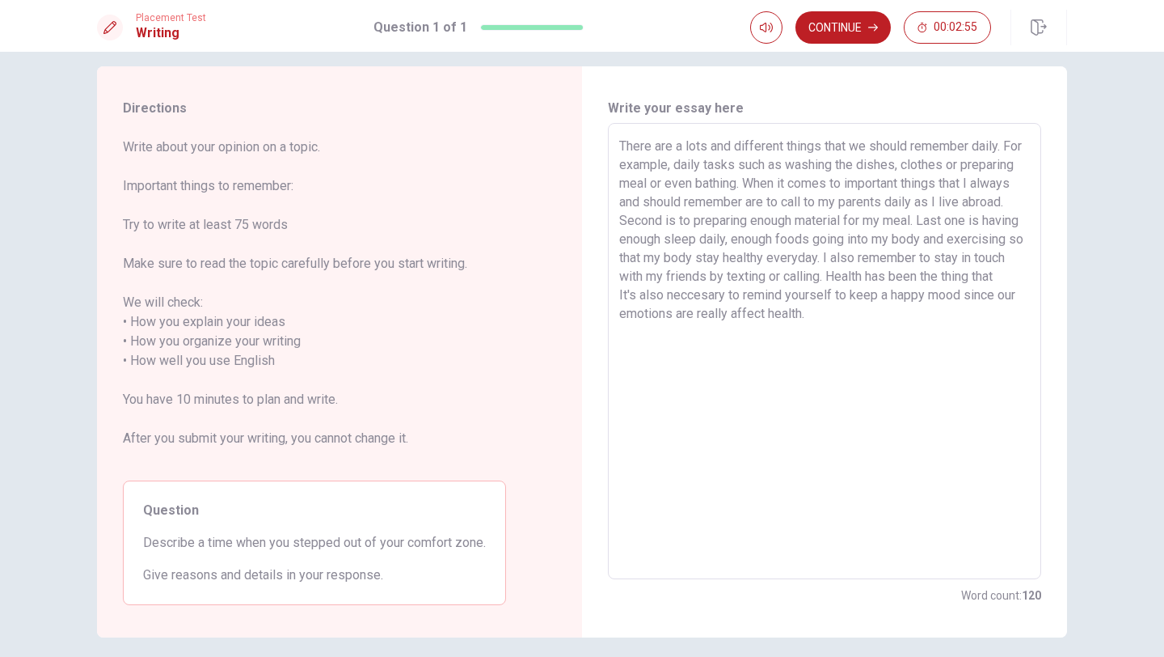
click at [1029, 273] on textarea "There are a lots and different things that we should remember daily. For exampl…" at bounding box center [824, 351] width 411 height 429
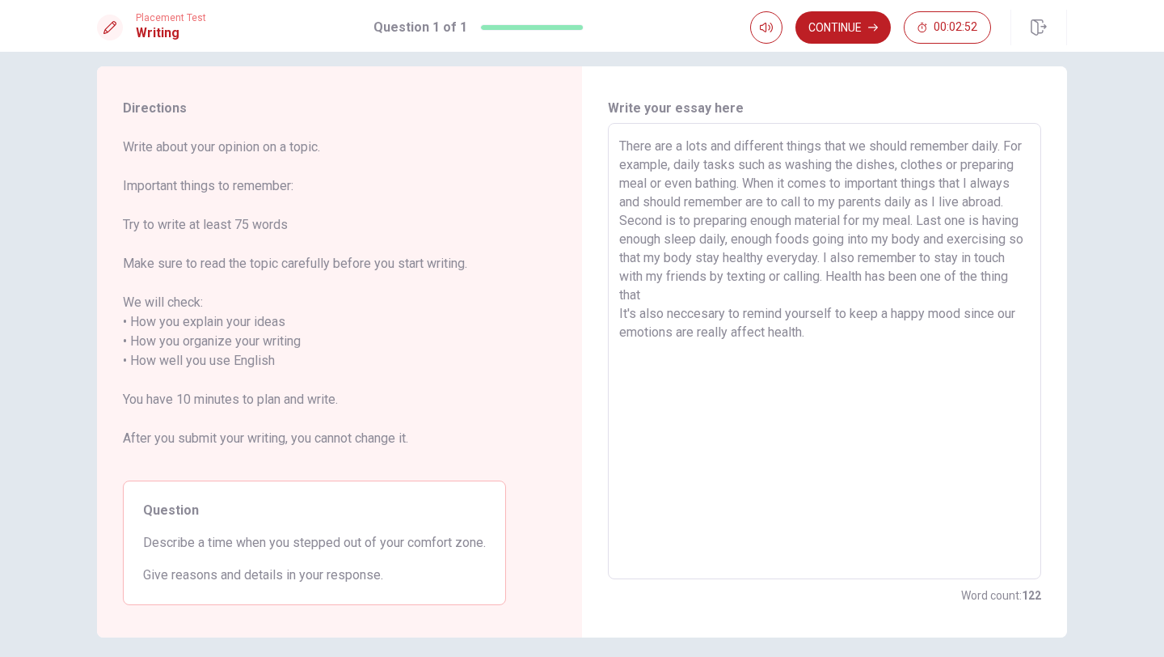
click at [866, 301] on textarea "There are a lots and different things that we should remember daily. For exampl…" at bounding box center [824, 351] width 411 height 429
click at [636, 332] on textarea "There are a lots and different things that we should remember daily. For exampl…" at bounding box center [824, 351] width 411 height 429
click at [767, 309] on textarea "There are a lots and different things that we should remember daily. For exampl…" at bounding box center [824, 351] width 411 height 429
click at [995, 335] on textarea "There are a lots and different things that we should remember daily. For exampl…" at bounding box center [824, 351] width 411 height 429
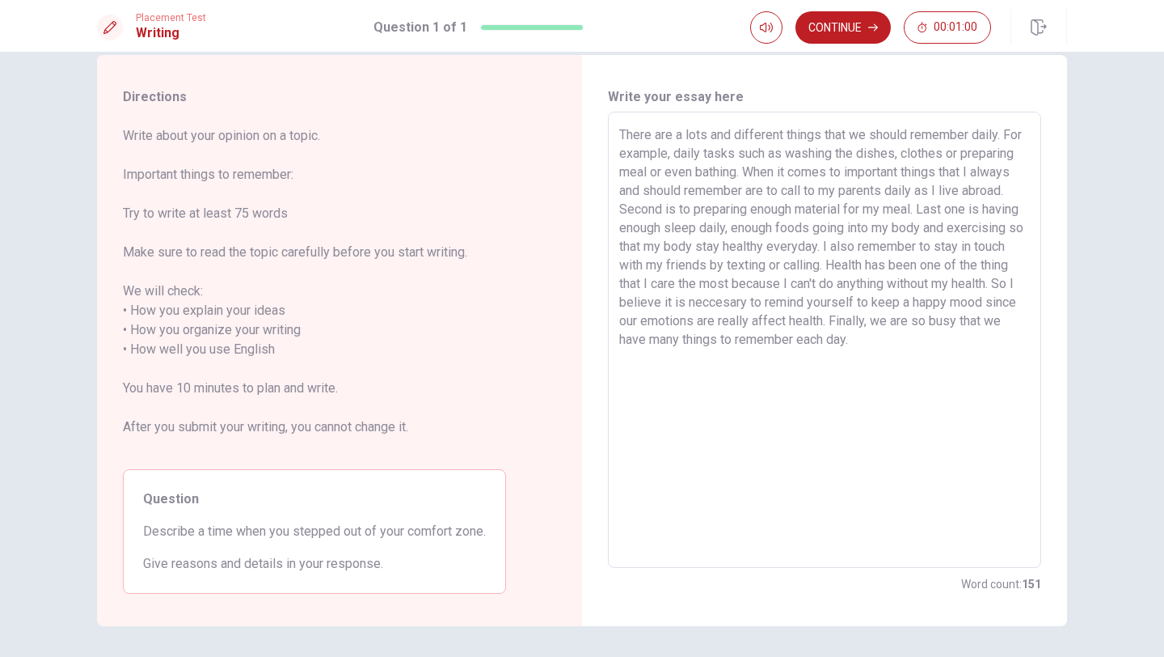
scroll to position [24, 0]
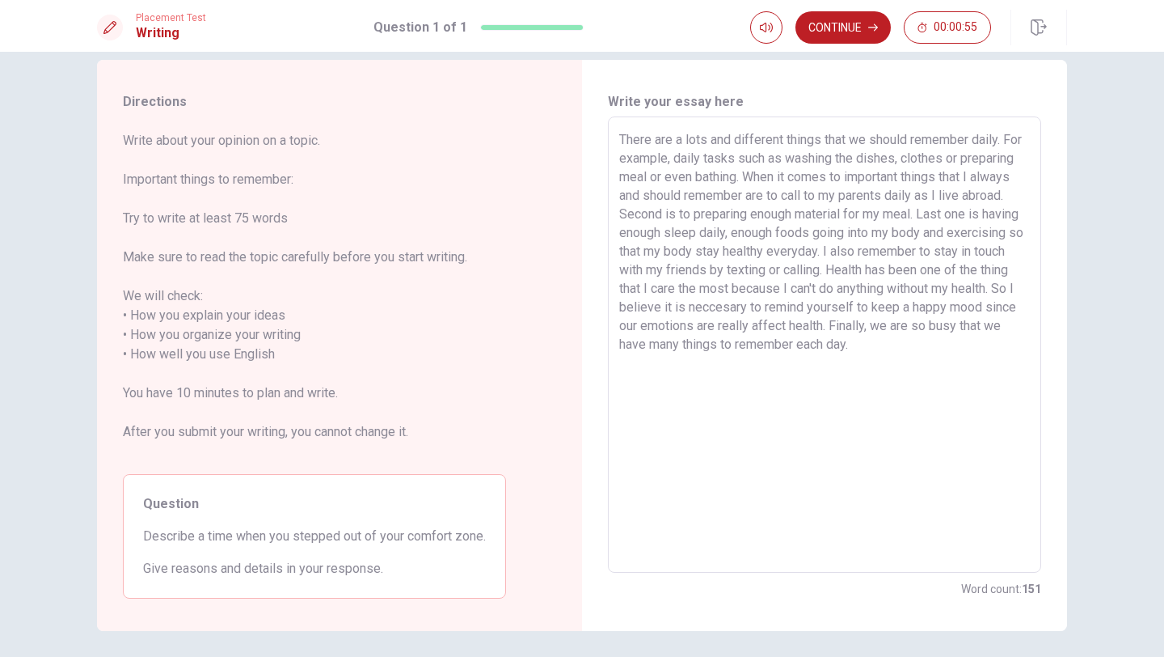
click at [783, 348] on textarea "There are a lots and different things that we should remember daily. For exampl…" at bounding box center [824, 344] width 411 height 429
click at [800, 347] on textarea "There are a lots and different things that we should remember daily. For exampl…" at bounding box center [824, 344] width 411 height 429
click at [1023, 348] on textarea "There are a lots and different things that we should remember daily. For exampl…" at bounding box center [824, 344] width 411 height 429
click at [837, 26] on button "Continue" at bounding box center [843, 27] width 95 height 32
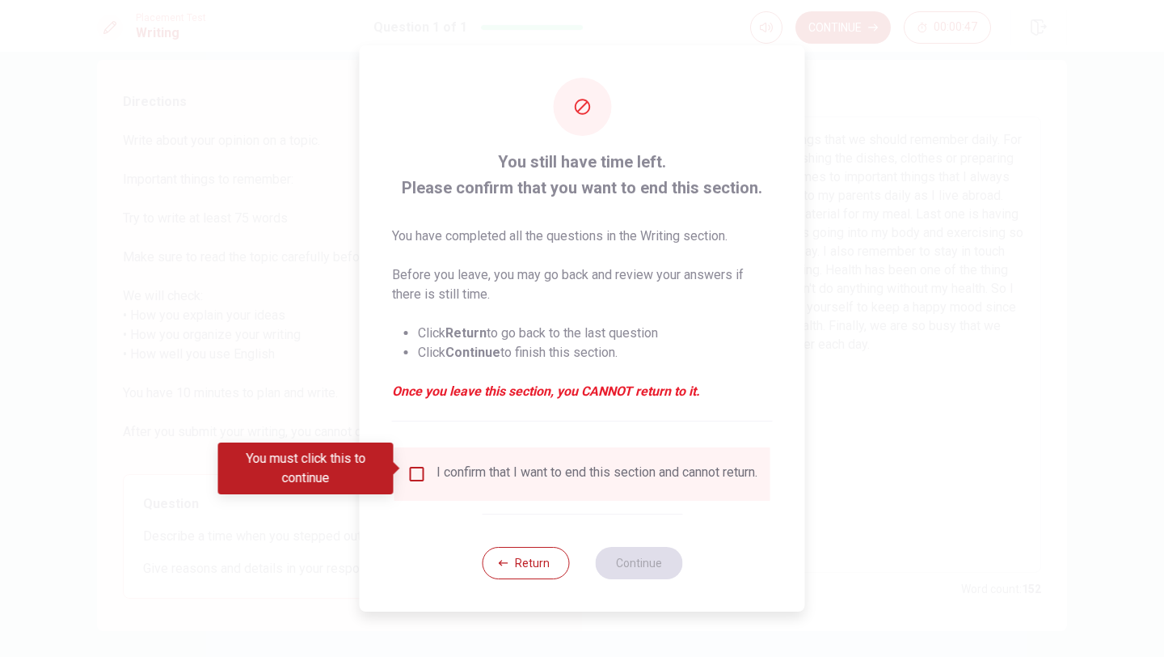
click at [413, 477] on input "You must click this to continue" at bounding box center [417, 473] width 19 height 19
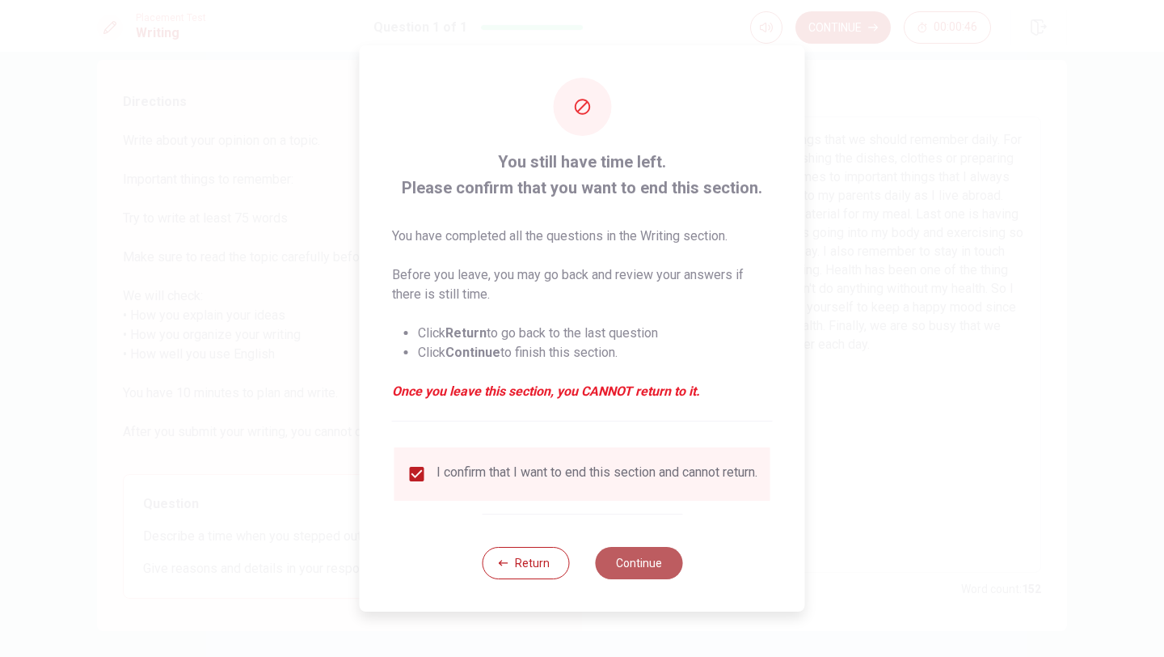
click at [636, 563] on button "Continue" at bounding box center [638, 563] width 87 height 32
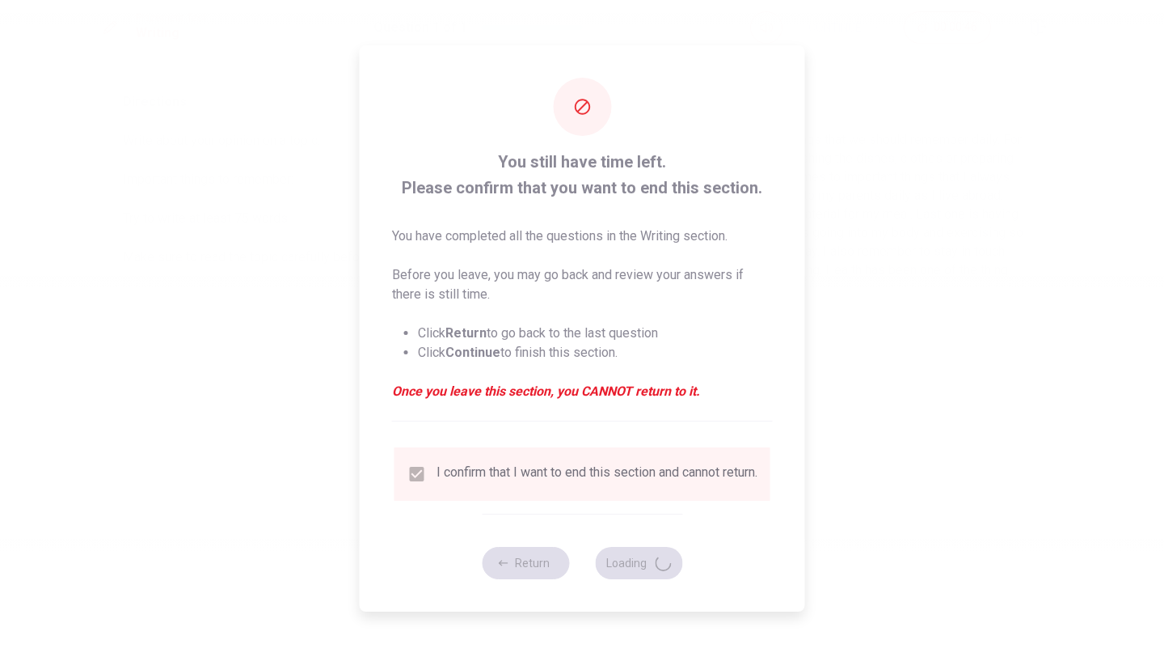
scroll to position [0, 0]
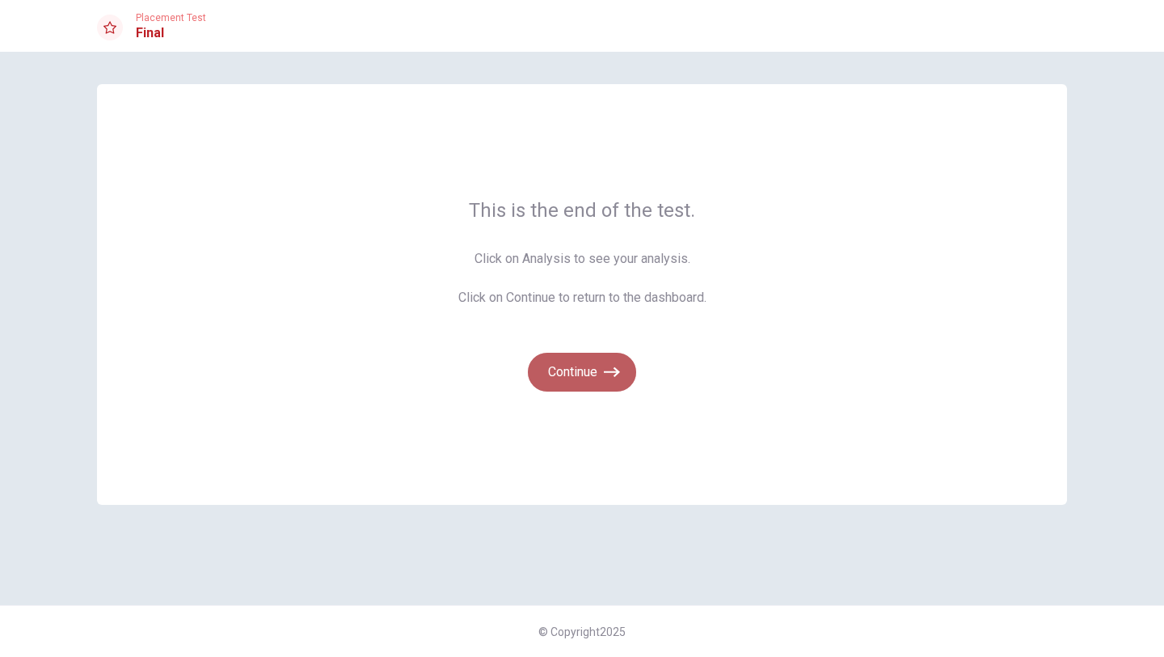
click at [600, 374] on button "Continue" at bounding box center [582, 372] width 108 height 39
